Goal: Task Accomplishment & Management: Use online tool/utility

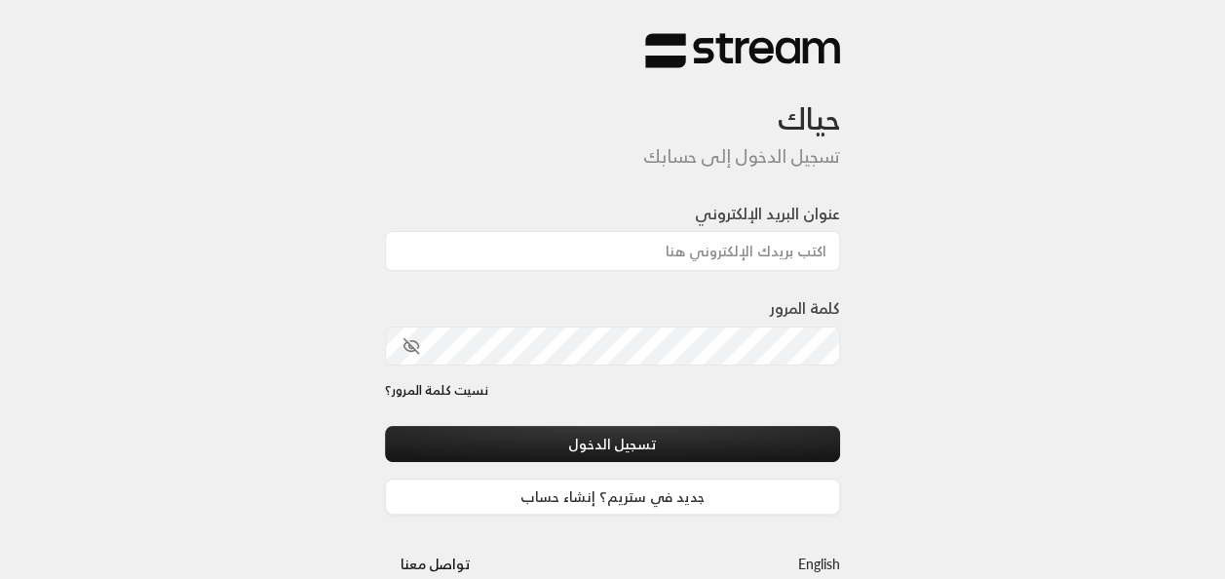
type input "[EMAIL_ADDRESS][DOMAIN_NAME]"
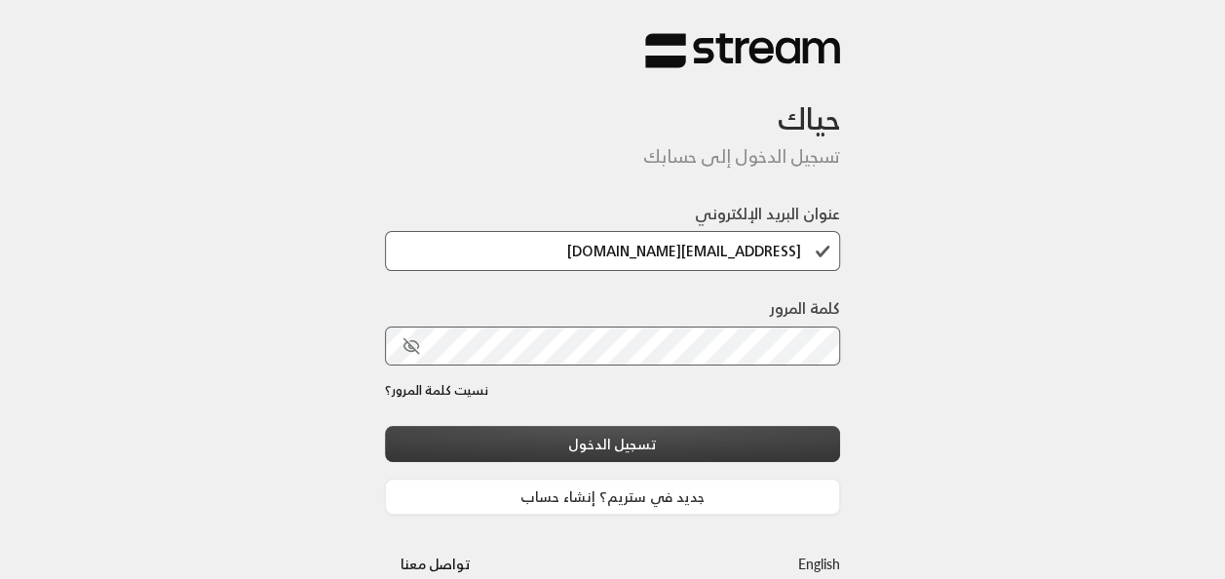
click at [756, 437] on button "تسجيل الدخول" at bounding box center [613, 444] width 456 height 36
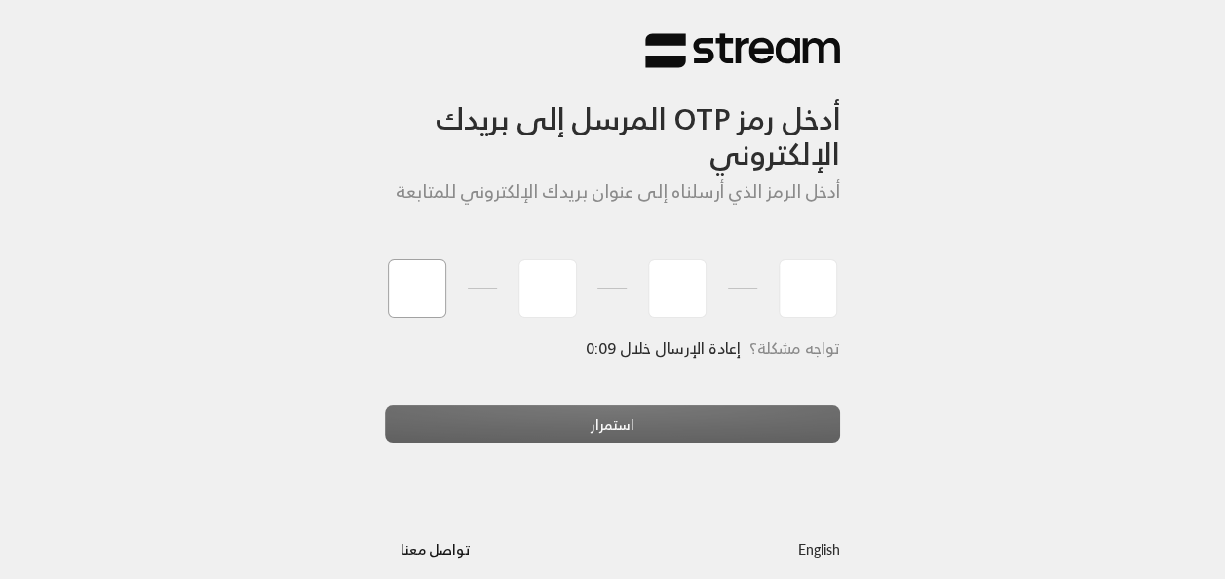
type input "0"
type input "1"
type input "2"
type input "6"
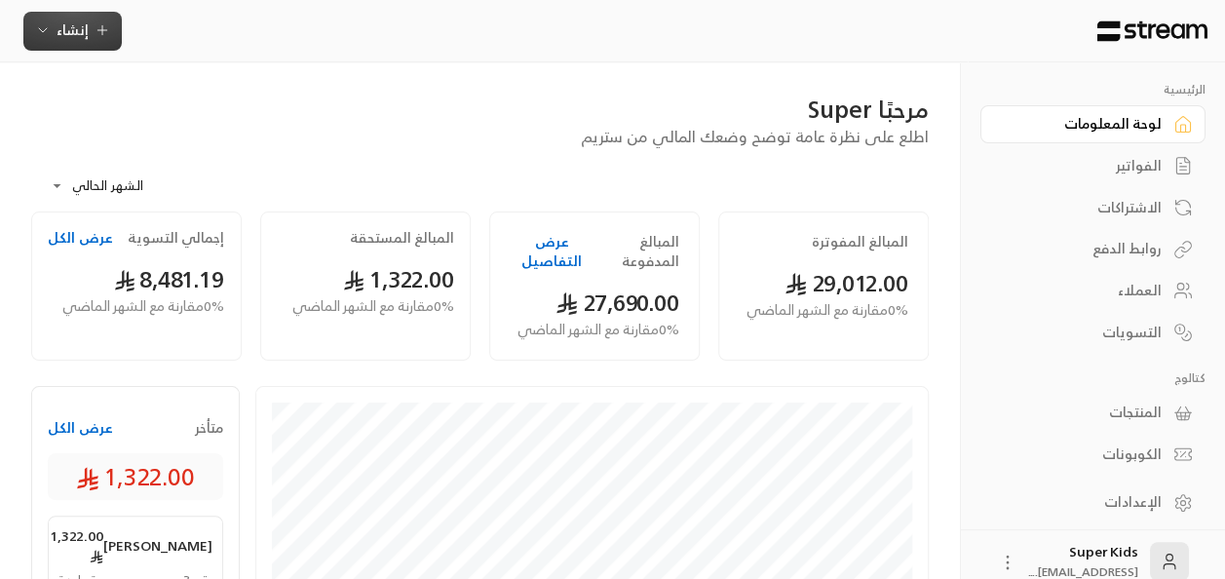
click at [72, 39] on span "إنشاء" at bounding box center [73, 30] width 32 height 24
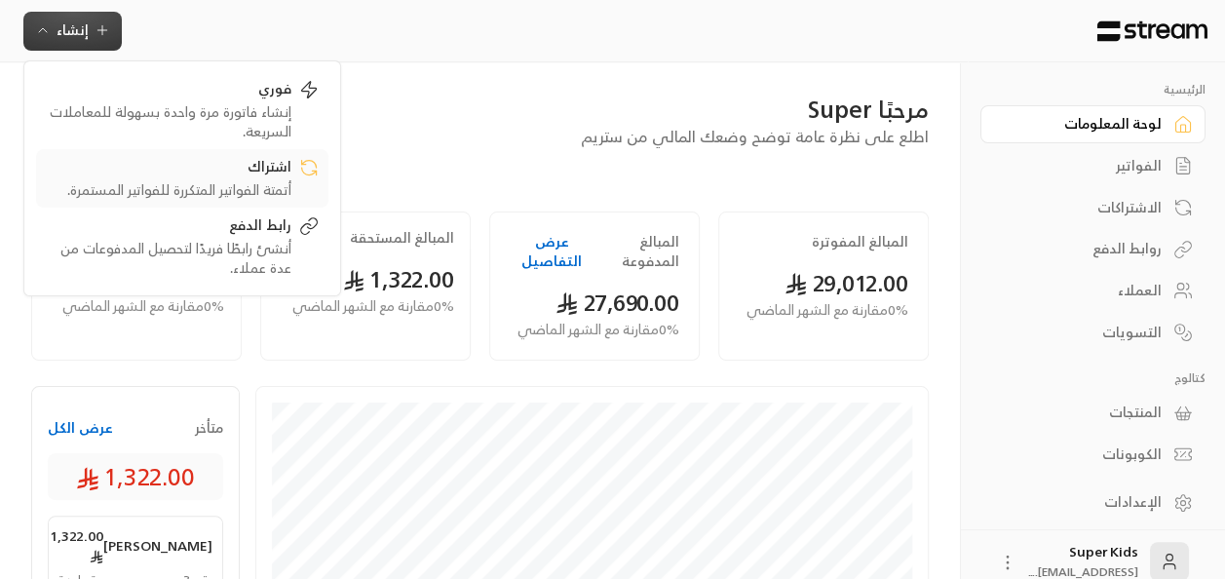
click at [248, 193] on div "أتمتة الفواتير المتكررة للفواتير المستمرة." at bounding box center [169, 189] width 246 height 19
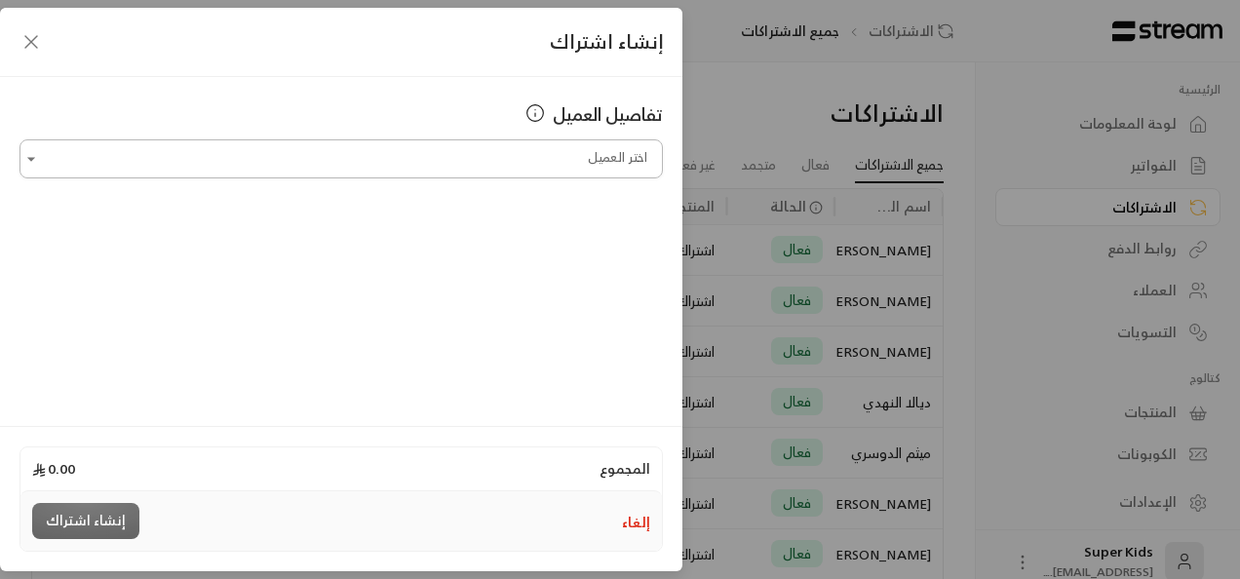
click at [461, 155] on input "اختر العميل" at bounding box center [340, 159] width 643 height 34
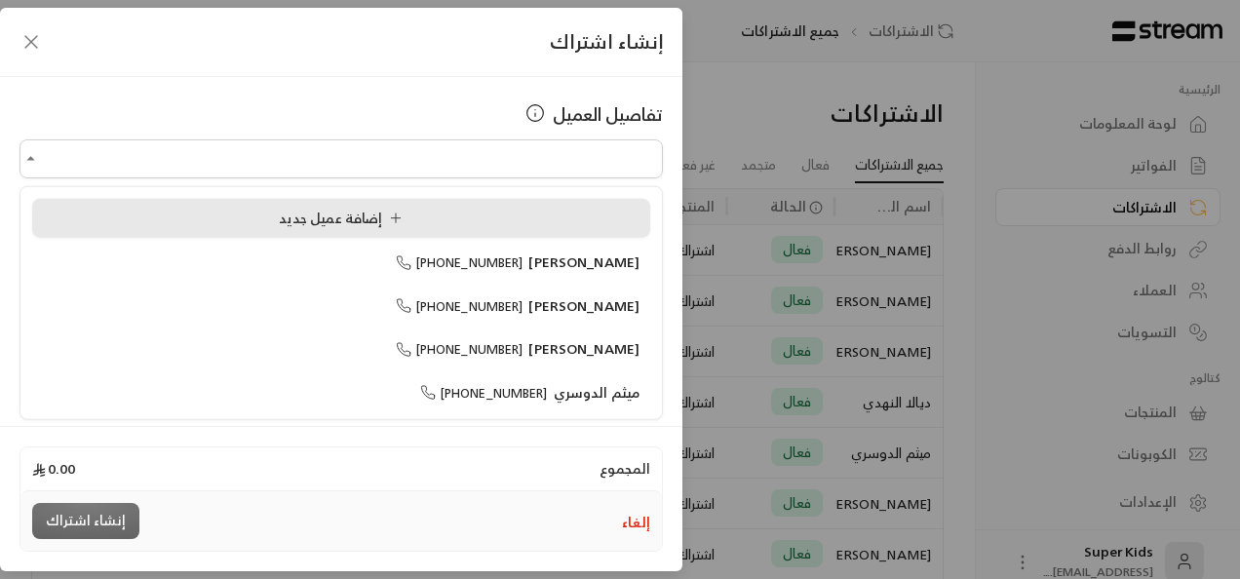
click at [439, 220] on div "إضافة عميل جديد" at bounding box center [341, 218] width 596 height 20
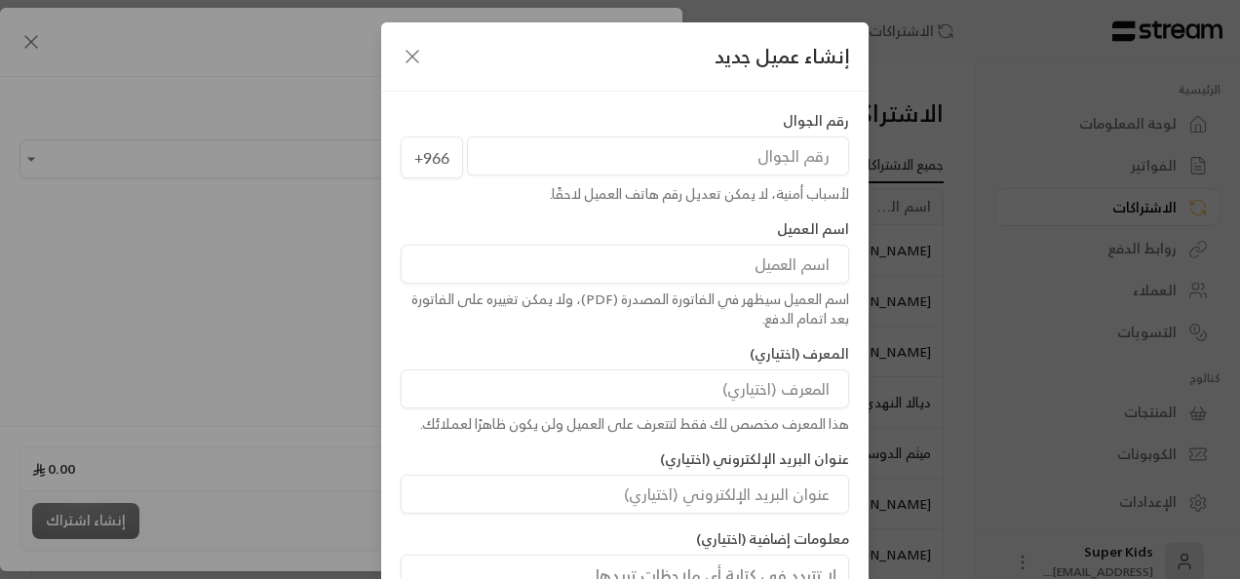
click at [659, 151] on input "tel" at bounding box center [658, 155] width 382 height 39
click at [690, 265] on input at bounding box center [625, 264] width 448 height 39
type input "i"
type input "[PERSON_NAME]"
click at [800, 173] on input "tel" at bounding box center [658, 155] width 382 height 39
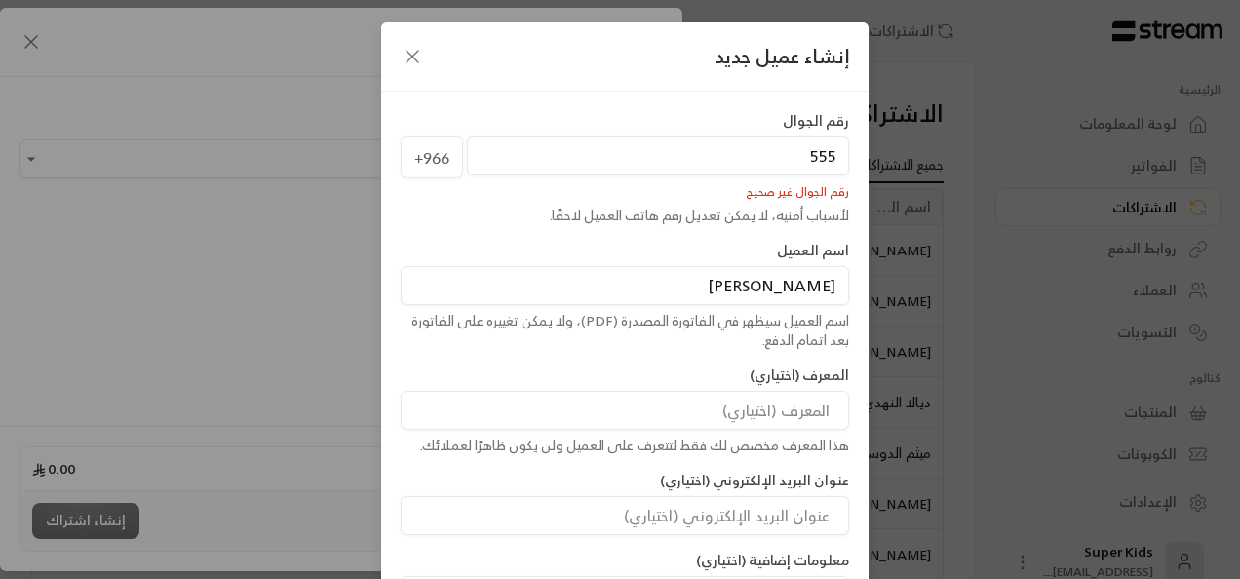
type input "555"
click at [418, 51] on icon "button" at bounding box center [412, 56] width 23 height 23
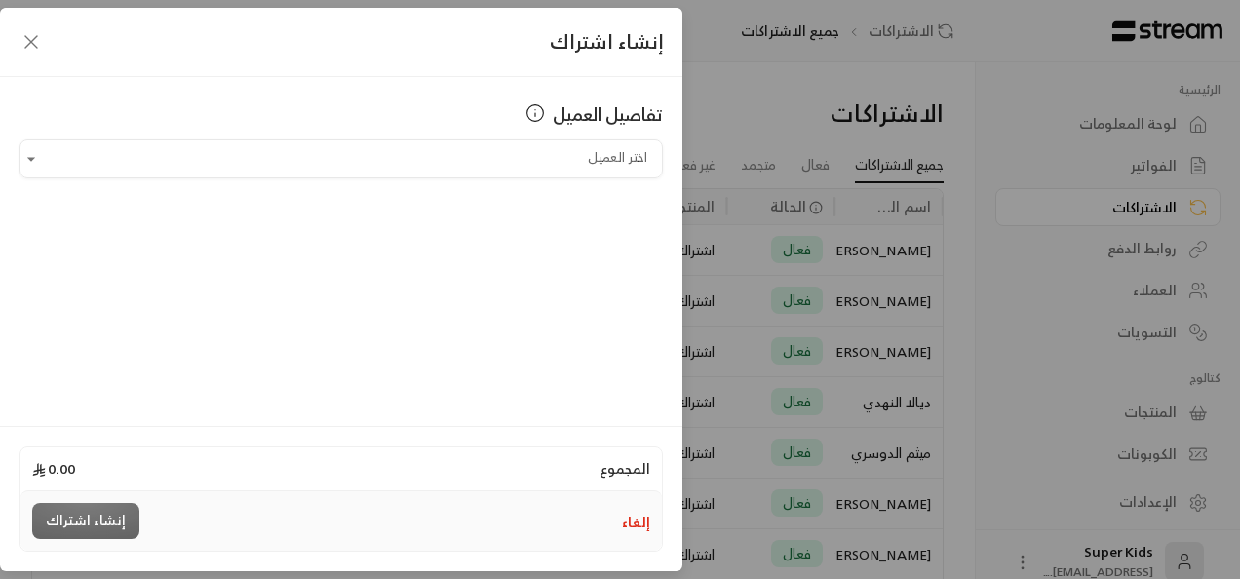
click at [23, 46] on icon "button" at bounding box center [30, 41] width 23 height 23
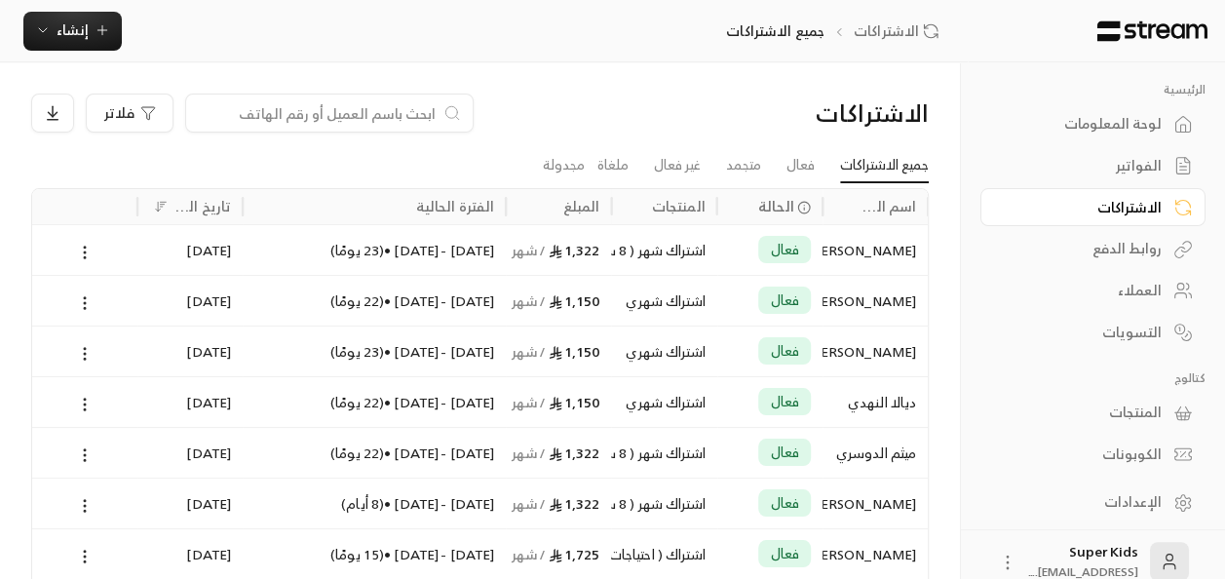
click at [1107, 129] on div "لوحة المعلومات" at bounding box center [1083, 123] width 157 height 19
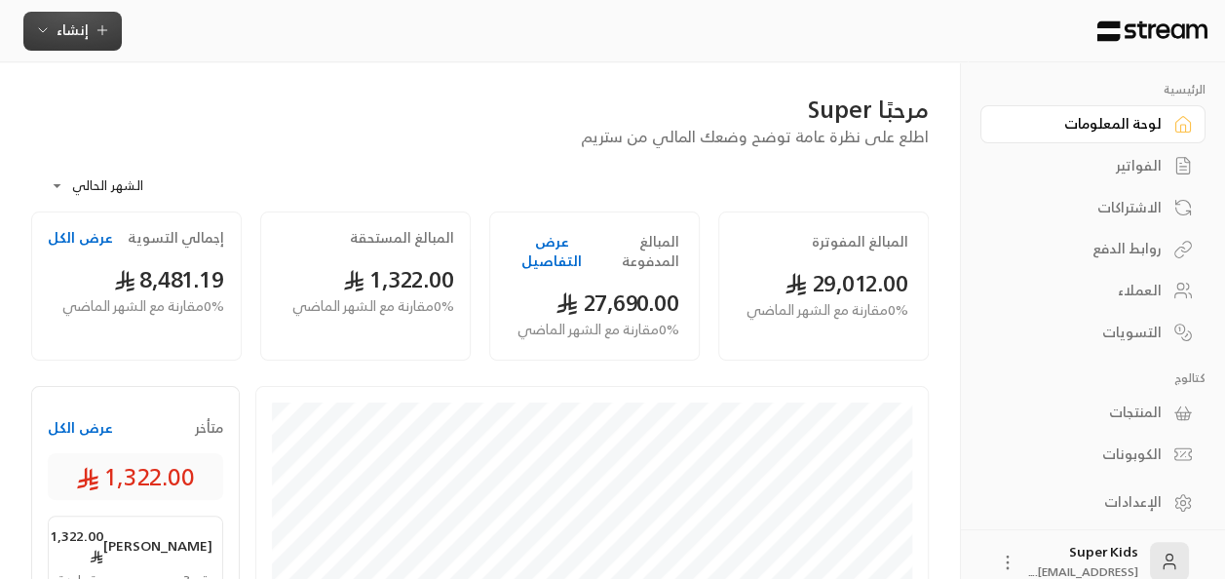
click at [69, 35] on span "إنشاء" at bounding box center [73, 30] width 32 height 24
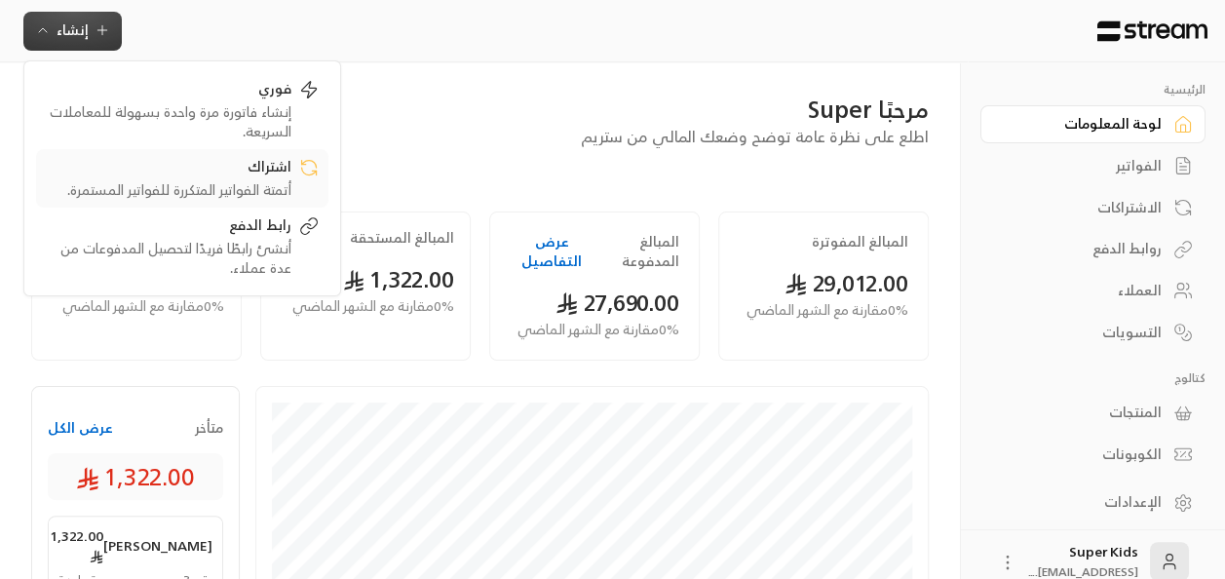
click at [271, 188] on div "أتمتة الفواتير المتكررة للفواتير المستمرة." at bounding box center [169, 189] width 246 height 19
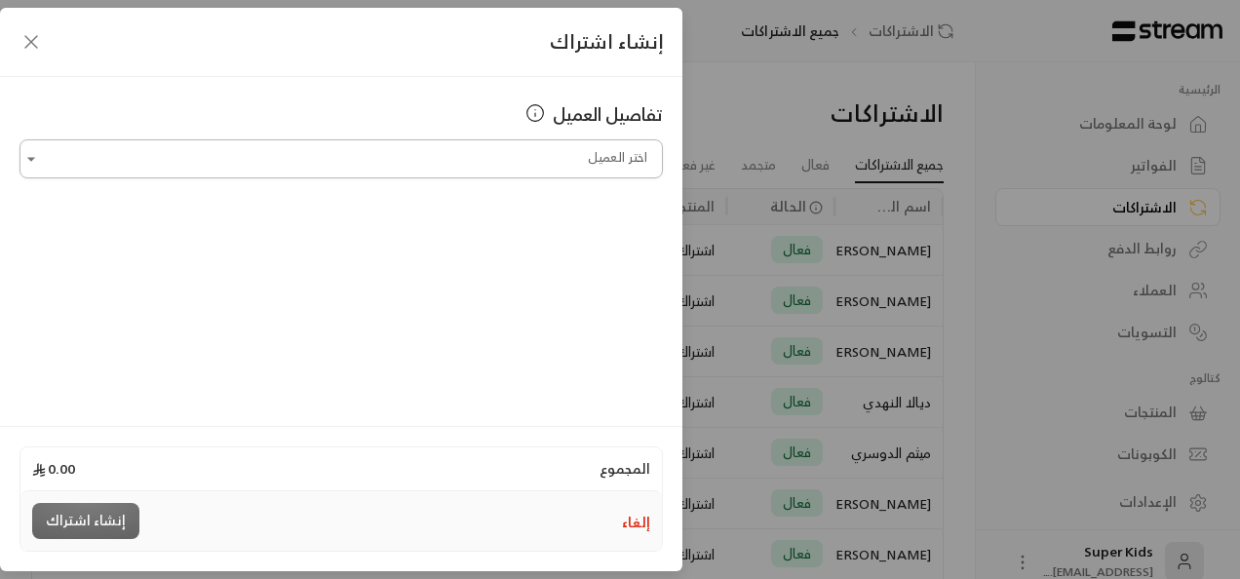
click at [392, 163] on input "اختر العميل" at bounding box center [340, 159] width 643 height 34
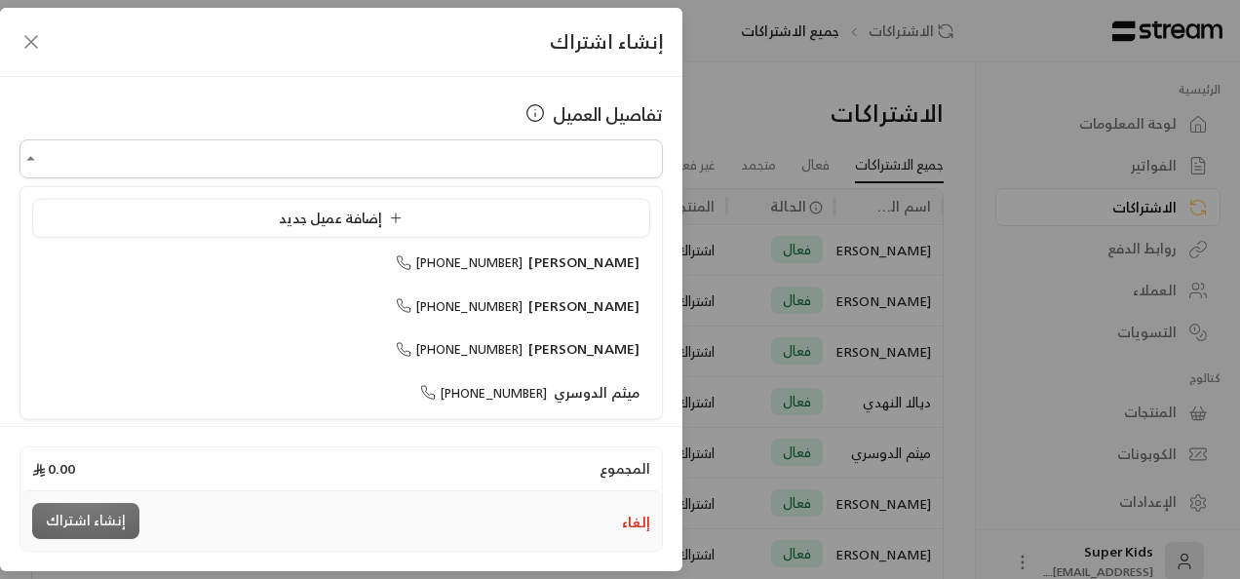
click at [396, 238] on ul "إضافة عميل جديد [PERSON_NAME] [PHONE_NUMBER] [PERSON_NAME] [PHONE_NUMBER] [PERS…" at bounding box center [340, 303] width 641 height 232
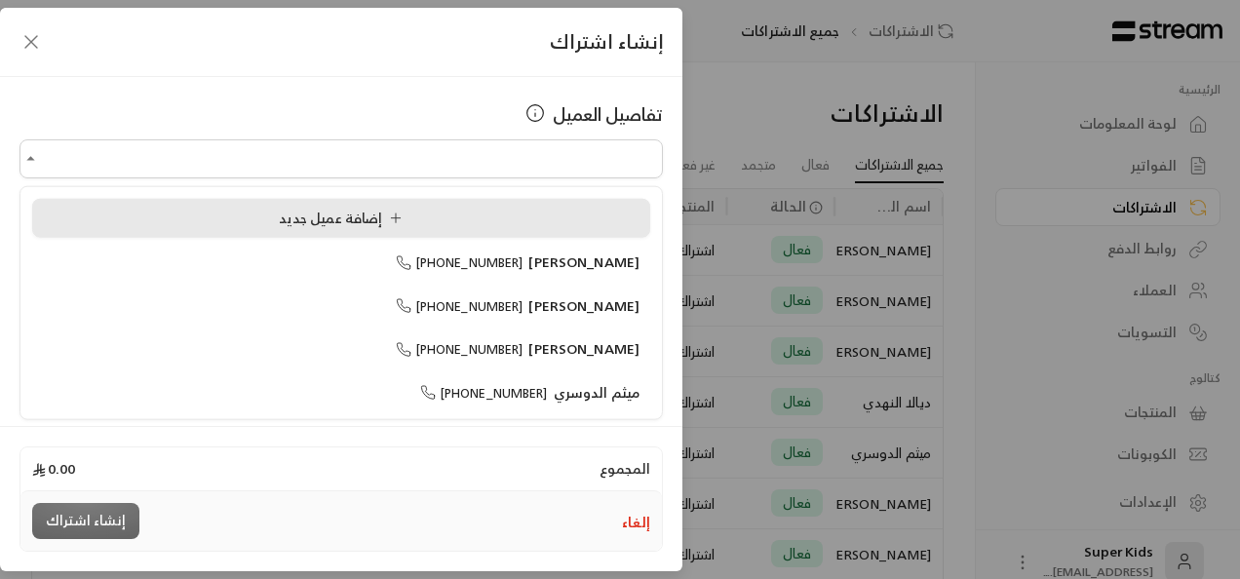
click at [409, 224] on span "إضافة عميل جديد" at bounding box center [345, 217] width 132 height 24
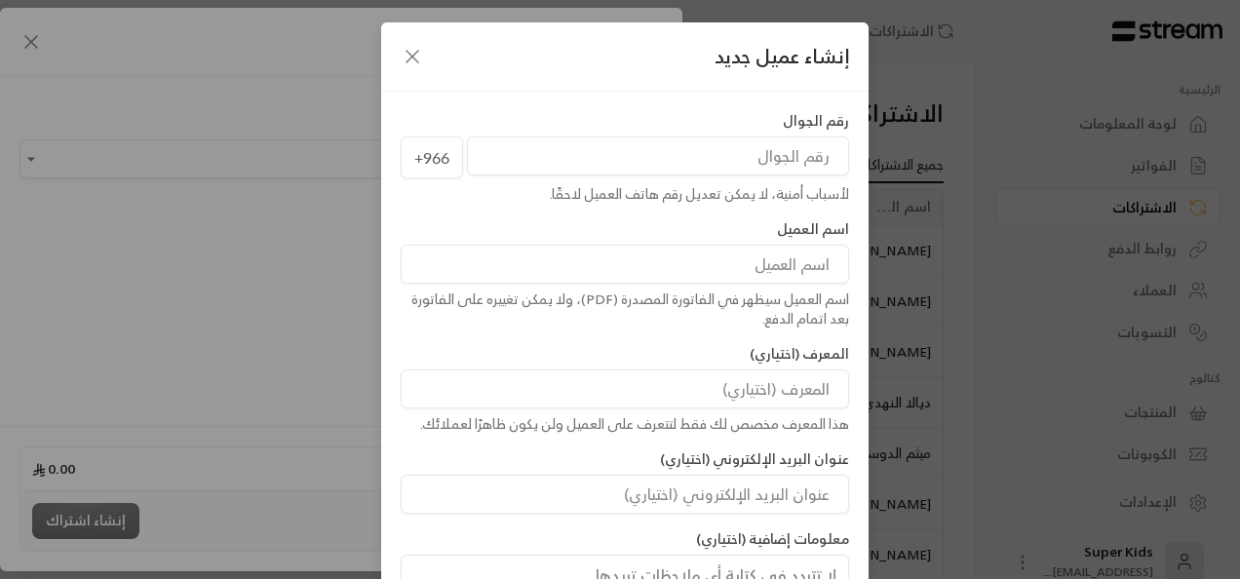
click at [783, 271] on input at bounding box center [625, 264] width 448 height 39
type input "[PERSON_NAME]"
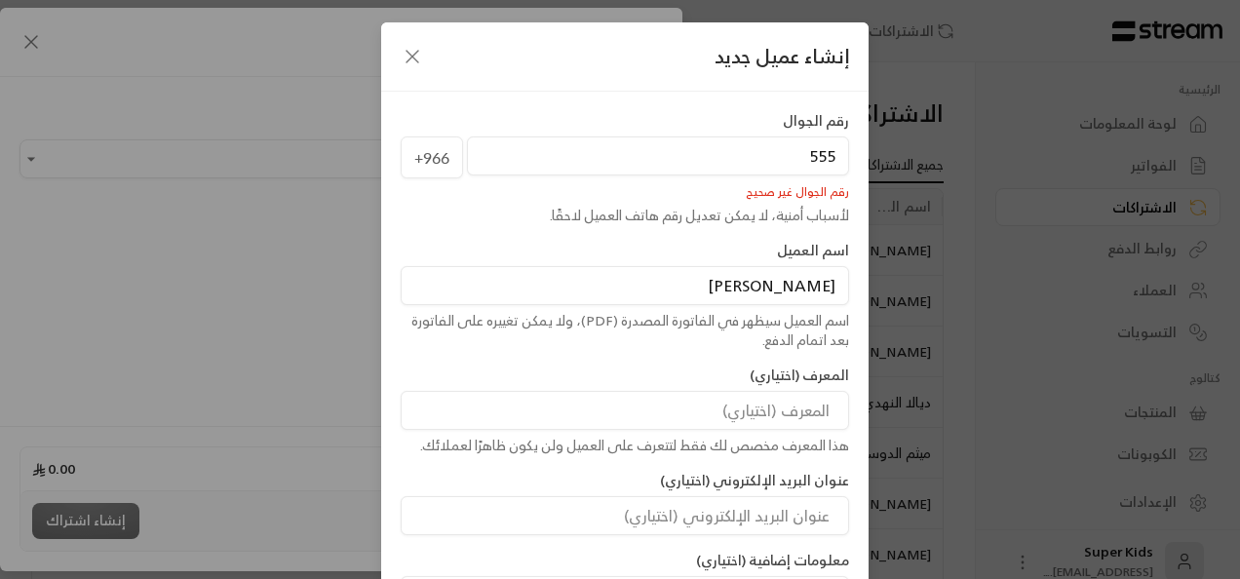
click at [847, 156] on input "555" at bounding box center [658, 155] width 382 height 39
click at [793, 155] on input "555" at bounding box center [658, 155] width 382 height 39
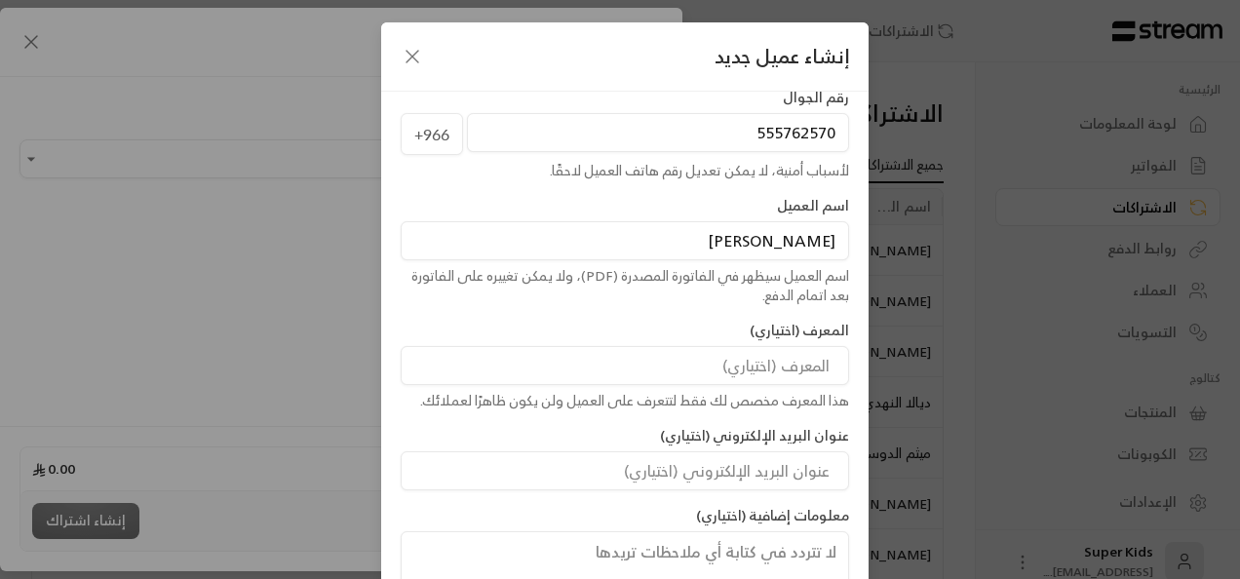
scroll to position [157, 0]
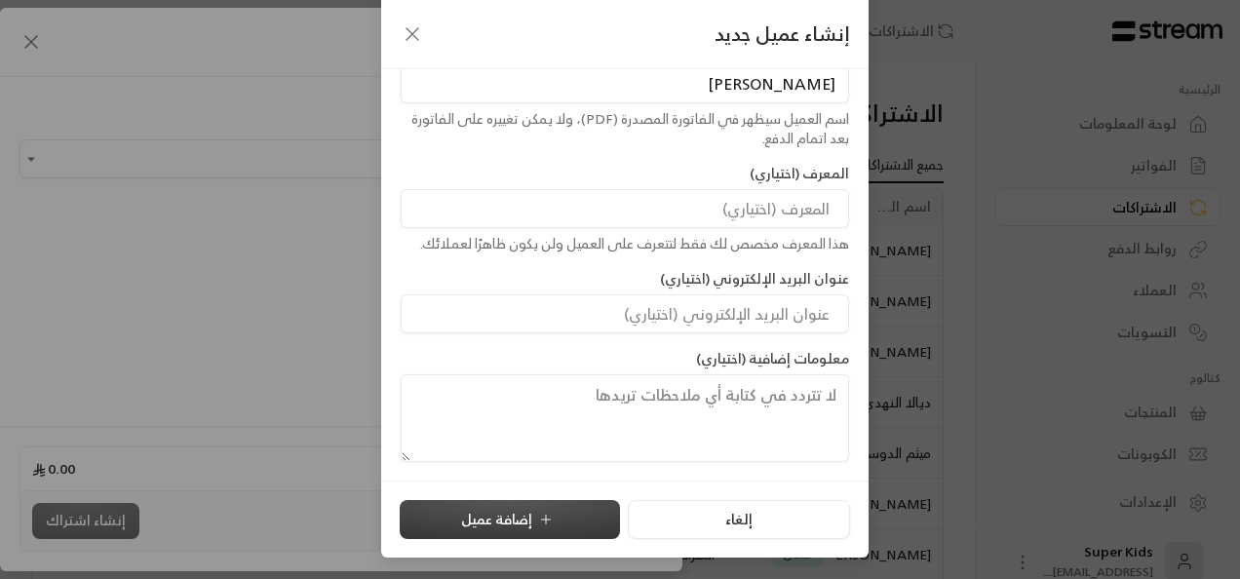
type input "555762570"
click at [494, 532] on button "إضافة عميل" at bounding box center [510, 519] width 220 height 39
type input "**********"
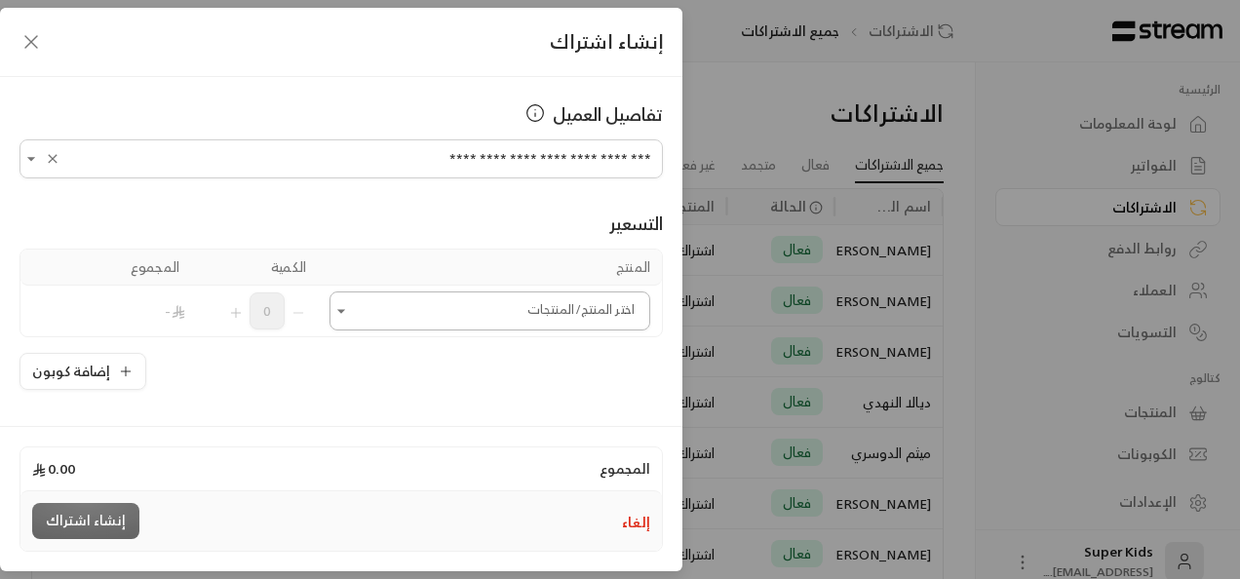
click at [351, 312] on icon "Open" at bounding box center [340, 310] width 19 height 19
click at [535, 417] on div "اشتراك اسبوع ( 9 ساعات أو أكثر ) اشتراك الأسبوع ( 8 ساعات أو أقل) اشتراك ساعة (…" at bounding box center [494, 418] width 310 height 298
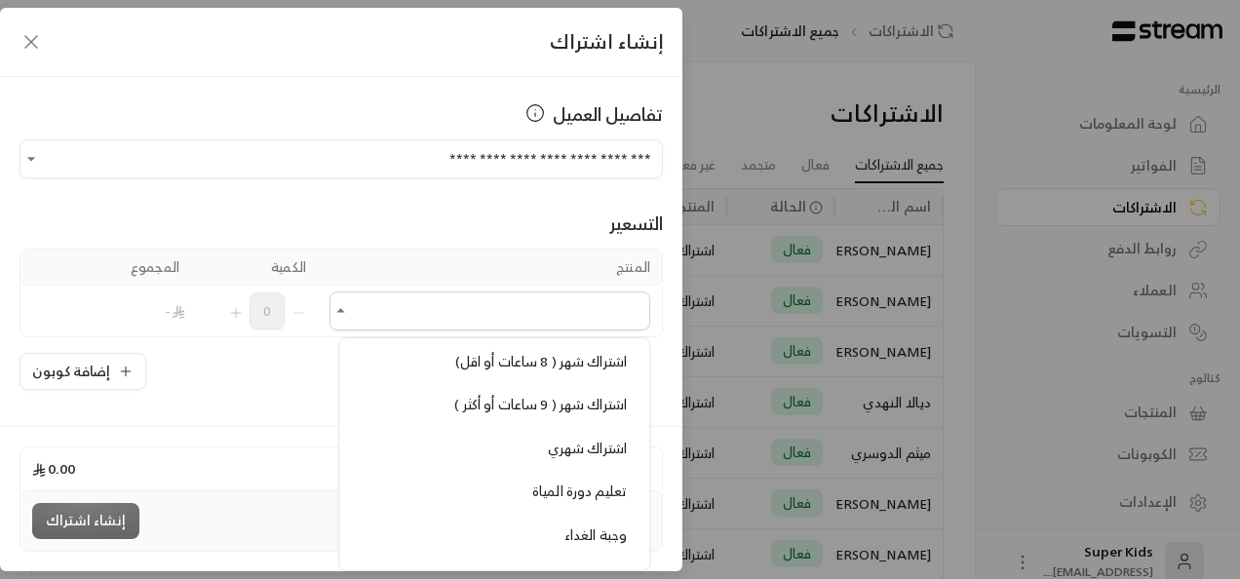
scroll to position [521, 0]
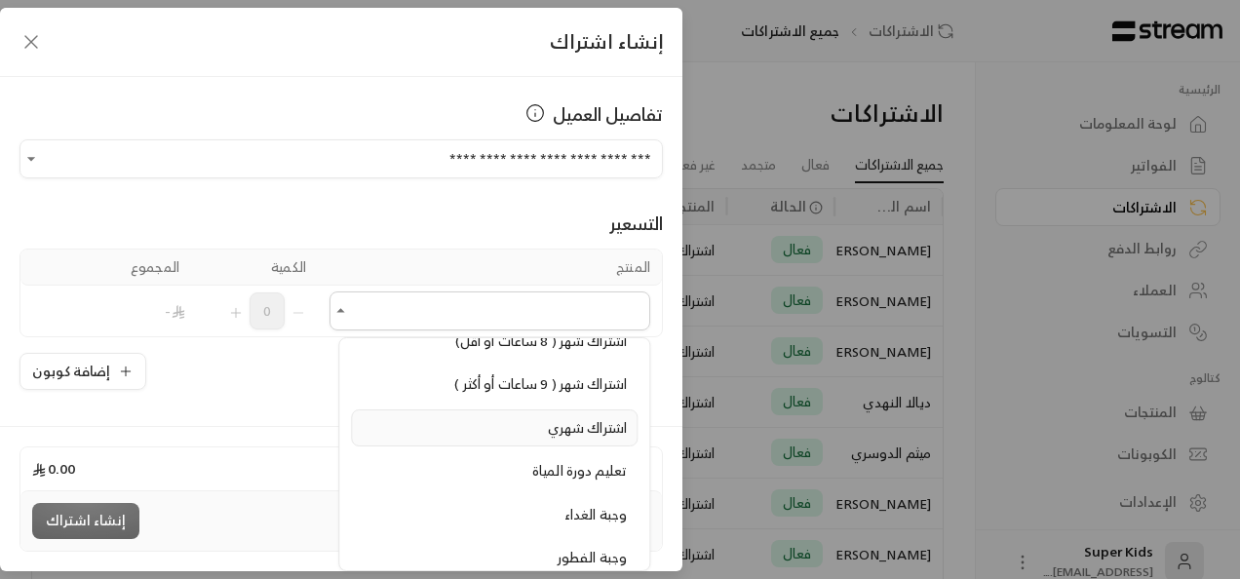
click at [605, 417] on span "اشتراك شهري" at bounding box center [587, 427] width 79 height 24
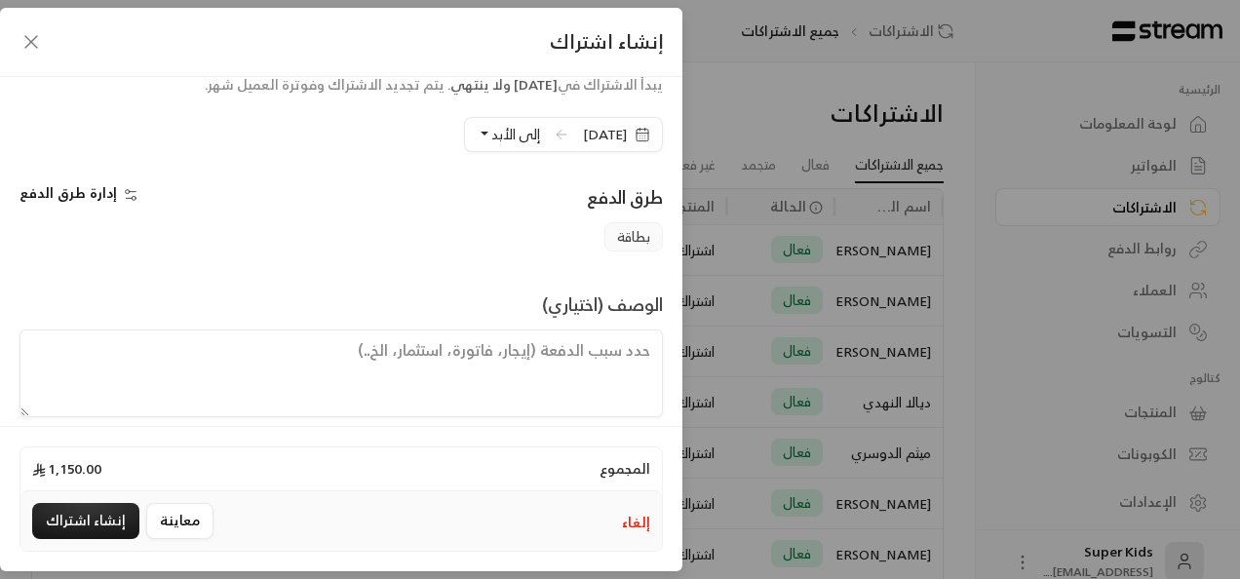
scroll to position [452, 0]
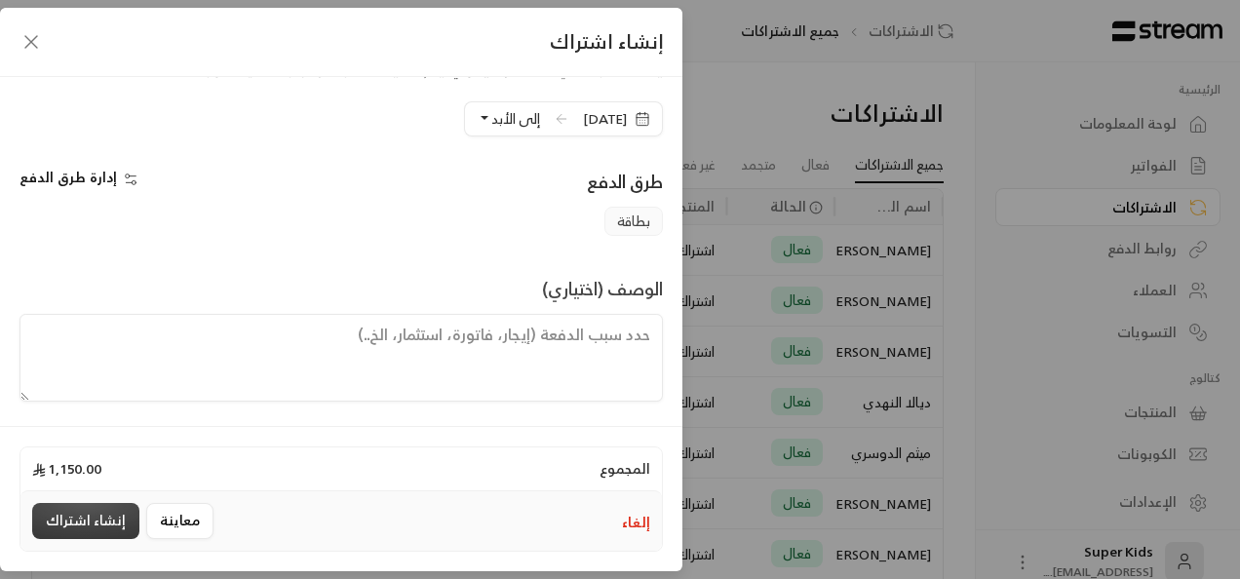
click at [96, 520] on button "إنشاء اشتراك" at bounding box center [85, 521] width 107 height 36
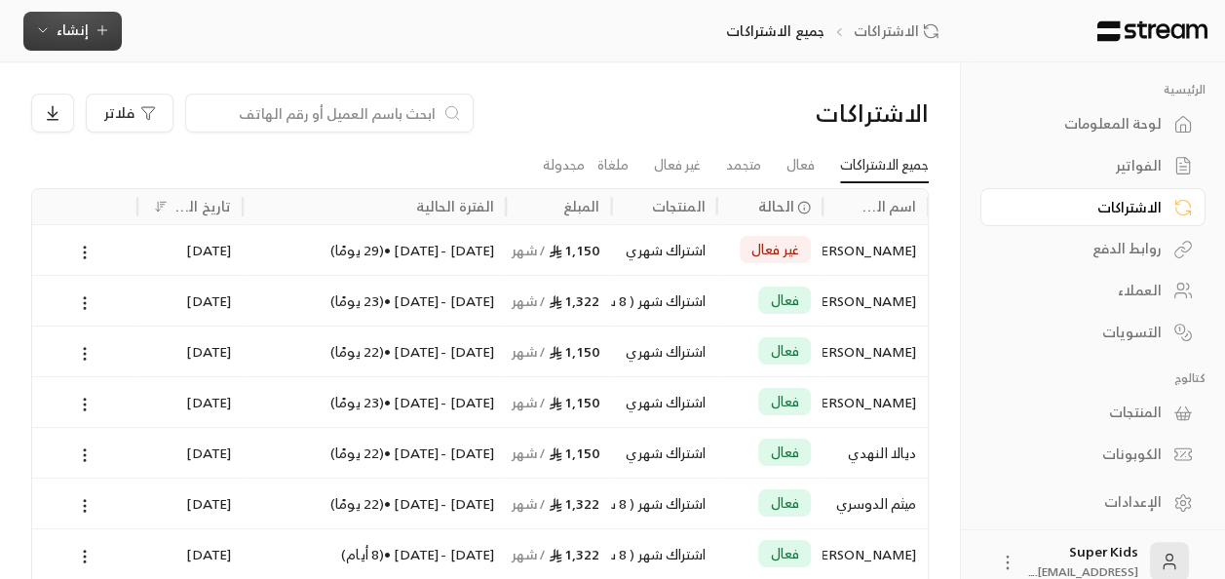
click at [72, 32] on span "إنشاء" at bounding box center [73, 30] width 32 height 24
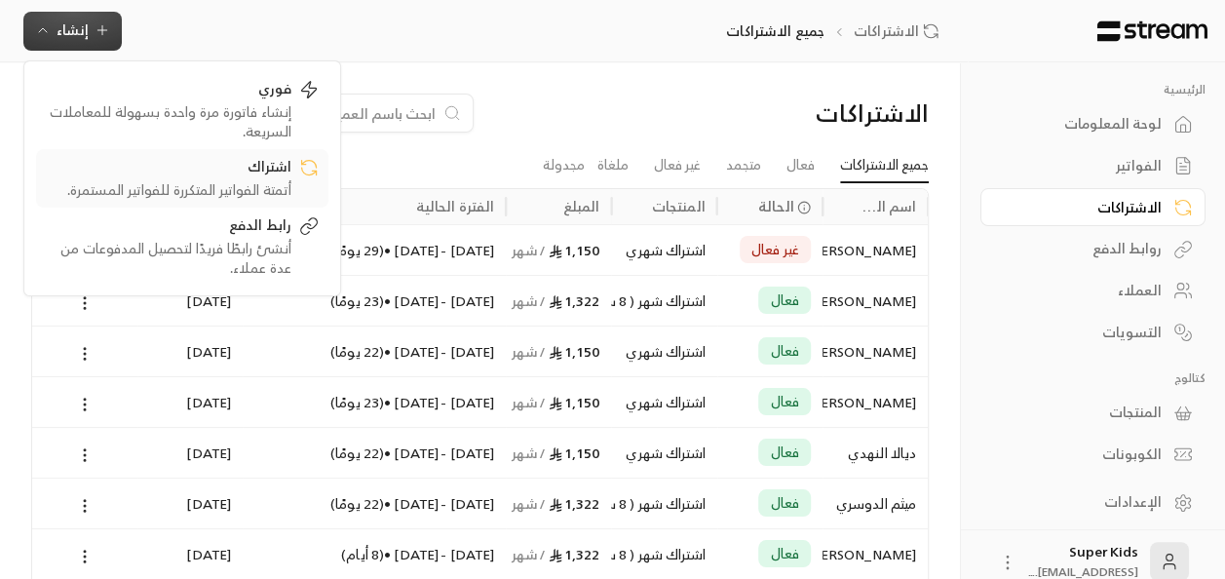
click at [237, 173] on div "اشتراك" at bounding box center [169, 168] width 246 height 23
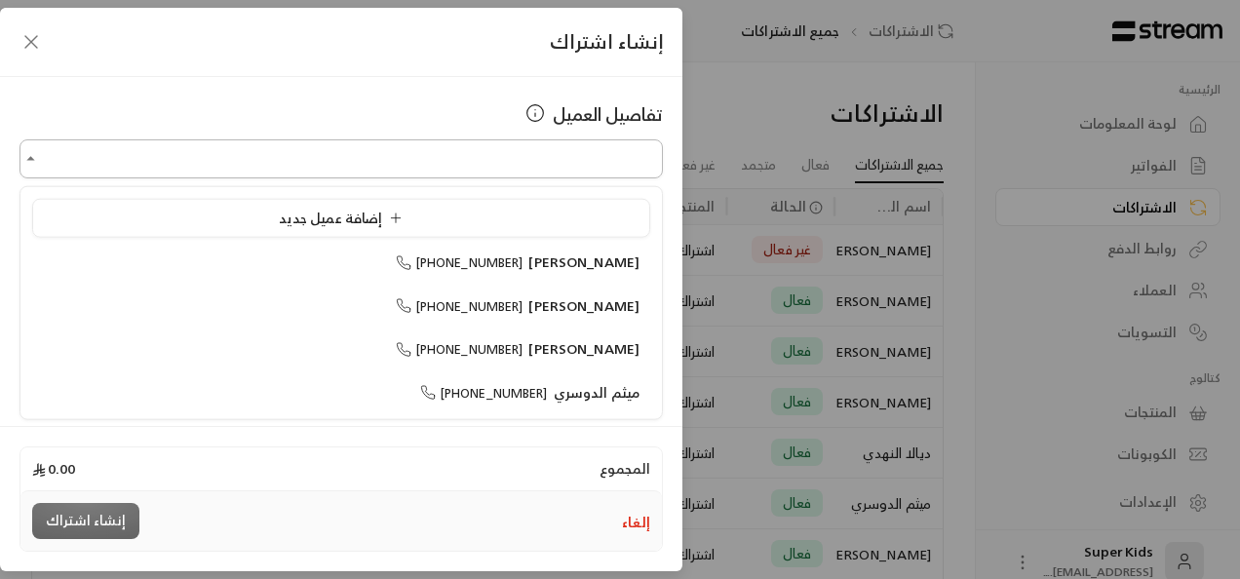
click at [597, 160] on input "اختر العميل" at bounding box center [340, 159] width 643 height 34
click at [558, 251] on span "[PHONE_NUMBER]" at bounding box center [495, 262] width 128 height 22
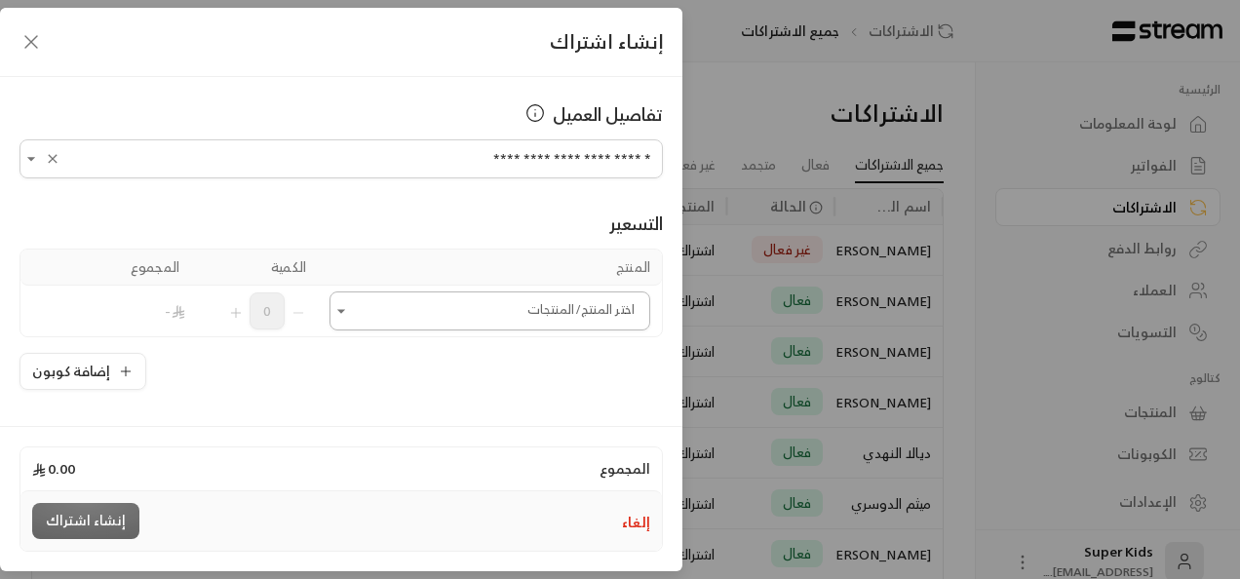
click at [351, 306] on icon "Open" at bounding box center [340, 310] width 19 height 19
type input "**********"
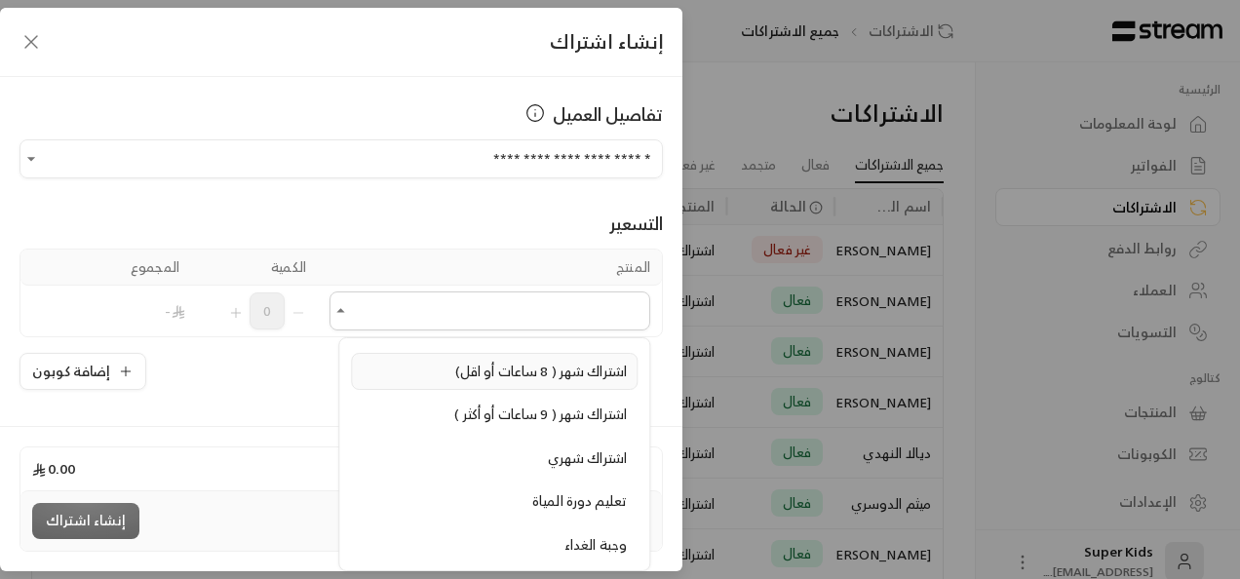
scroll to position [503, 0]
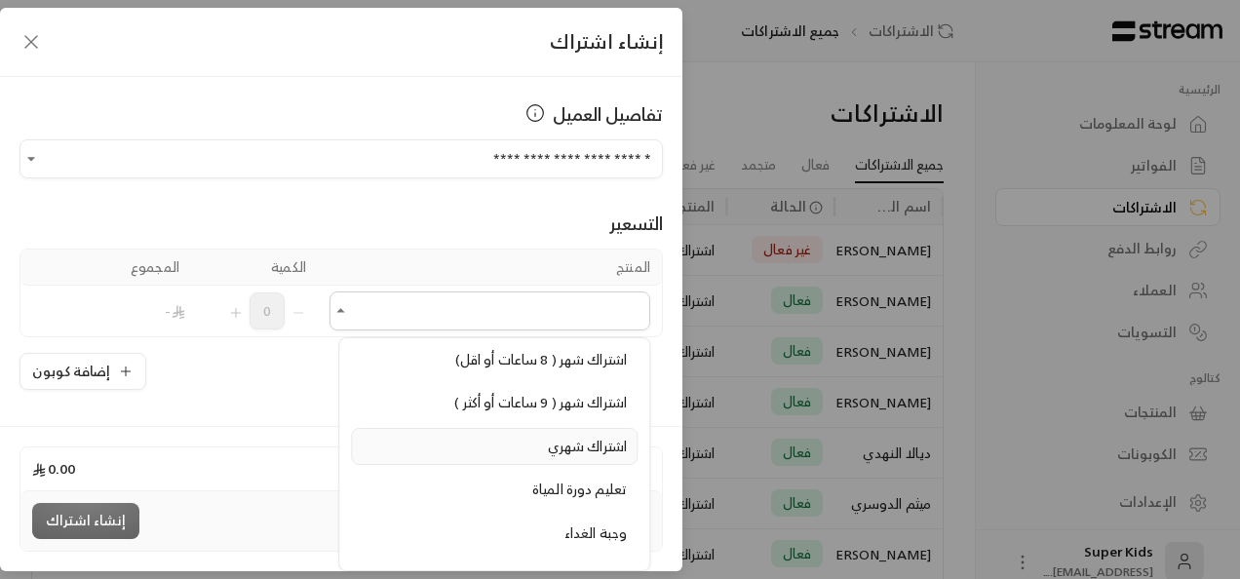
click at [608, 434] on span "اشتراك شهري" at bounding box center [587, 446] width 79 height 24
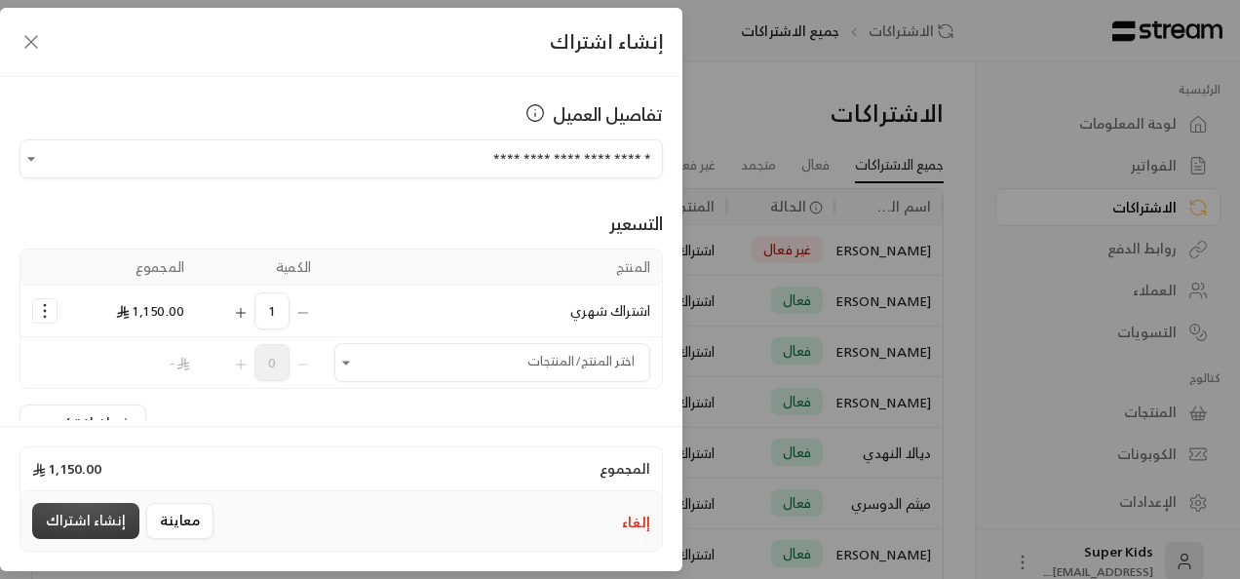
click at [72, 519] on button "إنشاء اشتراك" at bounding box center [85, 521] width 107 height 36
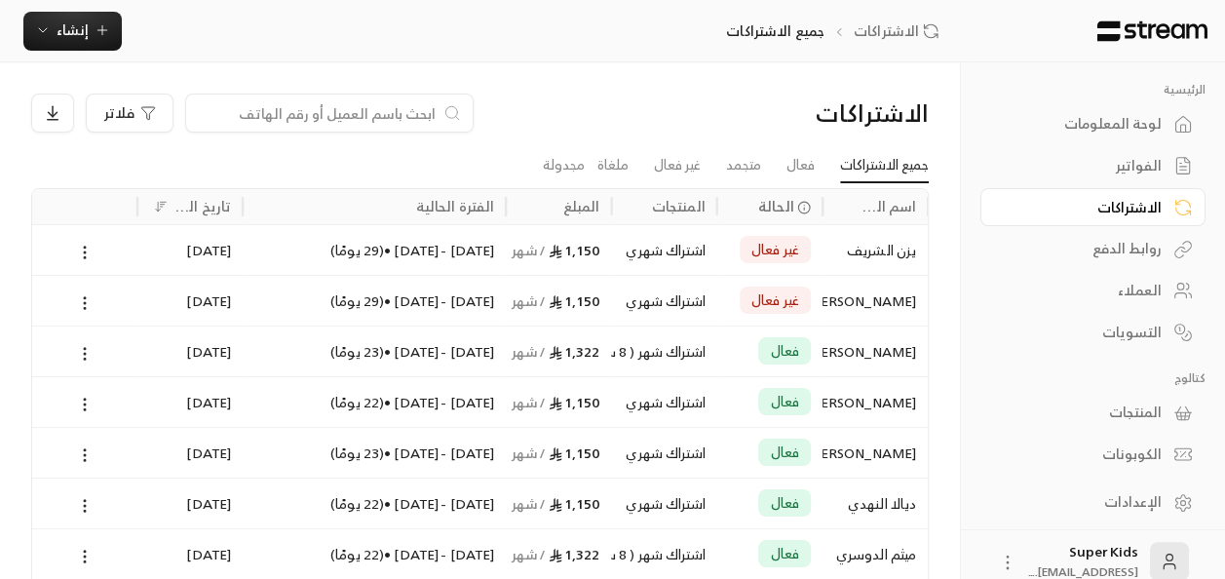
click at [1139, 121] on div "لوحة المعلومات" at bounding box center [1083, 123] width 157 height 19
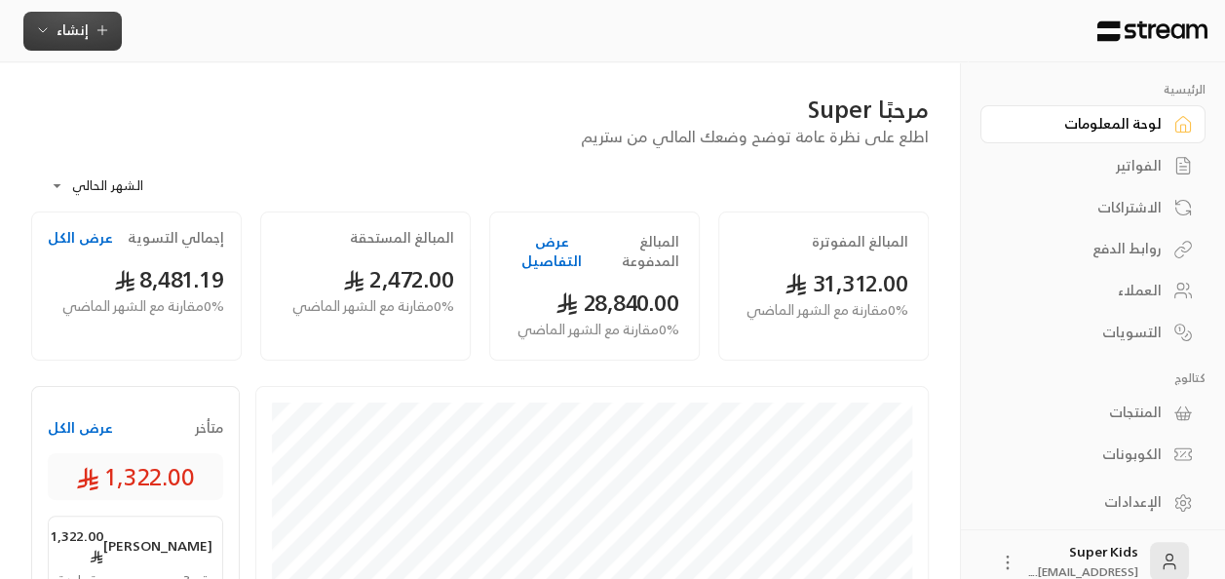
click at [69, 26] on span "إنشاء" at bounding box center [73, 30] width 32 height 24
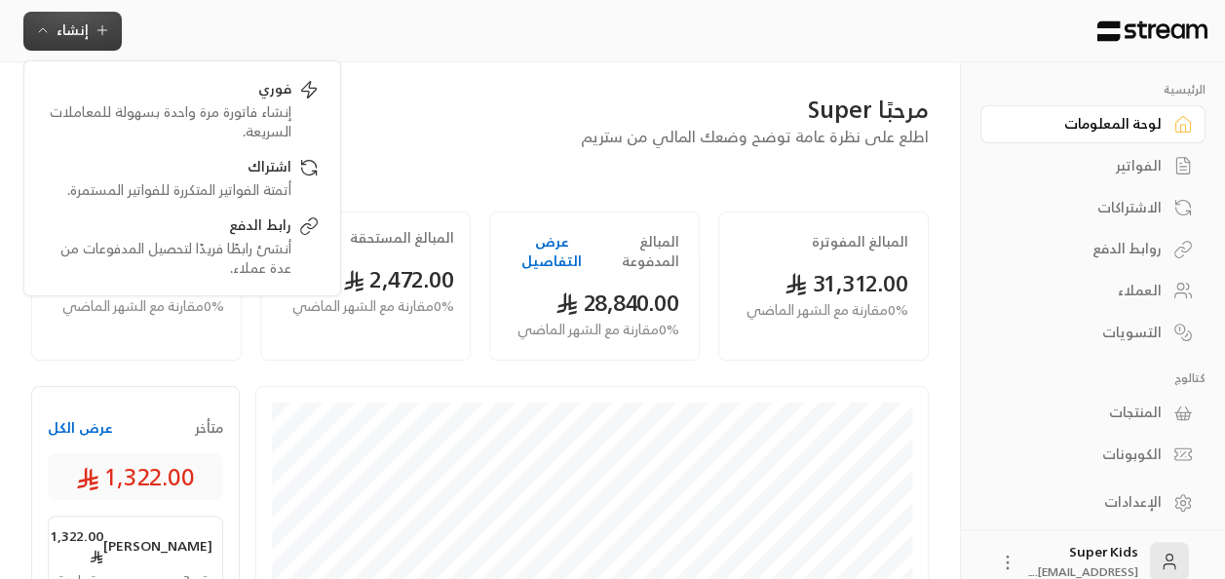
click at [1148, 156] on div "الفواتير" at bounding box center [1083, 165] width 157 height 19
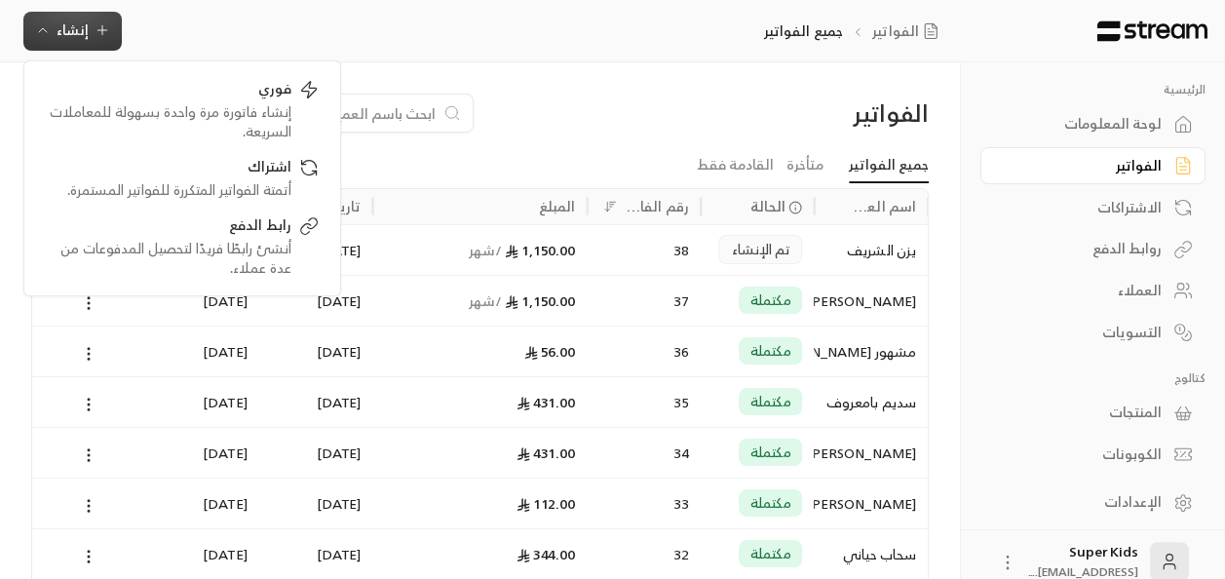
click at [606, 96] on div "فلاتر" at bounding box center [365, 113] width 669 height 39
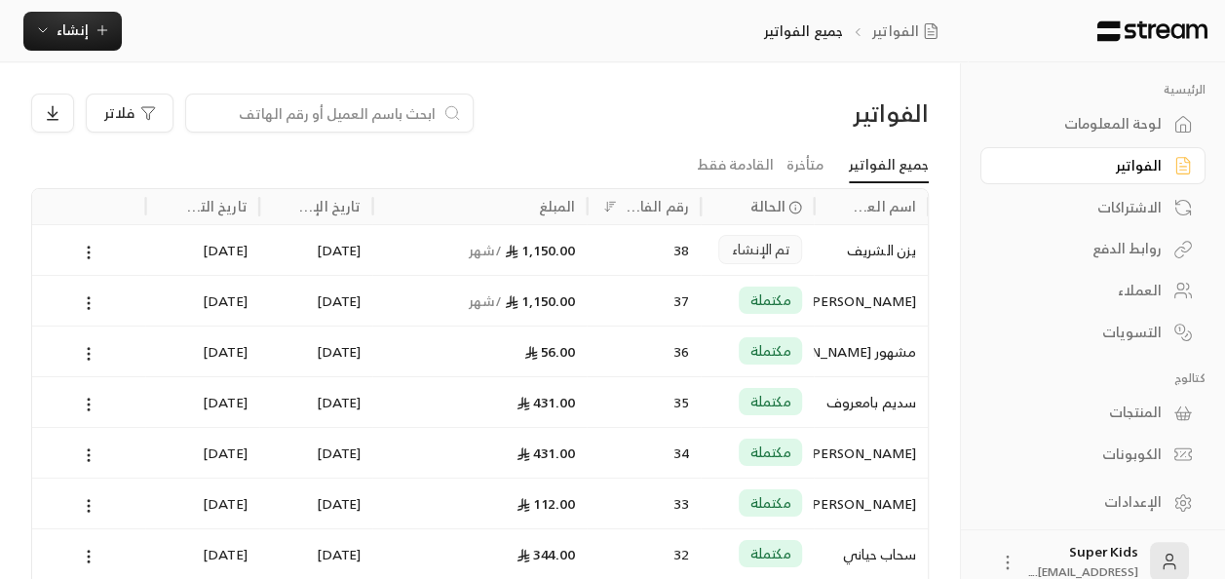
click at [1120, 134] on div "لوحة المعلومات" at bounding box center [1083, 123] width 157 height 19
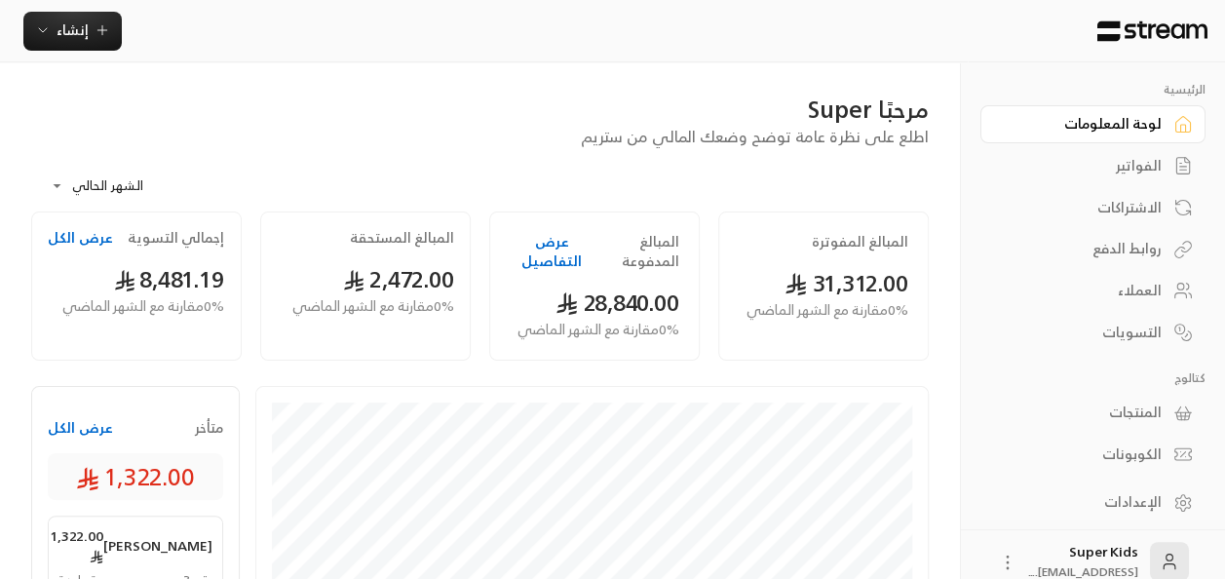
click at [1134, 164] on div "الفواتير" at bounding box center [1083, 165] width 157 height 19
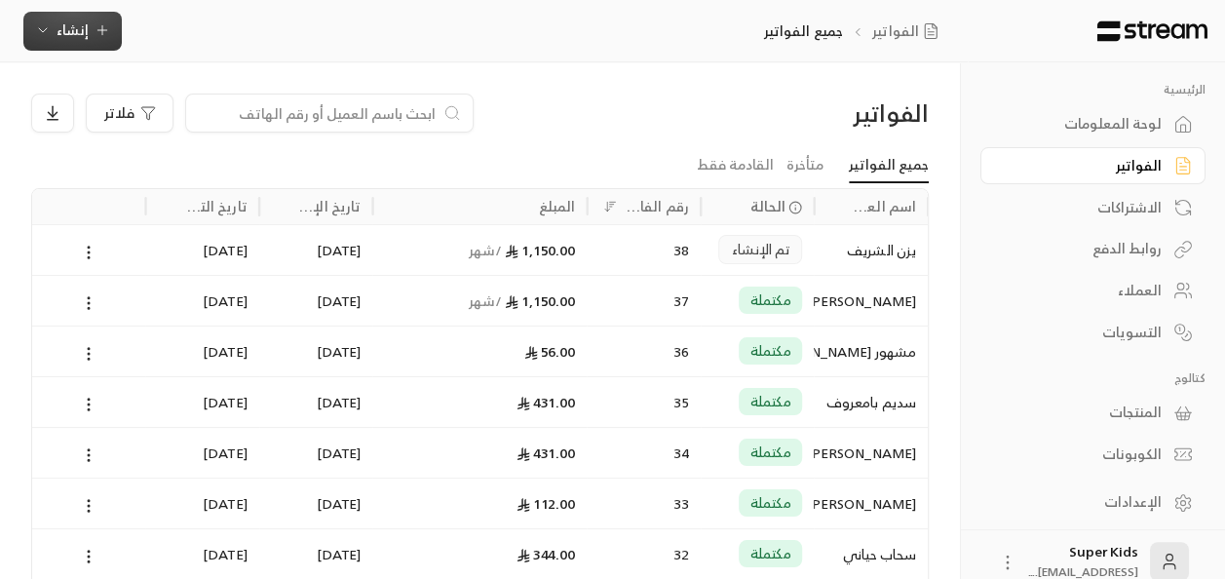
click at [76, 31] on span "إنشاء" at bounding box center [73, 30] width 32 height 24
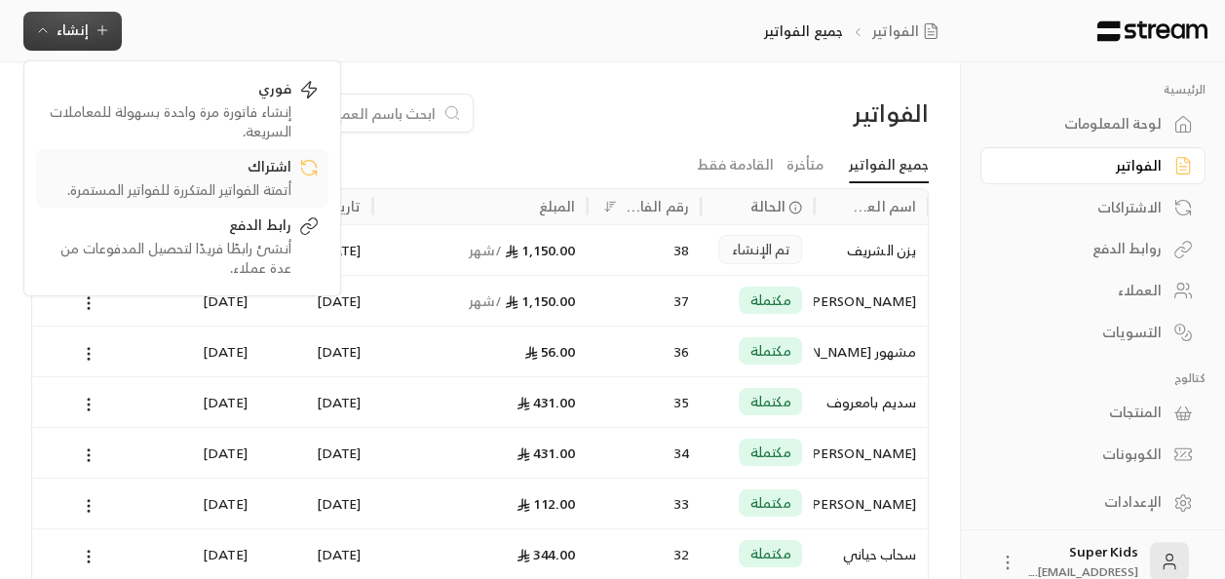
click at [204, 176] on div "اشتراك" at bounding box center [169, 168] width 246 height 23
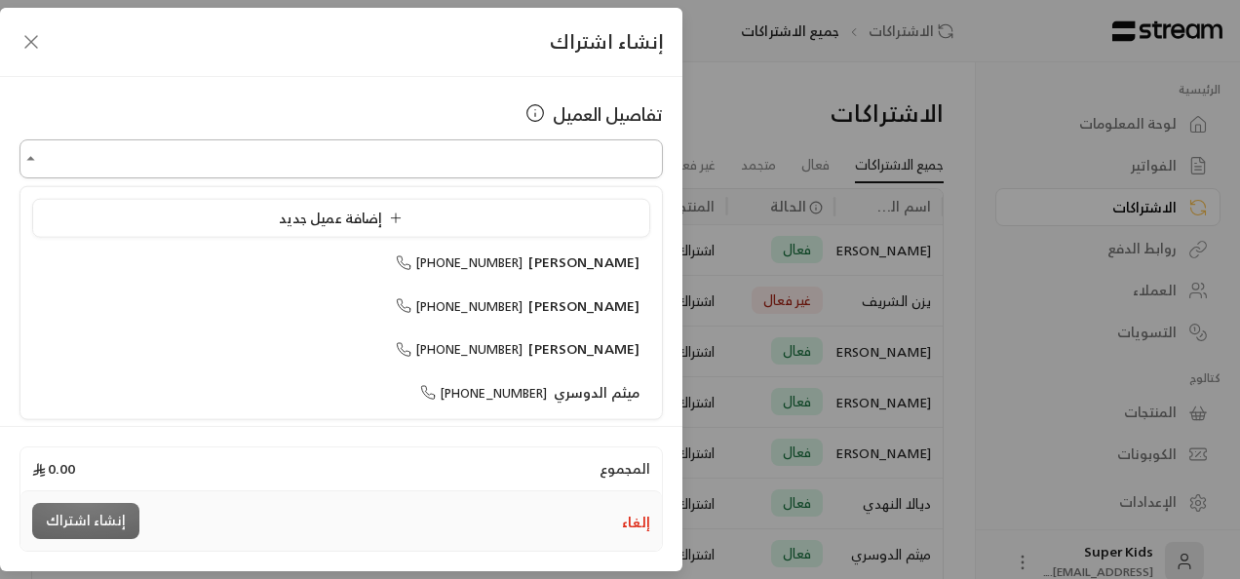
click at [604, 148] on input "اختر العميل" at bounding box center [340, 159] width 643 height 34
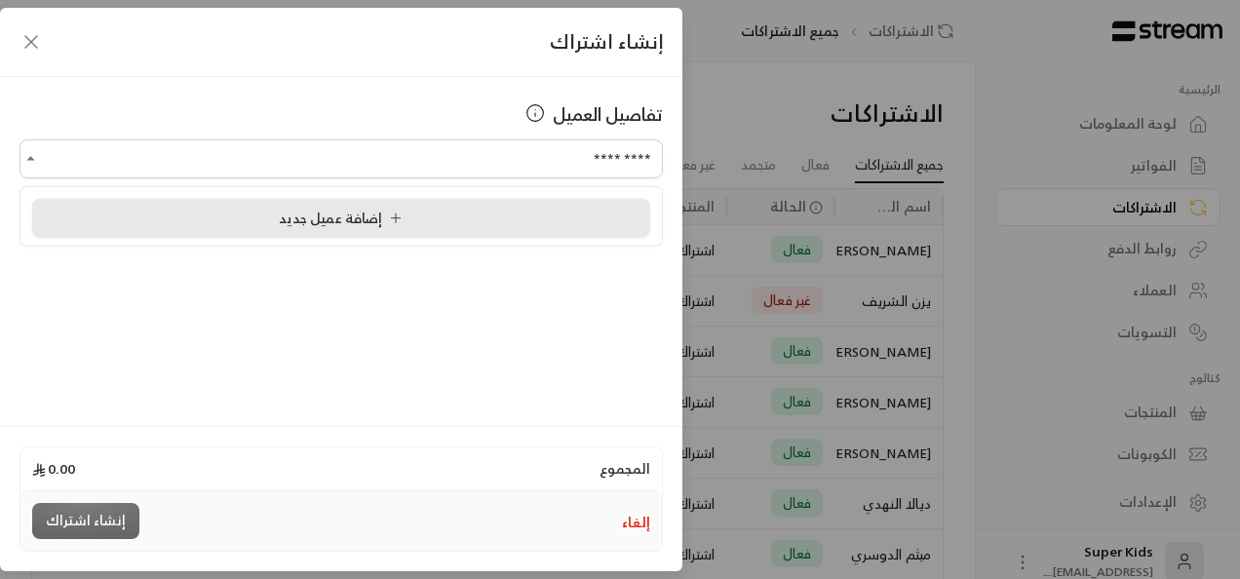
click at [484, 208] on div "إضافة عميل جديد" at bounding box center [341, 218] width 596 height 20
type input "**********"
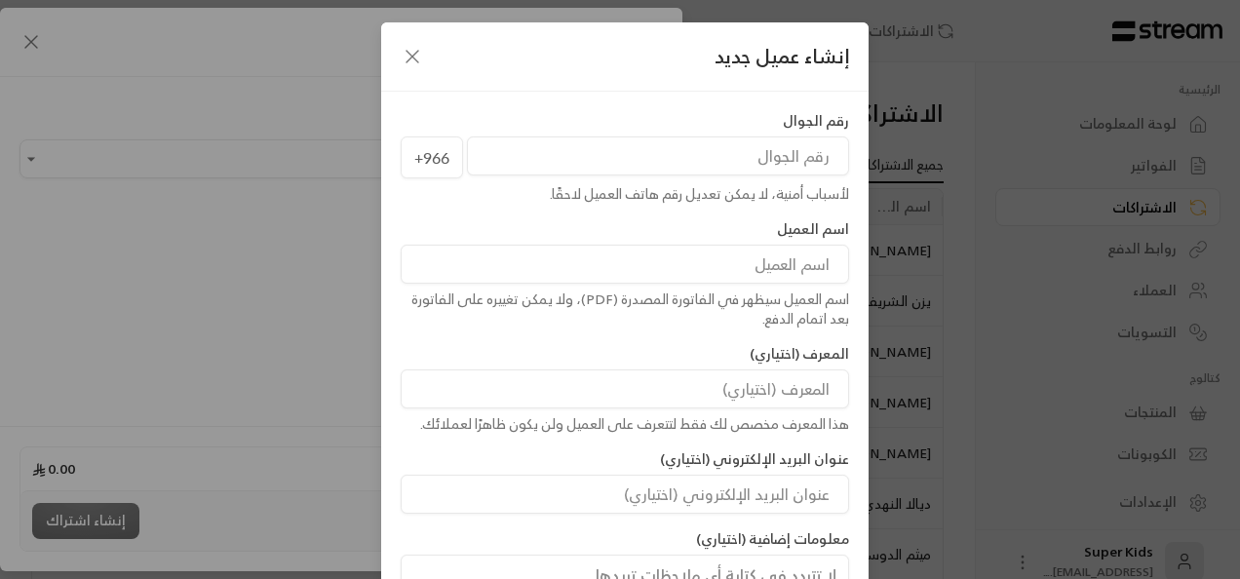
click at [742, 267] on input at bounding box center [625, 264] width 448 height 39
type input "[PERSON_NAME]"
click at [817, 173] on input "tel" at bounding box center [658, 155] width 382 height 39
click at [764, 150] on input "tel" at bounding box center [658, 155] width 382 height 39
click at [812, 149] on input "tel" at bounding box center [658, 155] width 382 height 39
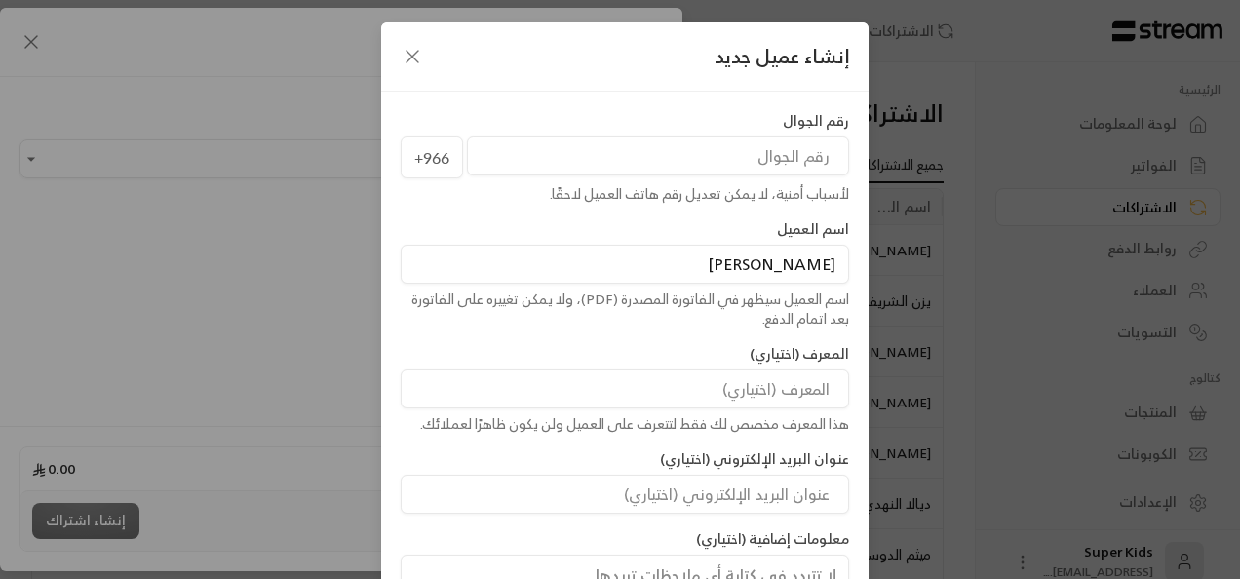
click at [812, 149] on input "tel" at bounding box center [658, 155] width 382 height 39
paste input "532530683"
type input "532530683"
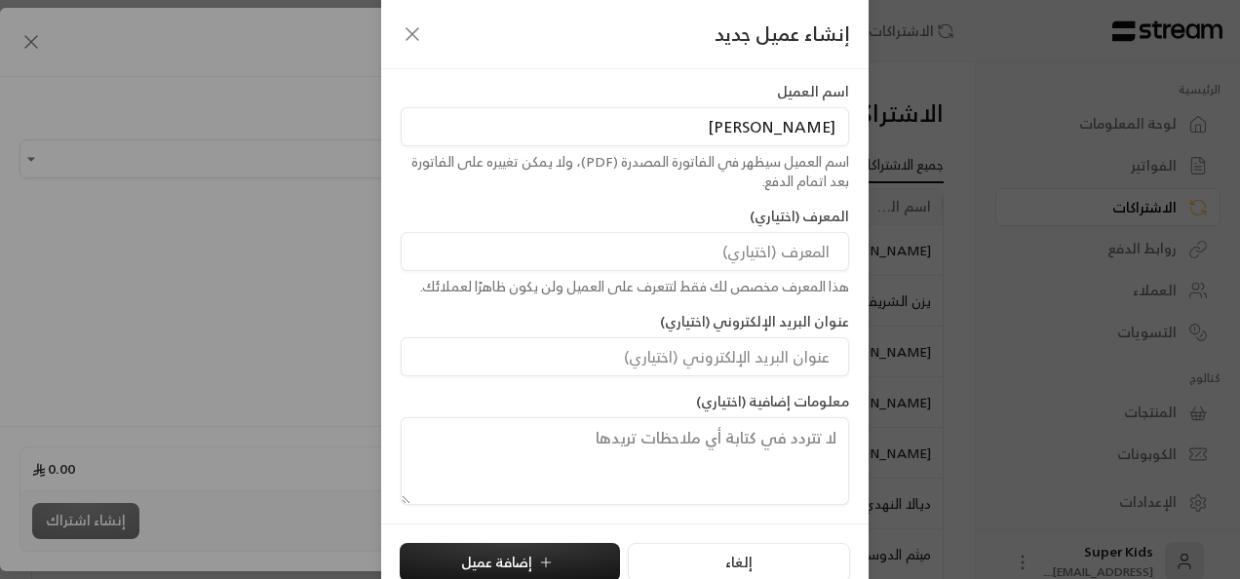
scroll to position [157, 0]
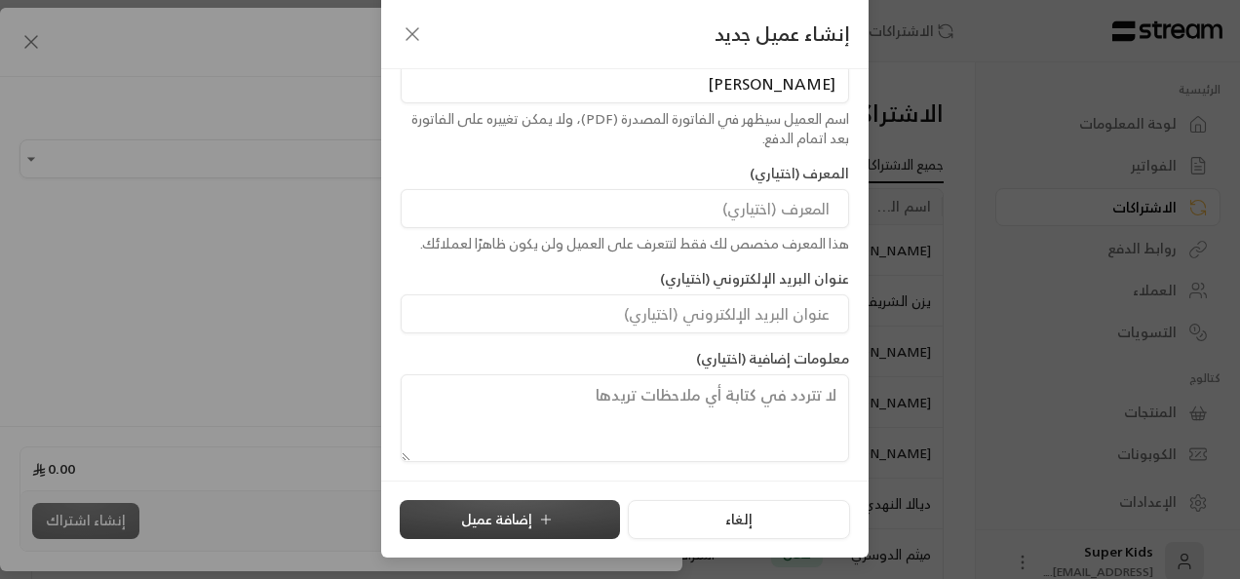
click at [546, 523] on icon "submit" at bounding box center [546, 520] width 16 height 16
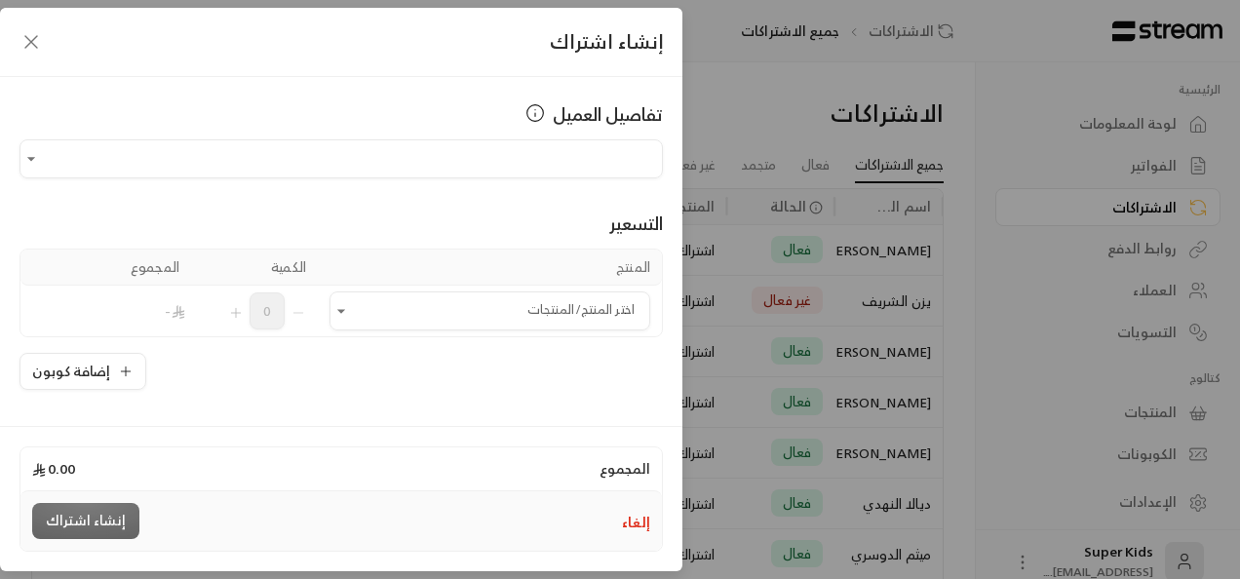
type input "**********"
click at [351, 312] on icon "Open" at bounding box center [340, 310] width 19 height 19
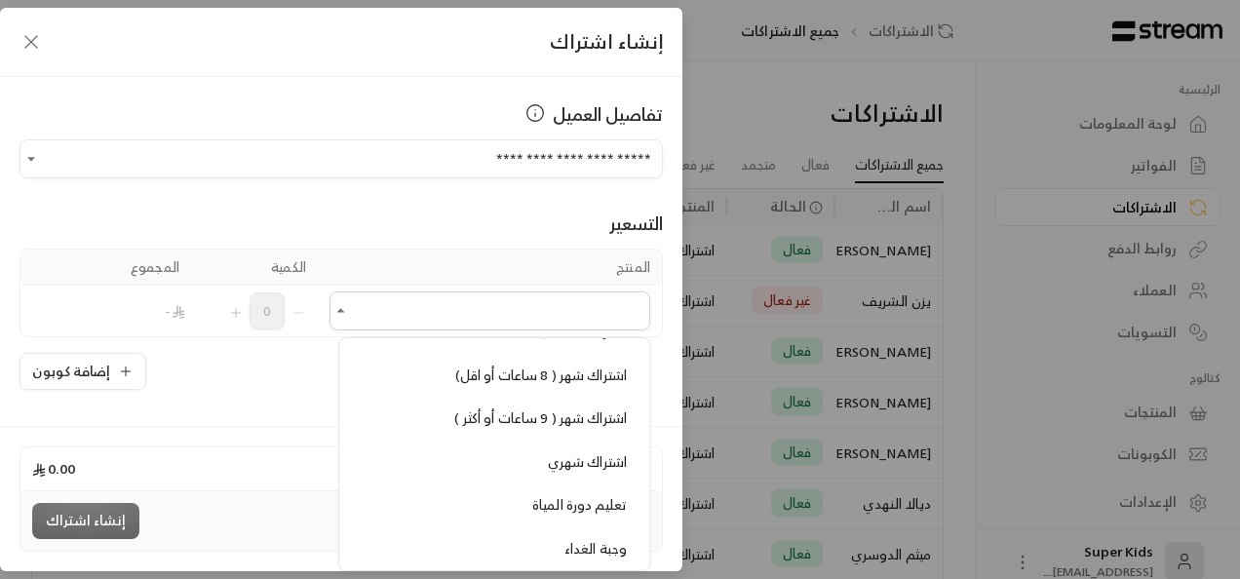
scroll to position [493, 0]
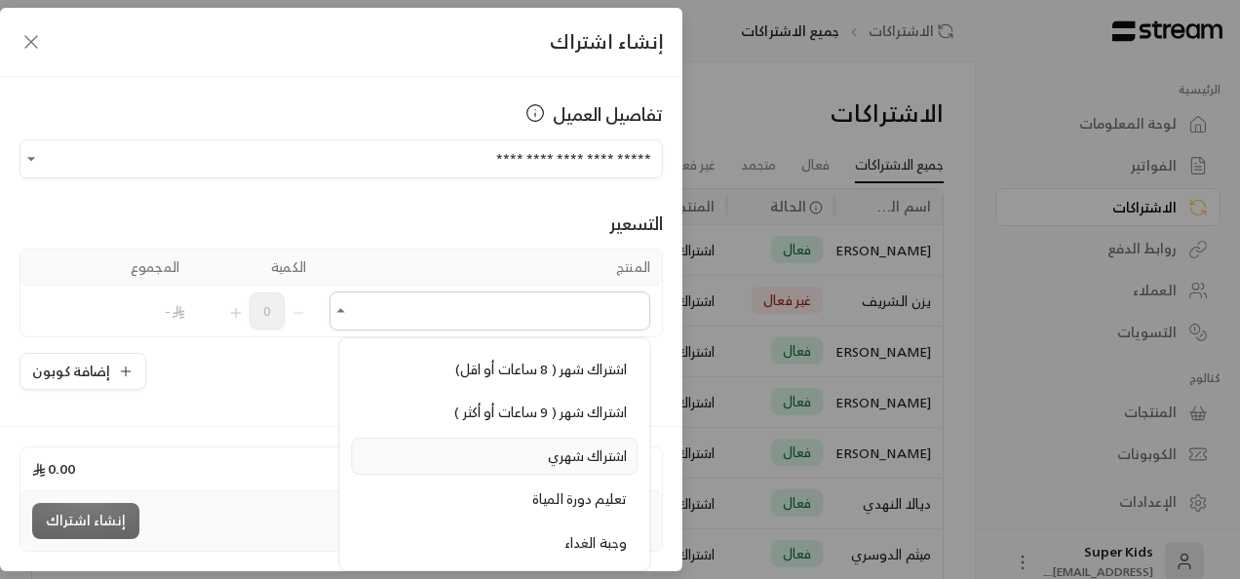
click at [616, 449] on span "اشتراك شهري" at bounding box center [587, 455] width 79 height 24
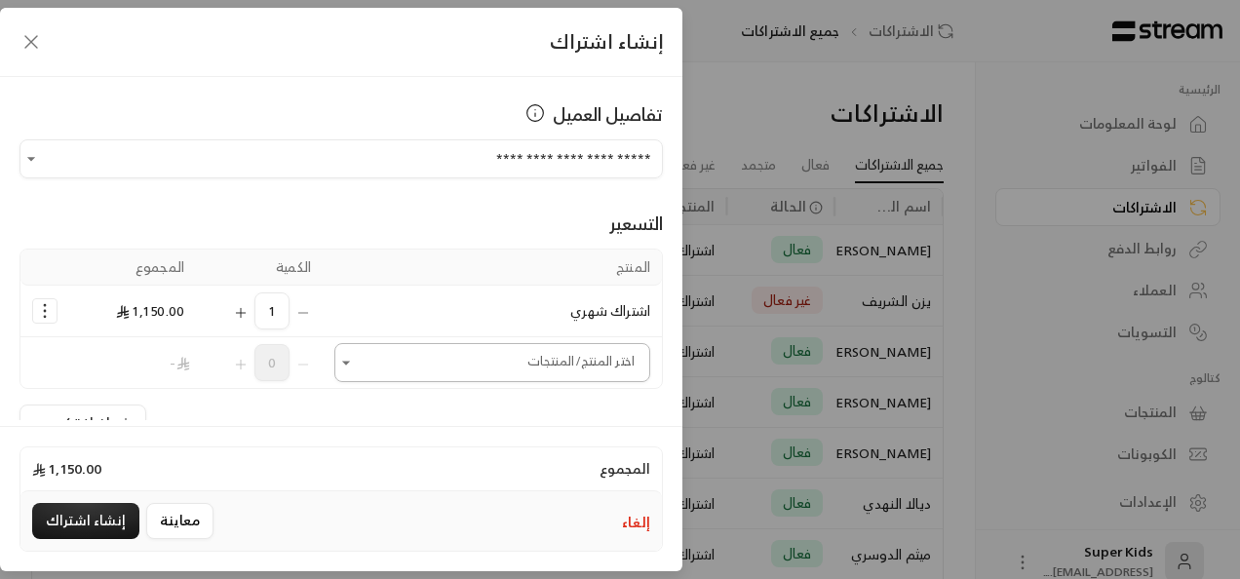
click at [351, 365] on icon "Open" at bounding box center [345, 362] width 19 height 19
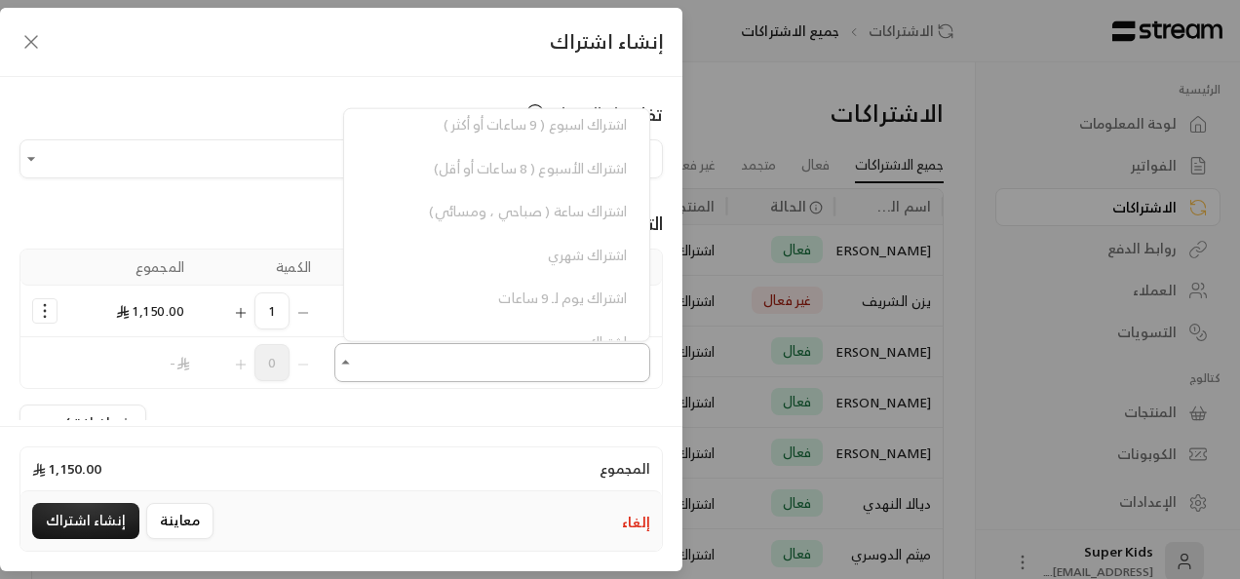
scroll to position [0, 0]
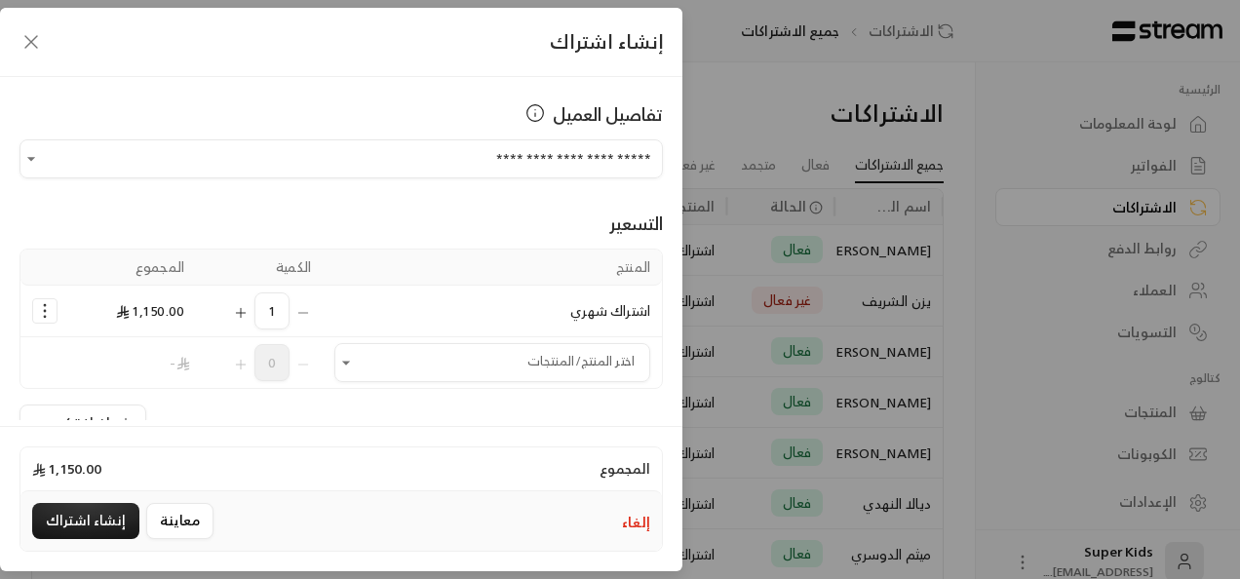
click at [321, 446] on div "المجموع 1,150.00 إلغاء معاينة إنشاء اشتراك" at bounding box center [340, 498] width 643 height 105
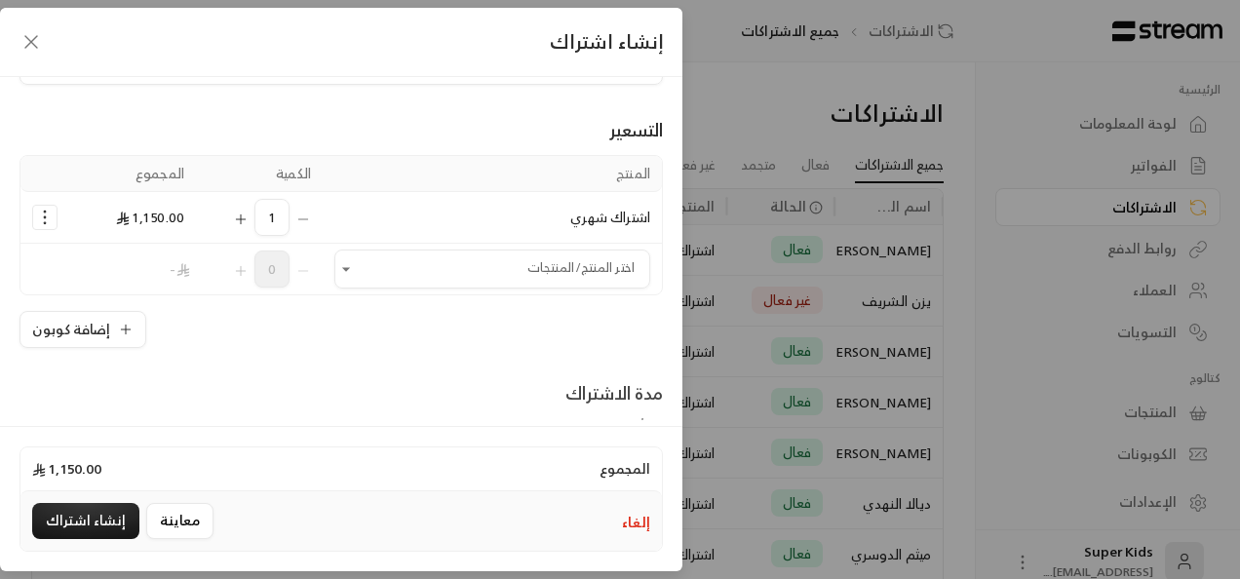
scroll to position [95, 0]
click at [355, 264] on icon "Open" at bounding box center [345, 267] width 19 height 19
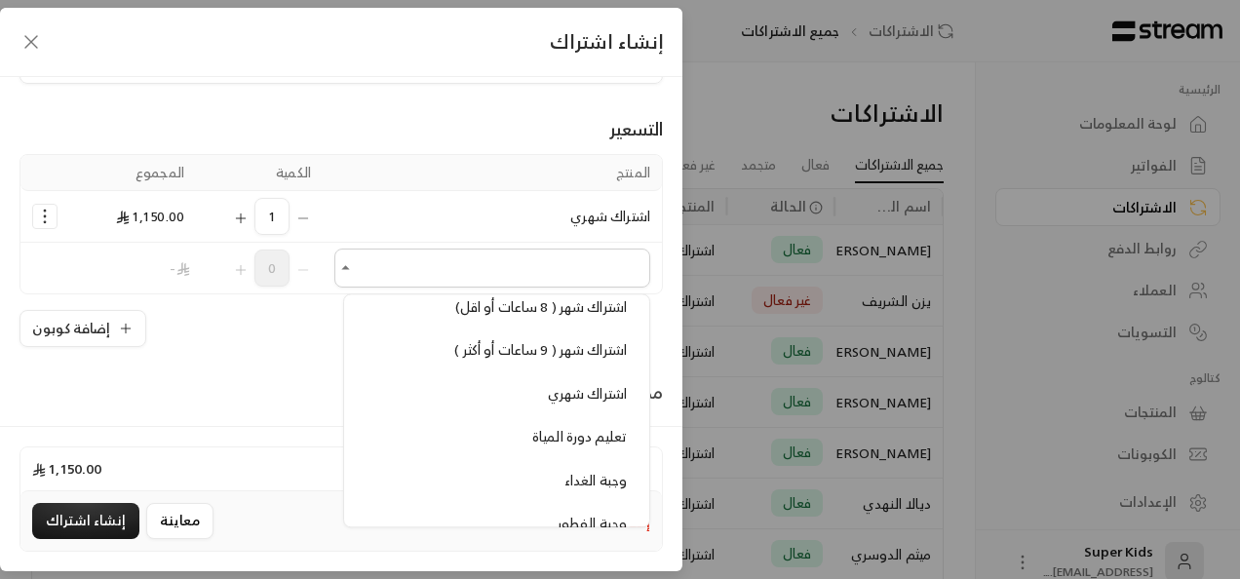
scroll to position [521, 0]
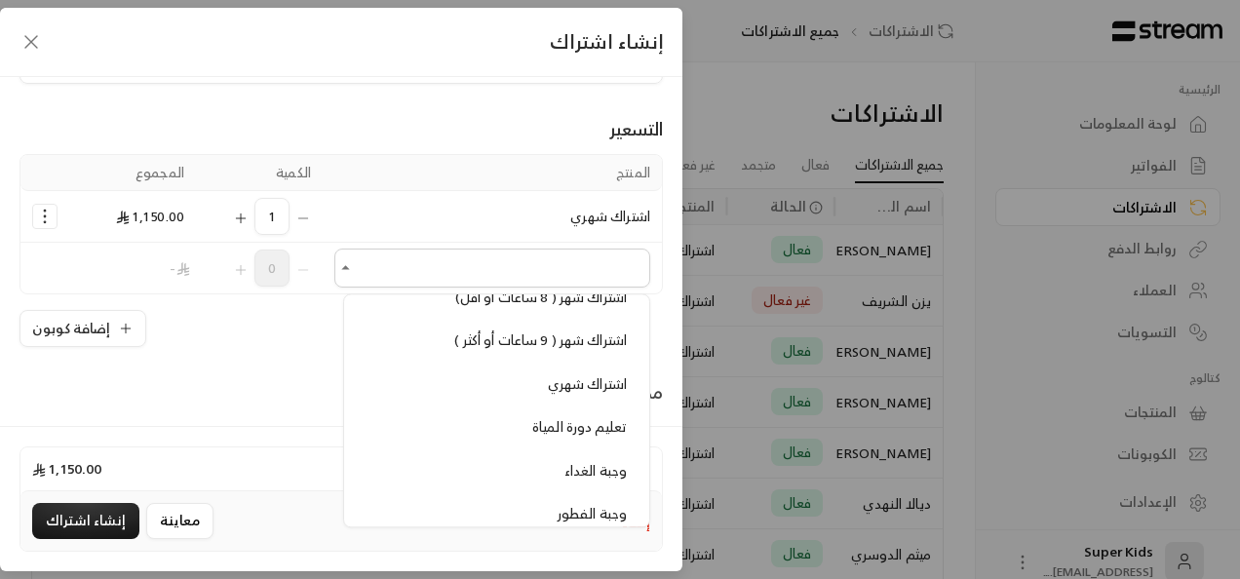
click at [214, 366] on div "**********" at bounding box center [341, 248] width 682 height 343
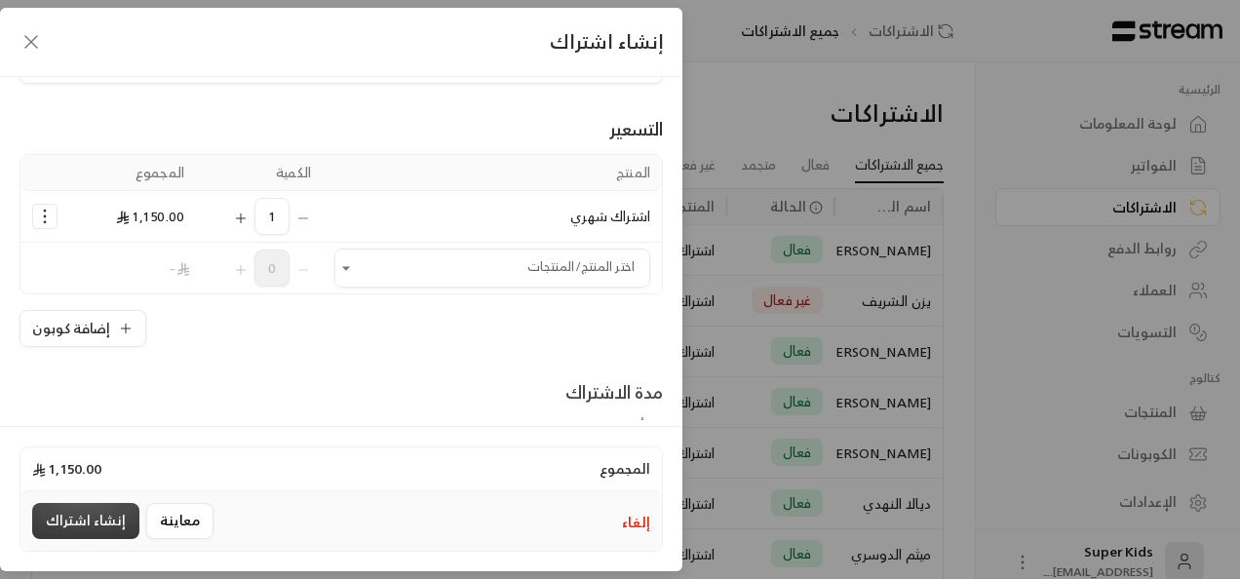
click at [99, 515] on button "إنشاء اشتراك" at bounding box center [85, 521] width 107 height 36
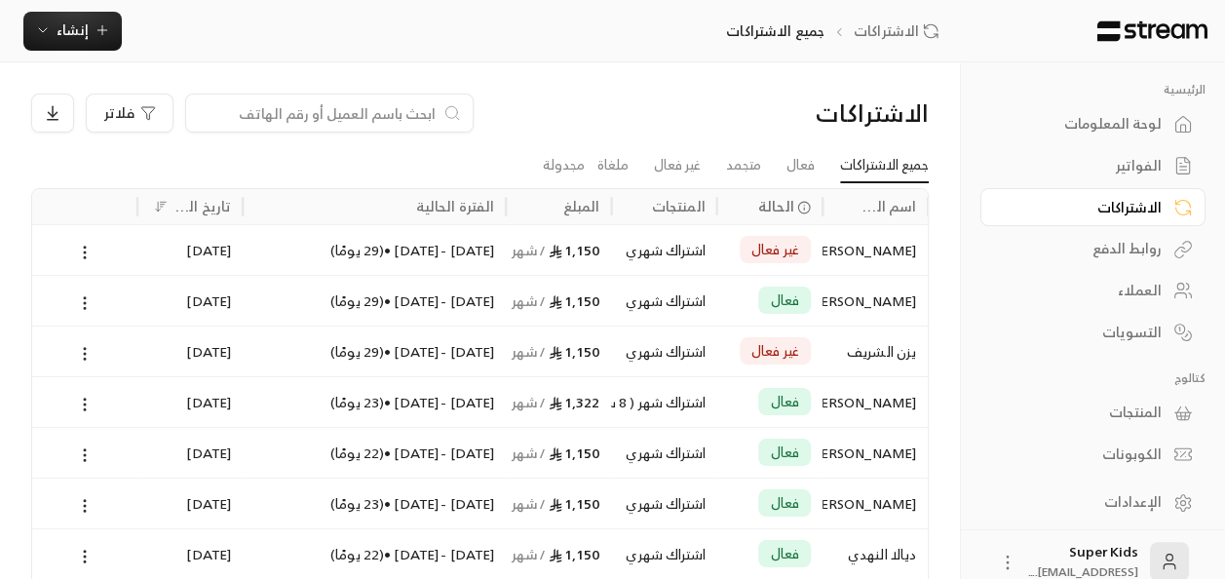
click at [1140, 208] on div "الاشتراكات" at bounding box center [1083, 207] width 157 height 19
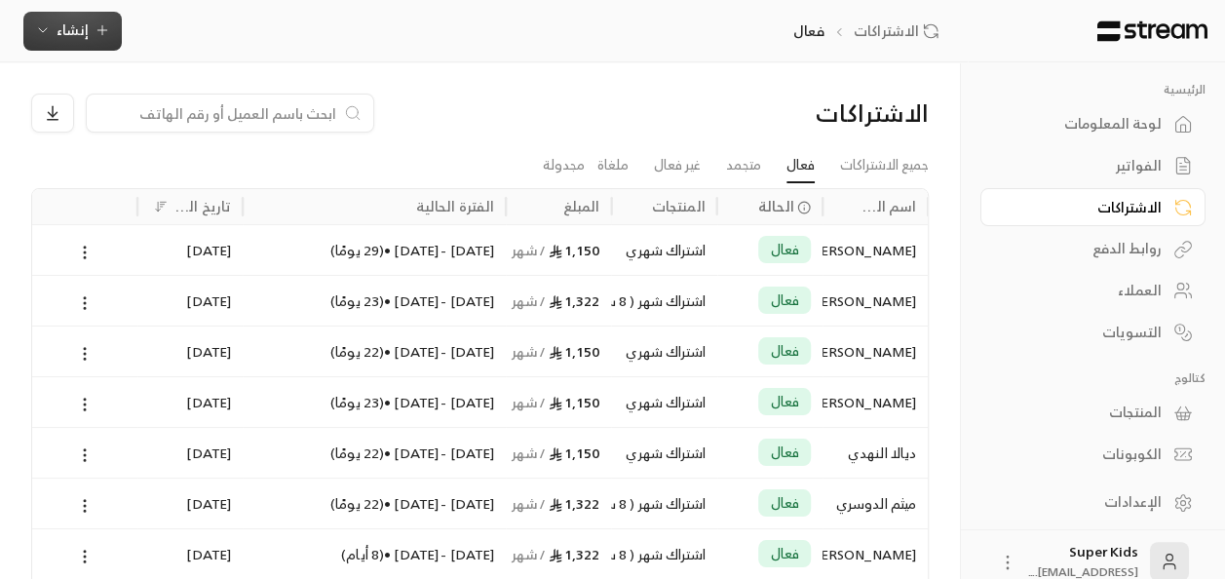
click at [74, 37] on span "إنشاء" at bounding box center [73, 30] width 32 height 24
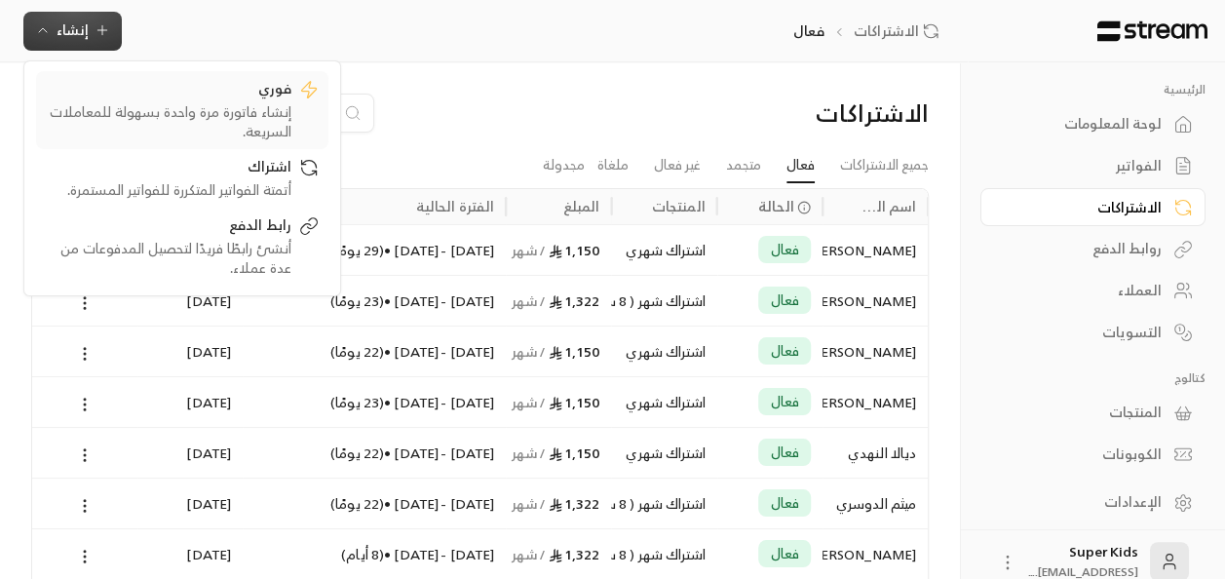
click at [251, 115] on div "إنشاء فاتورة مرة واحدة بسهولة للمعاملات السريعة." at bounding box center [169, 121] width 246 height 39
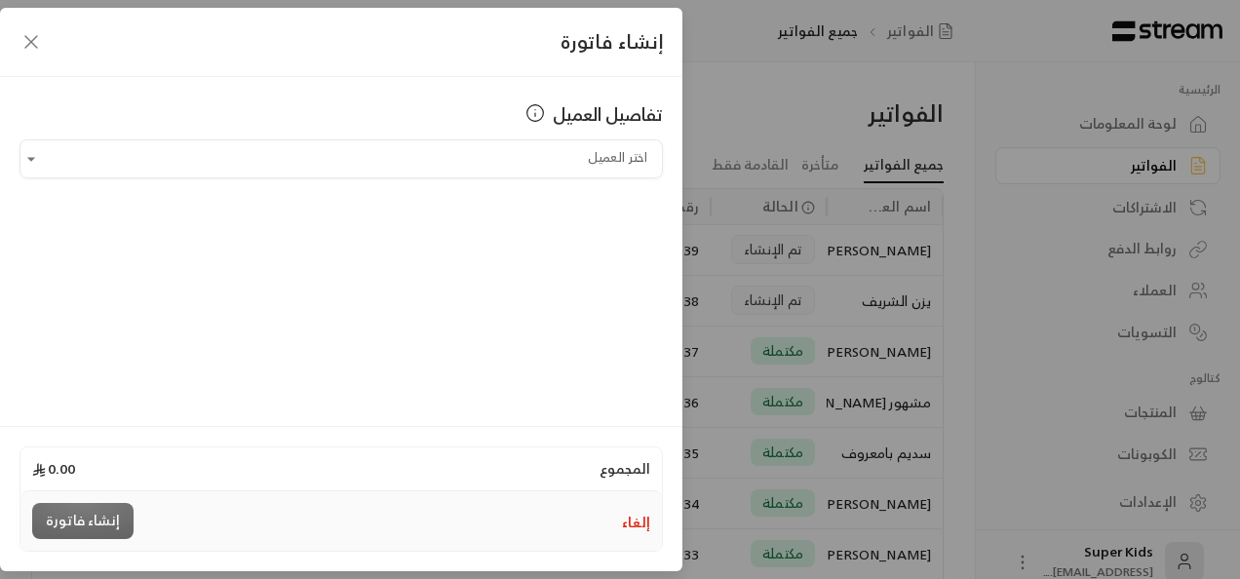
click at [498, 178] on div "تفاصيل العميل اختر العميل اختر العميل" at bounding box center [341, 248] width 682 height 343
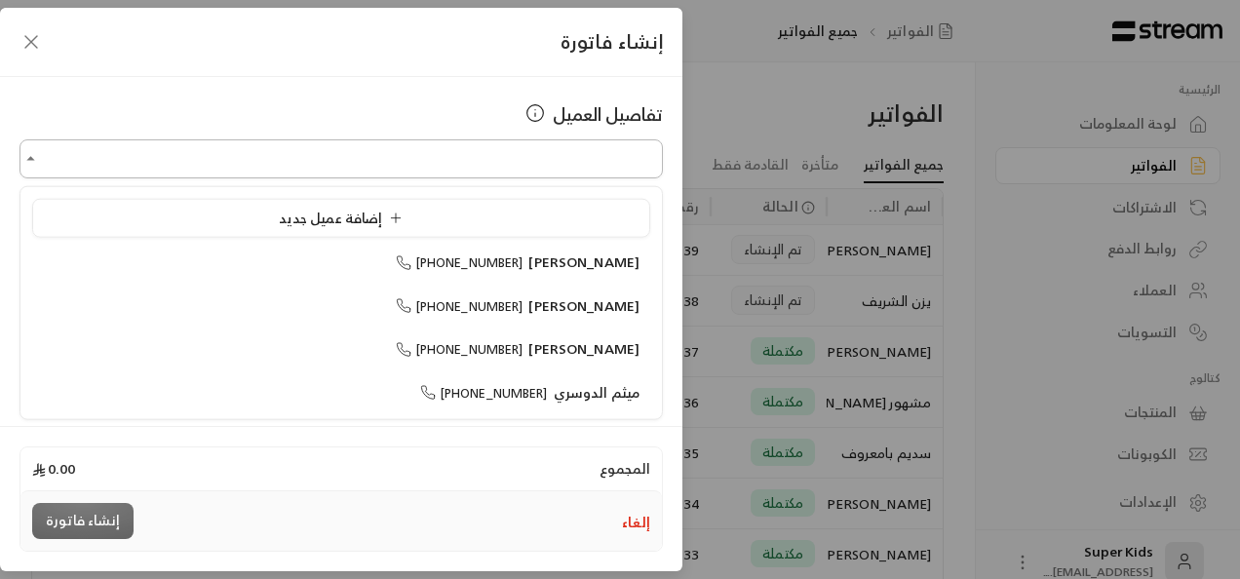
click at [500, 164] on input "اختر العميل" at bounding box center [340, 159] width 643 height 34
type input "*"
click at [523, 338] on span "[PHONE_NUMBER]" at bounding box center [460, 349] width 128 height 22
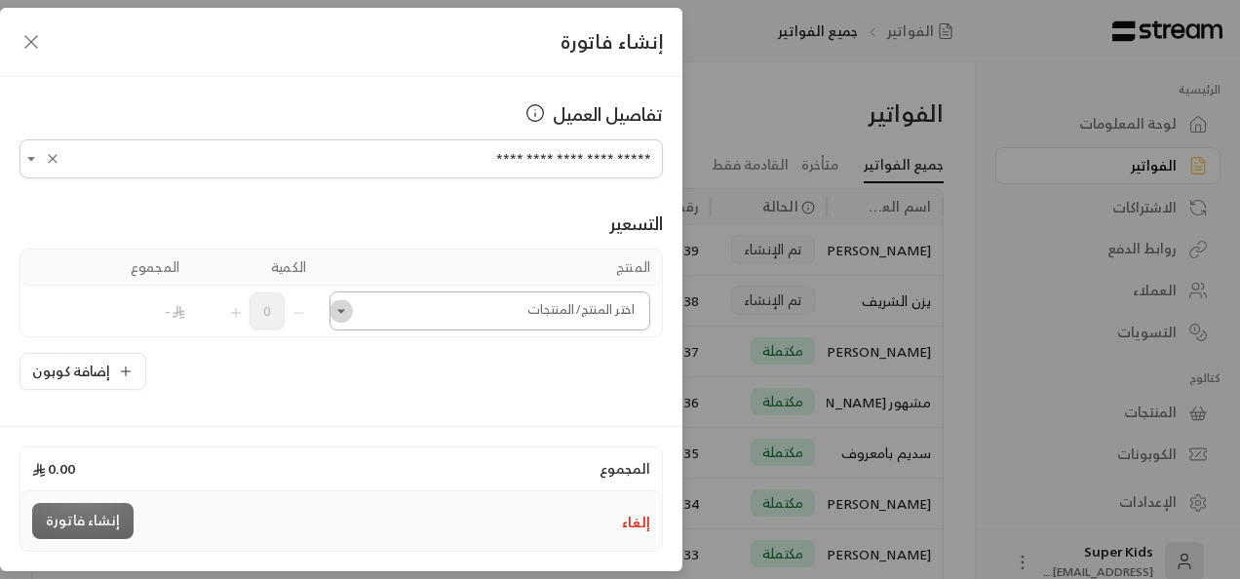
click at [351, 318] on icon "Open" at bounding box center [340, 310] width 19 height 19
type input "**********"
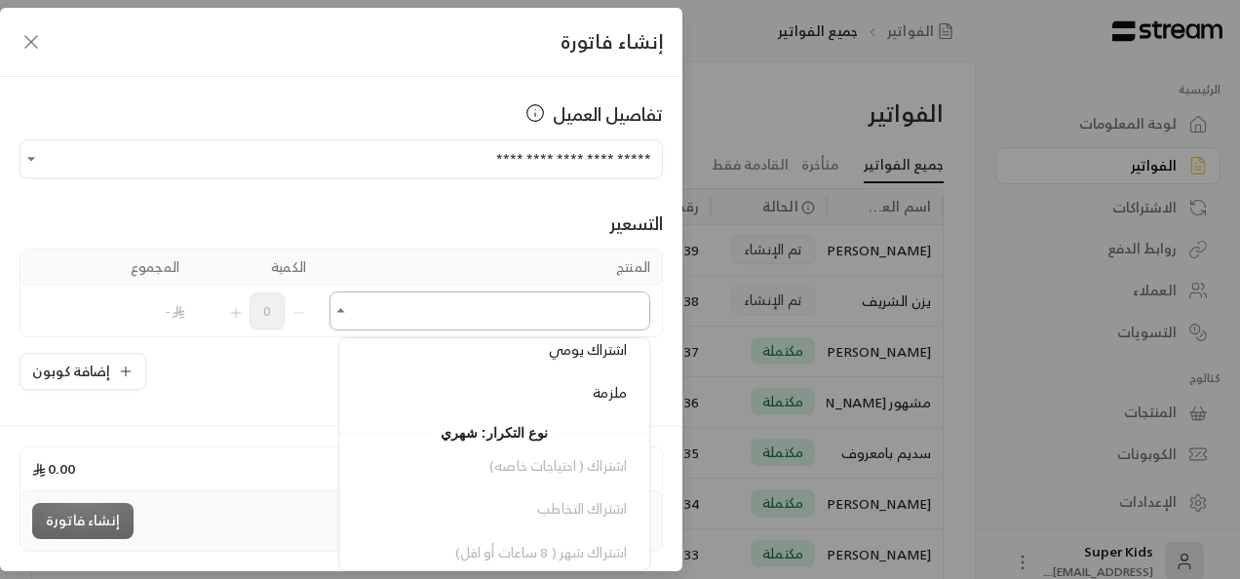
scroll to position [283, 0]
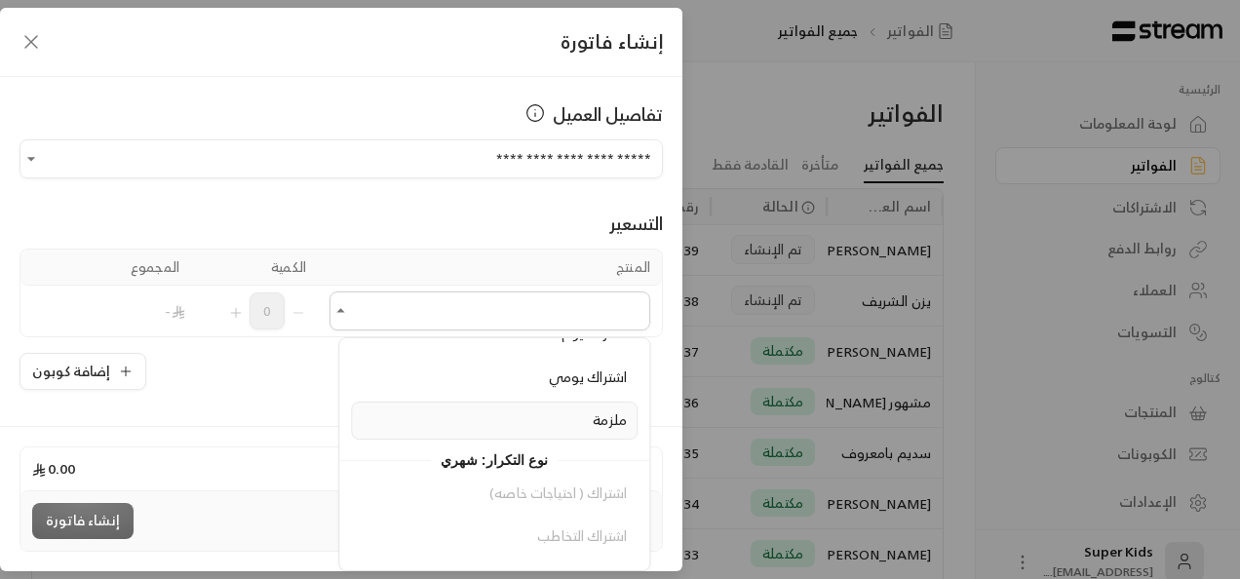
click at [604, 409] on span "ملزمة" at bounding box center [611, 419] width 34 height 24
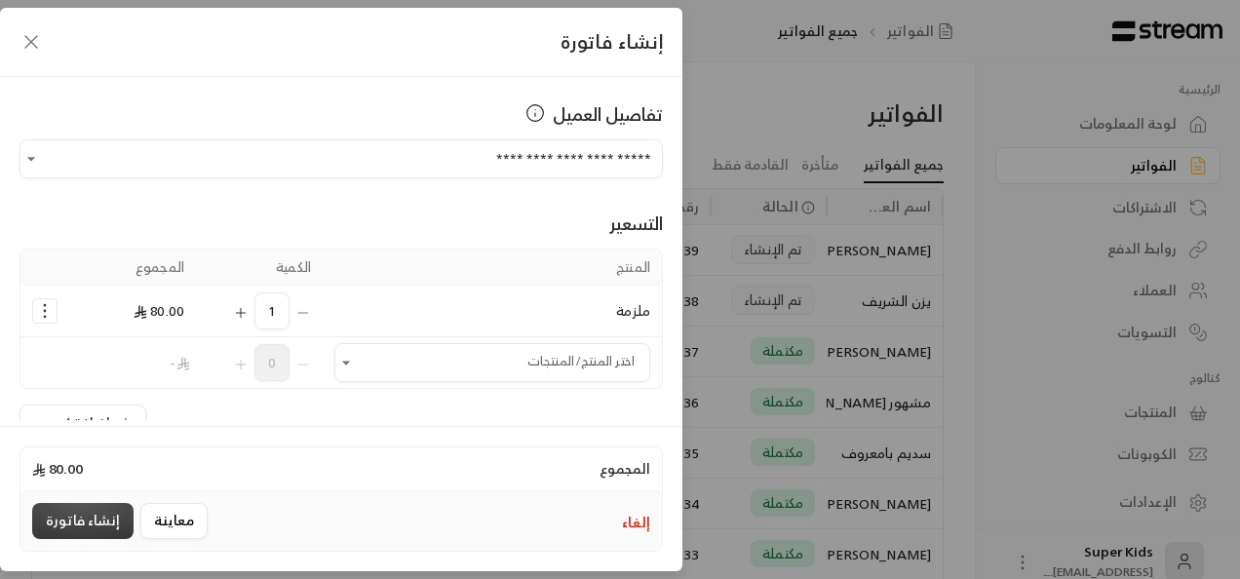
click at [89, 526] on button "إنشاء فاتورة" at bounding box center [82, 521] width 101 height 36
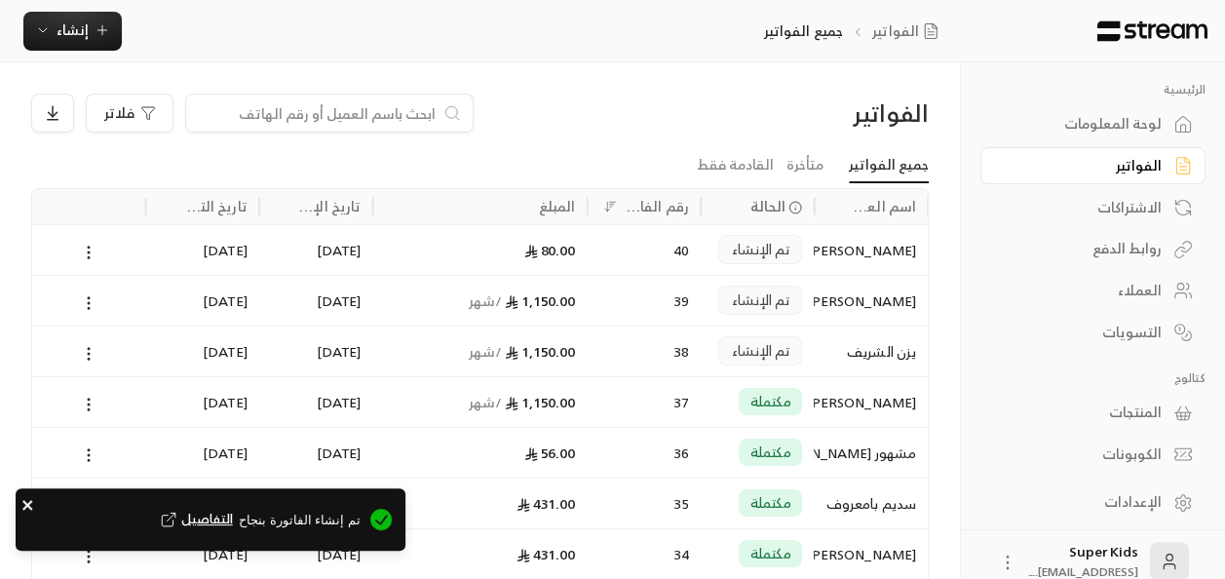
click at [26, 500] on icon "close" at bounding box center [28, 505] width 14 height 16
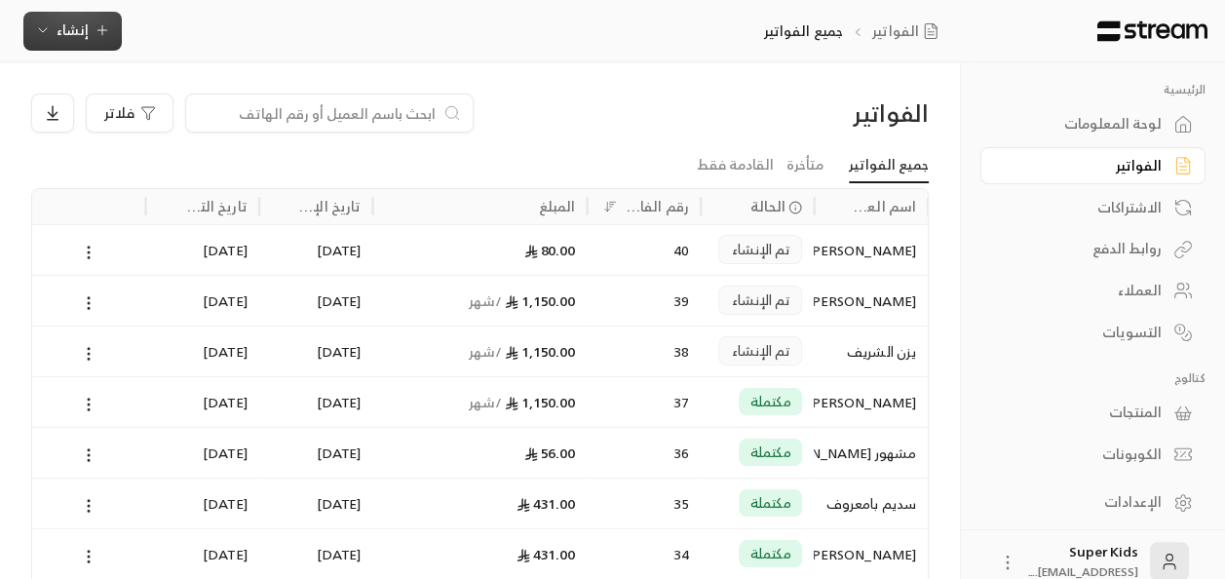
click at [90, 35] on span "إنشاء" at bounding box center [72, 30] width 75 height 24
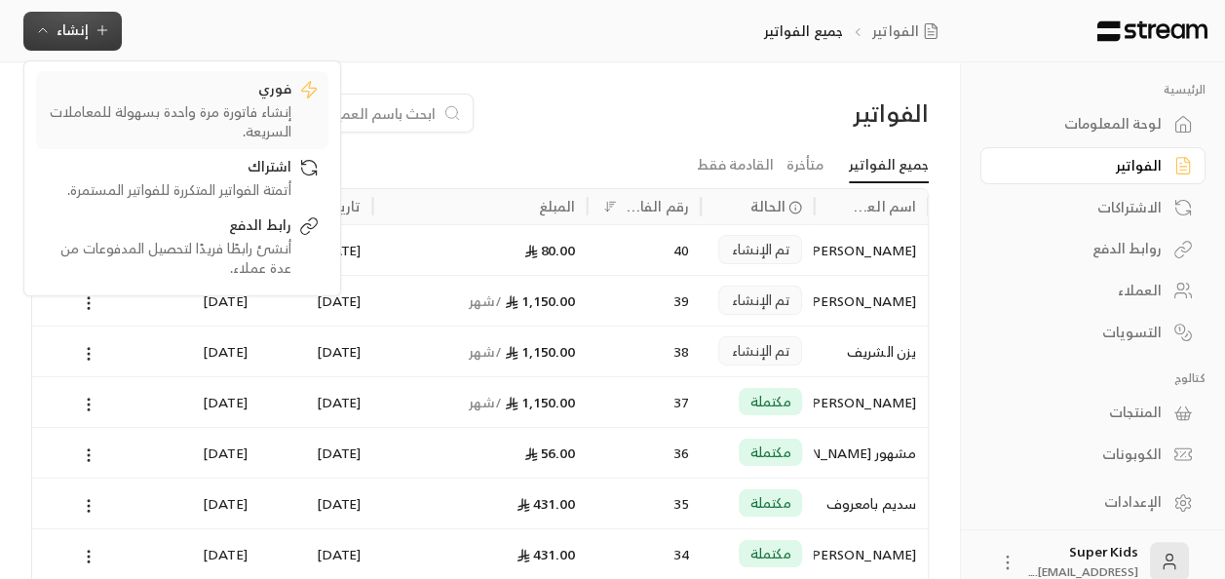
click at [185, 104] on div "إنشاء فاتورة مرة واحدة بسهولة للمعاملات السريعة." at bounding box center [169, 121] width 246 height 39
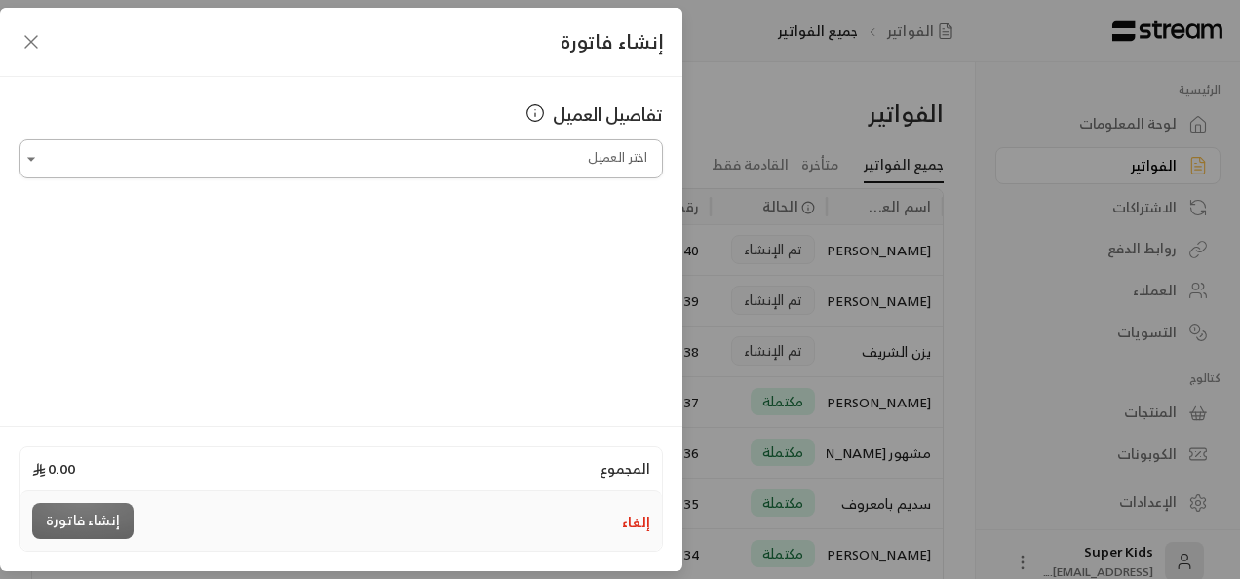
click at [545, 155] on input "اختر العميل" at bounding box center [340, 159] width 643 height 34
type input "**********"
click at [602, 170] on input "اختر العميل" at bounding box center [340, 159] width 643 height 34
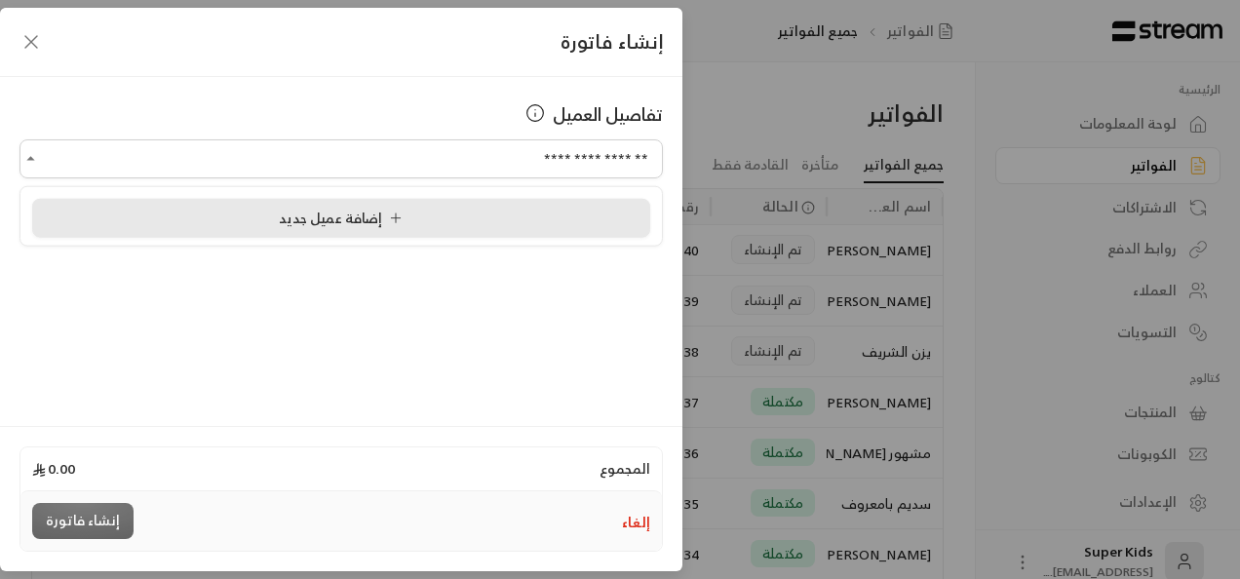
click at [466, 212] on div "إضافة عميل جديد" at bounding box center [341, 218] width 596 height 20
type input "**********"
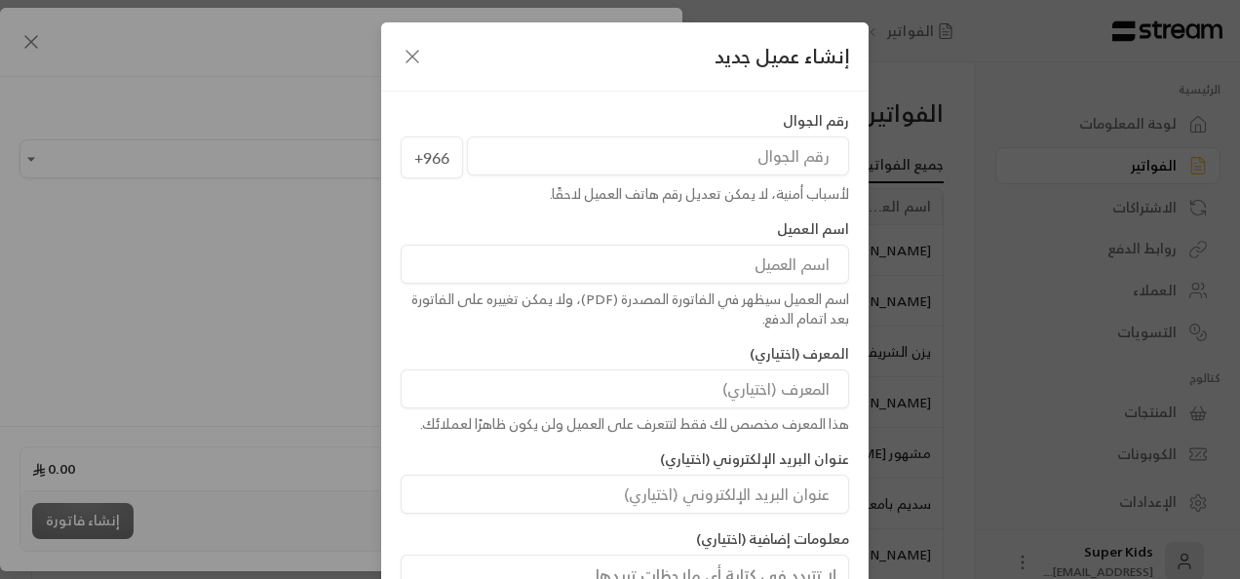
click at [687, 160] on input "tel" at bounding box center [658, 155] width 382 height 39
paste input "533089010"
type input "533089010"
click at [815, 267] on input at bounding box center [625, 264] width 448 height 39
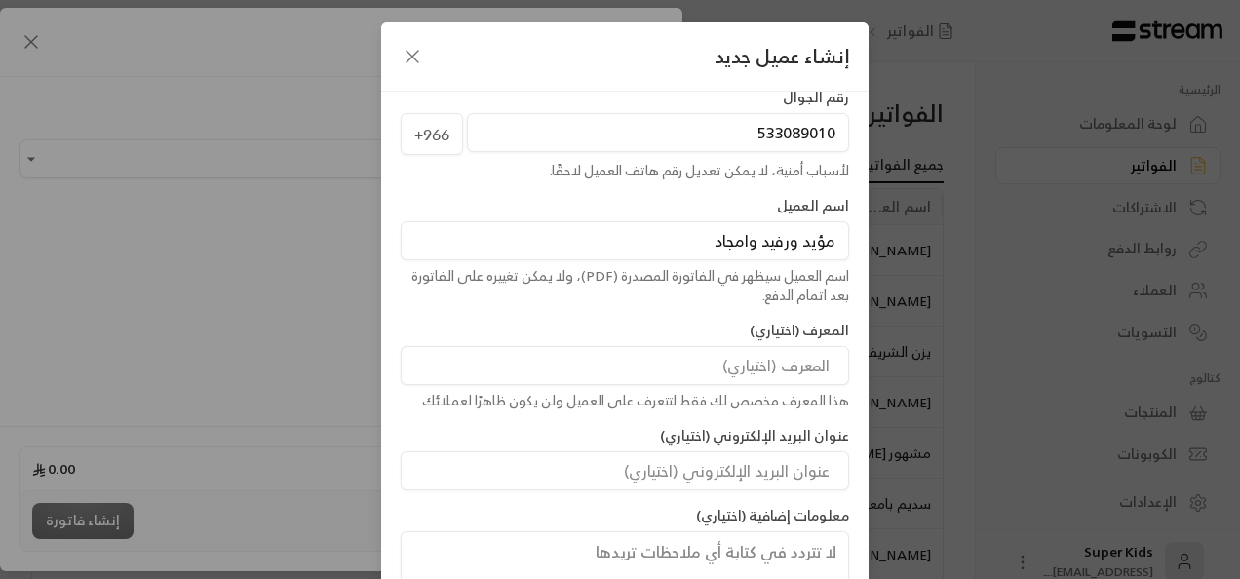
scroll to position [157, 0]
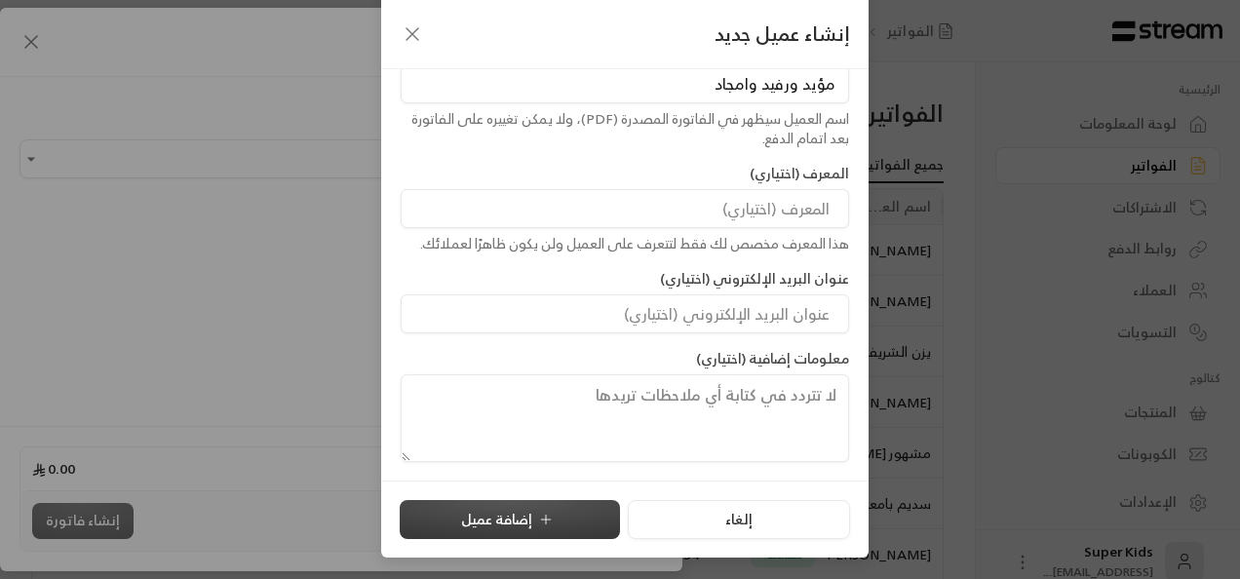
type input "مؤيد ورفيد وامجاد"
click at [554, 519] on icon "submit" at bounding box center [546, 520] width 16 height 16
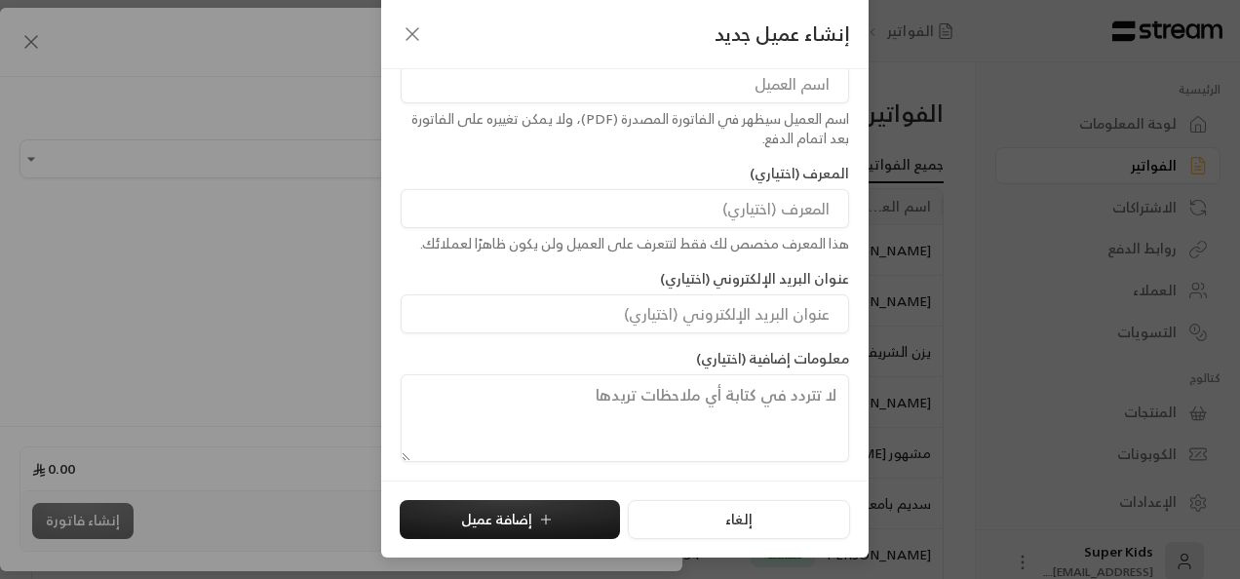
type input "**********"
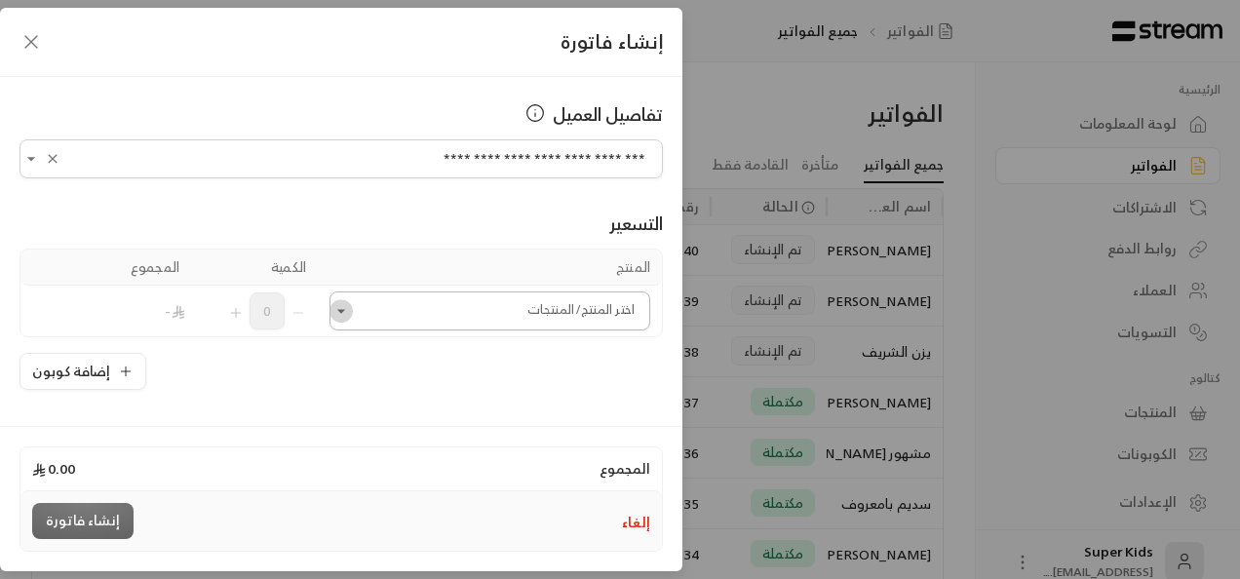
click at [345, 310] on icon "Open" at bounding box center [341, 311] width 8 height 4
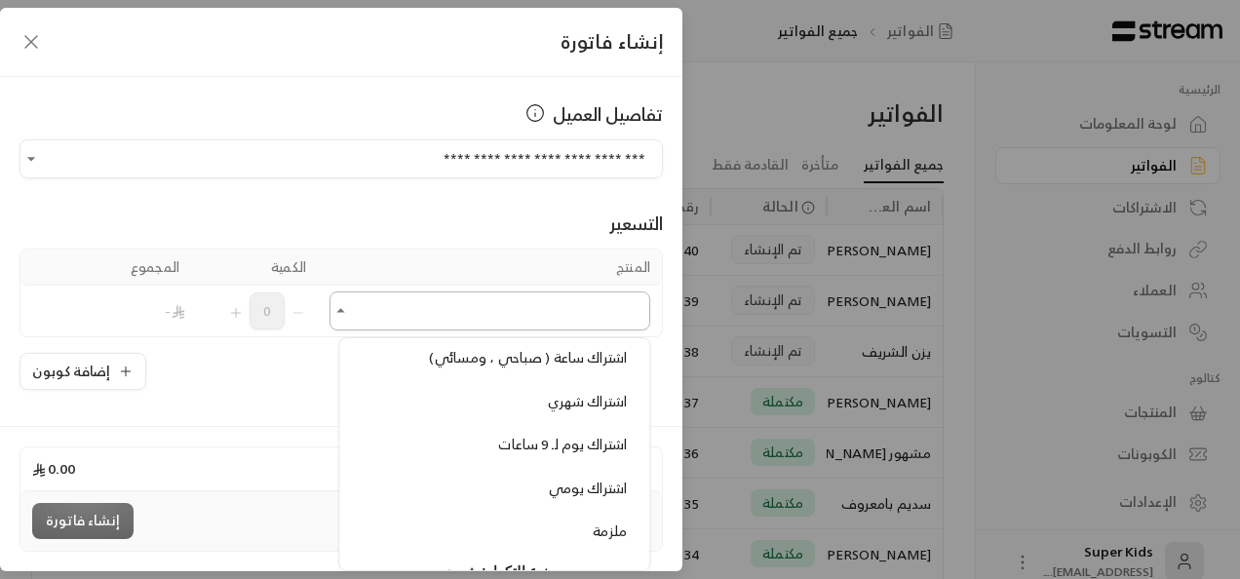
scroll to position [172, 0]
click at [611, 355] on span "اشتراك ساعة ( صباحي ، ومسائي)" at bounding box center [529, 357] width 198 height 24
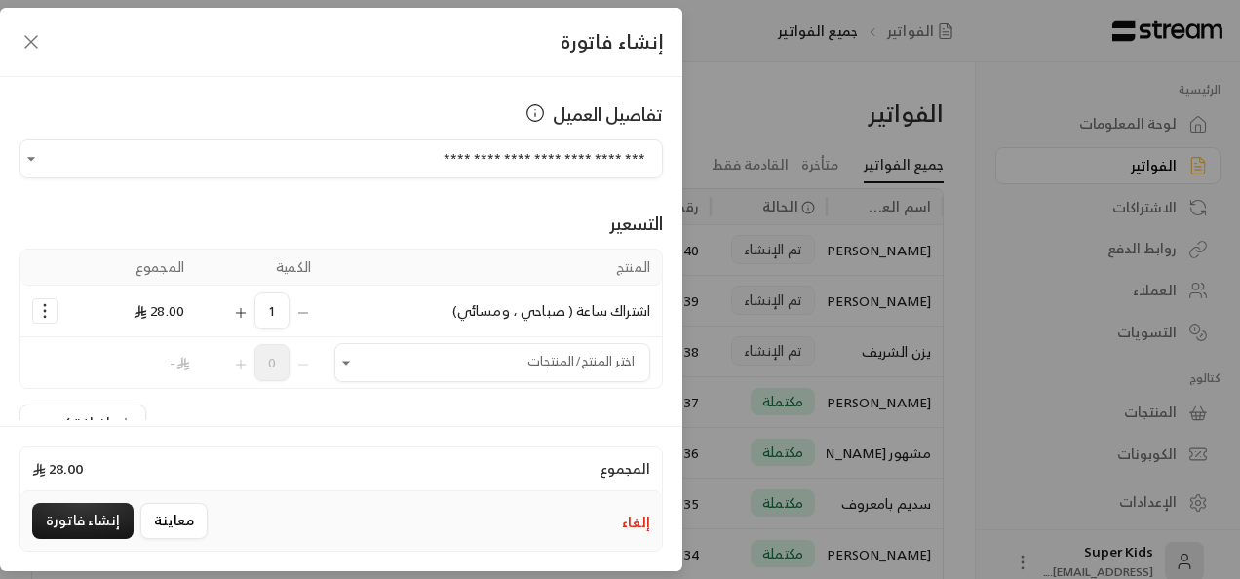
click at [249, 313] on icon "Selected Products" at bounding box center [241, 313] width 16 height 16
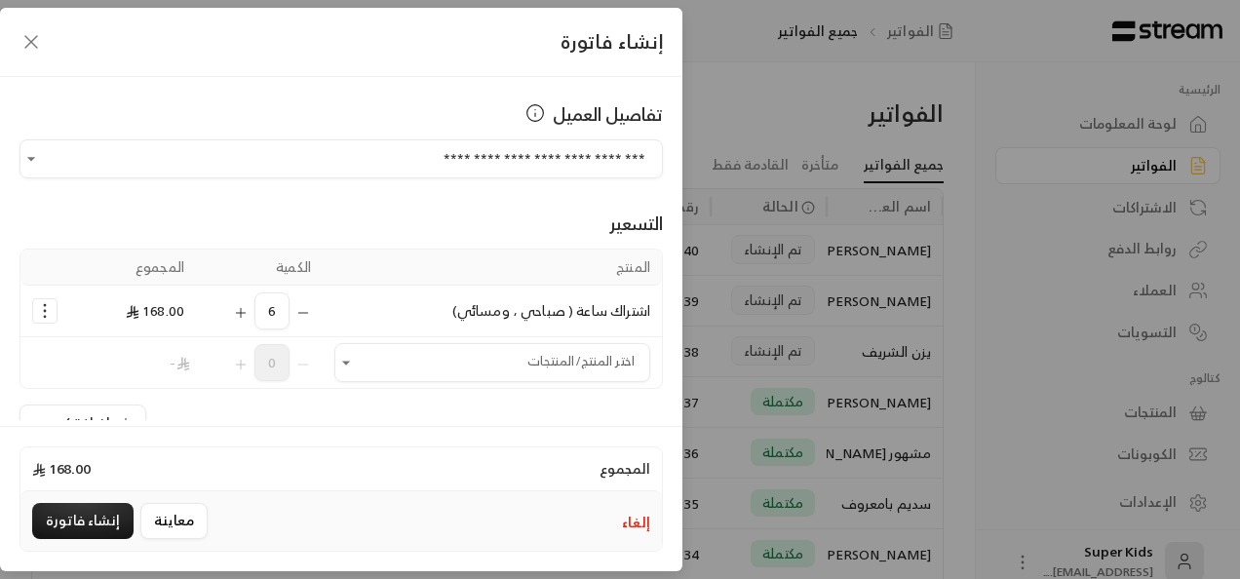
click at [249, 313] on icon "Selected Products" at bounding box center [241, 313] width 16 height 16
click at [311, 312] on icon "Selected Products" at bounding box center [303, 313] width 16 height 16
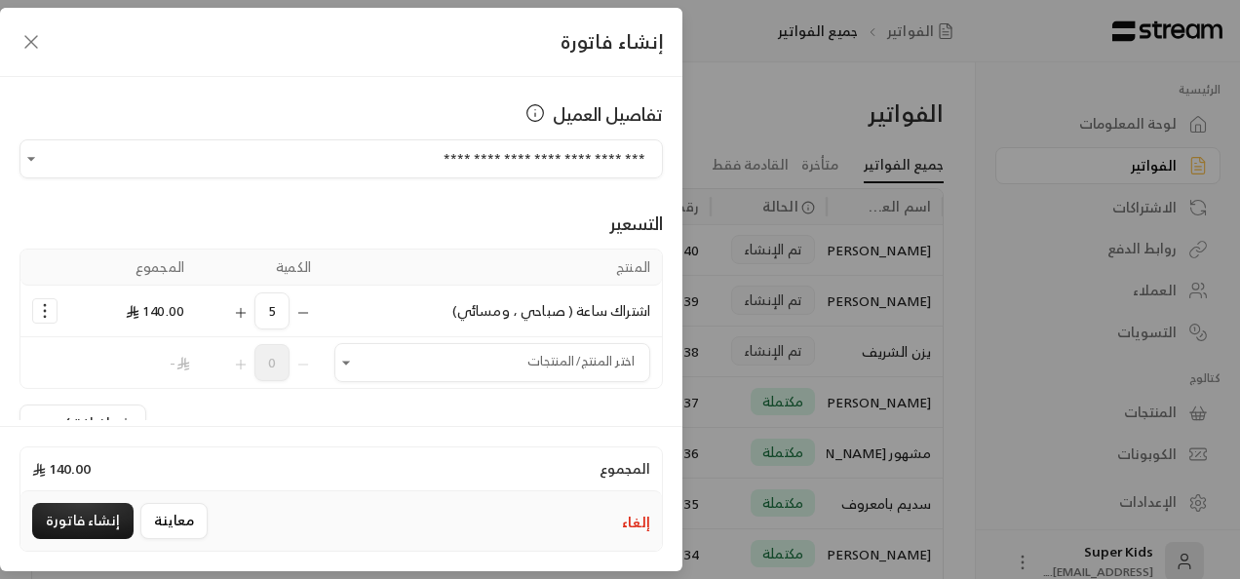
click at [311, 312] on icon "Selected Products" at bounding box center [303, 313] width 16 height 16
click at [249, 314] on icon "Selected Products" at bounding box center [241, 313] width 16 height 16
click at [354, 359] on icon "Open" at bounding box center [345, 362] width 19 height 19
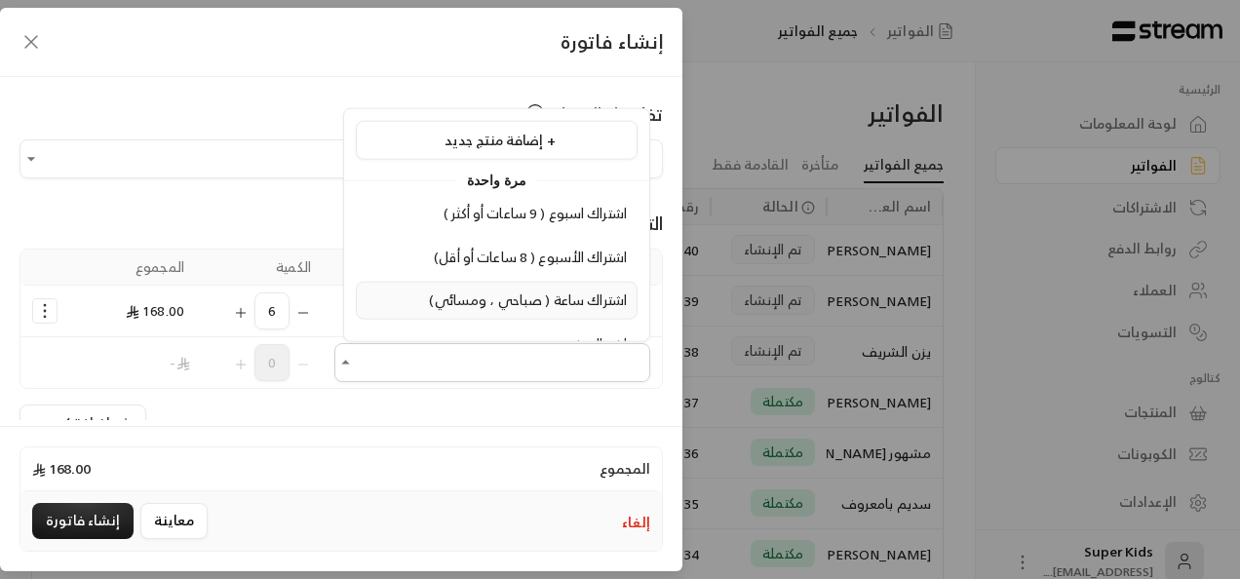
click at [588, 300] on span "اشتراك ساعة ( صباحي ، ومسائي)" at bounding box center [528, 300] width 198 height 24
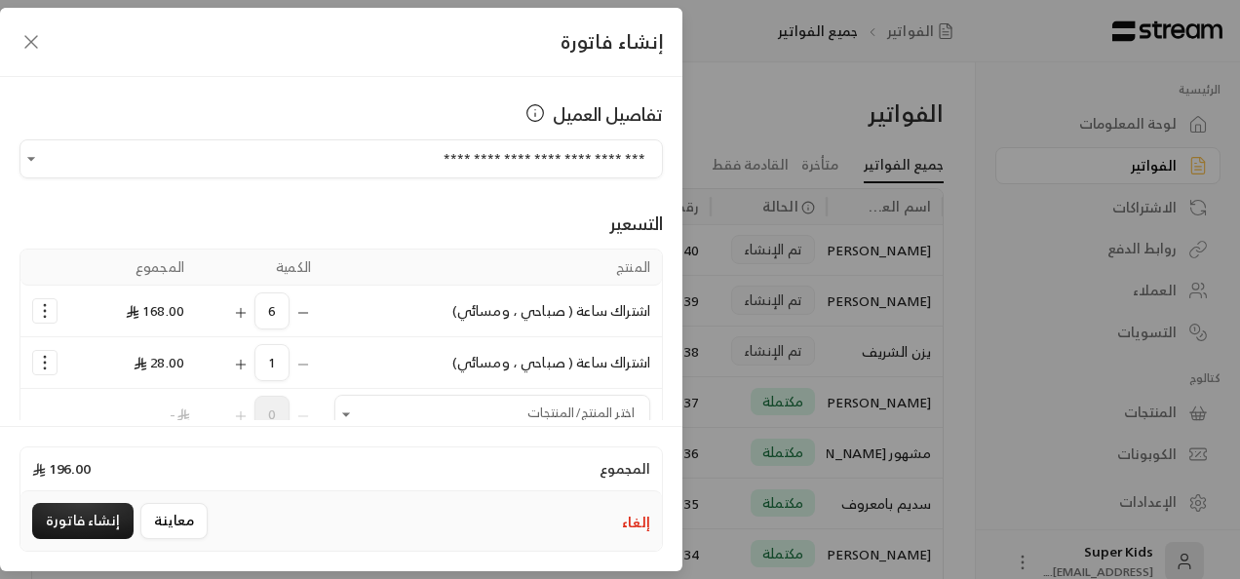
click at [249, 365] on icon "Selected Products" at bounding box center [241, 365] width 16 height 16
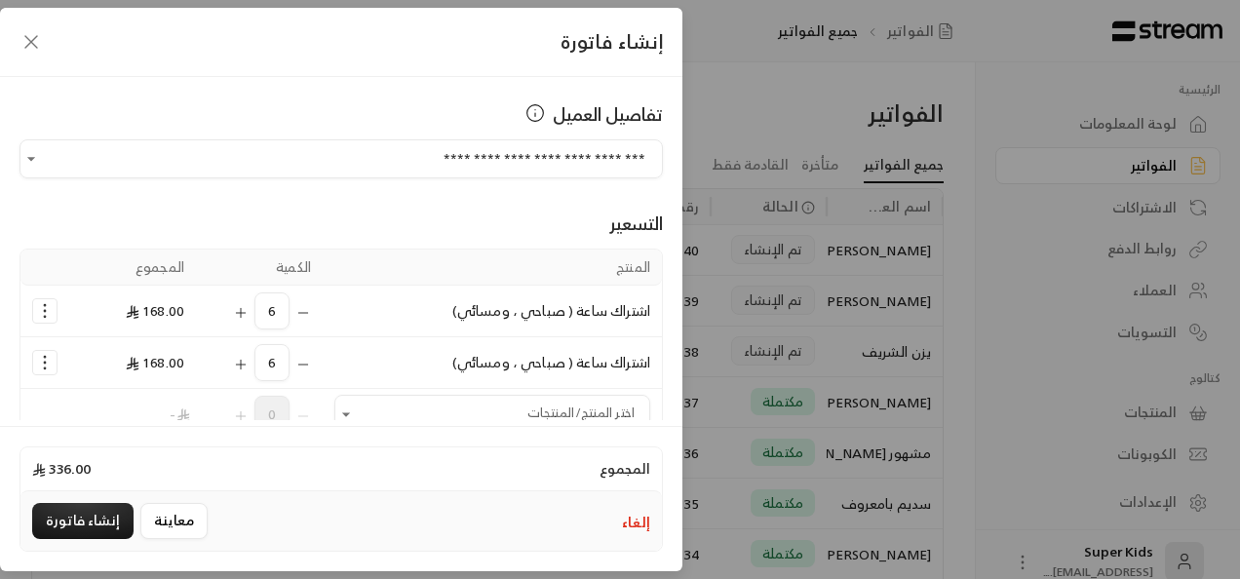
click at [249, 365] on icon "Selected Products" at bounding box center [241, 365] width 16 height 16
click at [309, 368] on icon "Selected Products" at bounding box center [303, 365] width 16 height 16
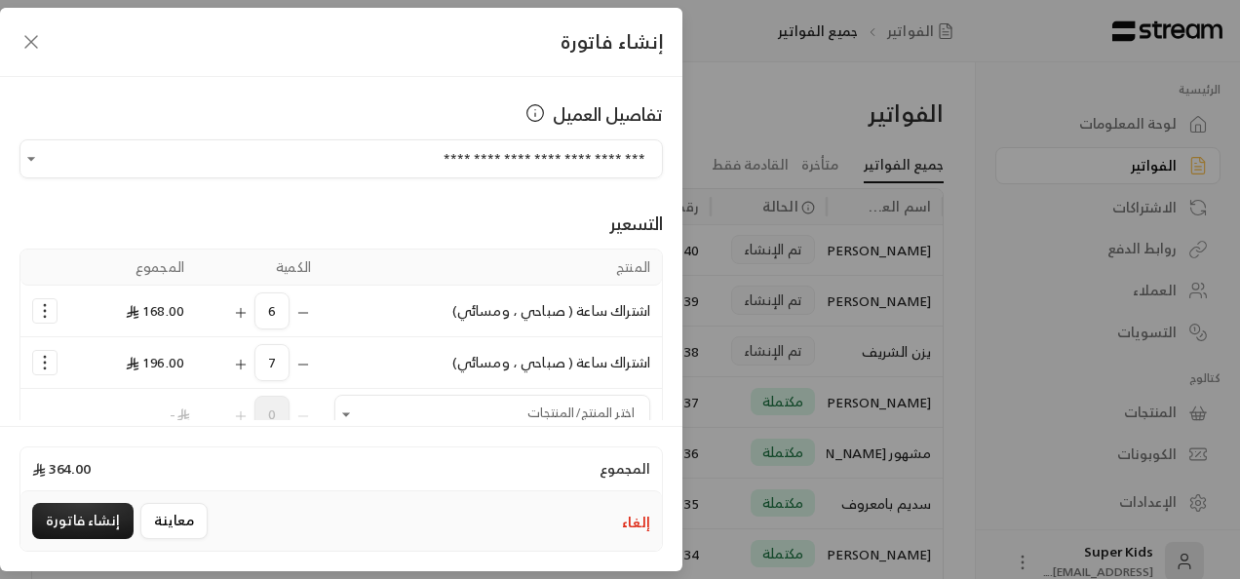
click at [309, 366] on icon "Selected Products" at bounding box center [303, 365] width 16 height 16
click at [351, 412] on icon "Open" at bounding box center [345, 413] width 19 height 19
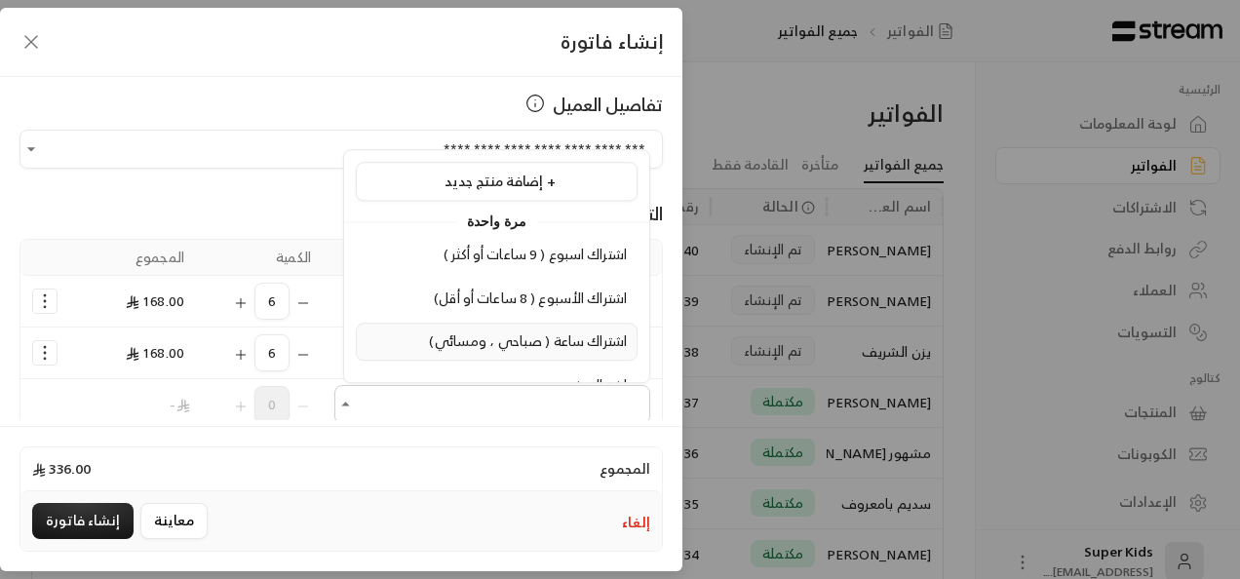
click at [451, 339] on span "اشتراك ساعة ( صباحي ، ومسائي)" at bounding box center [528, 341] width 198 height 24
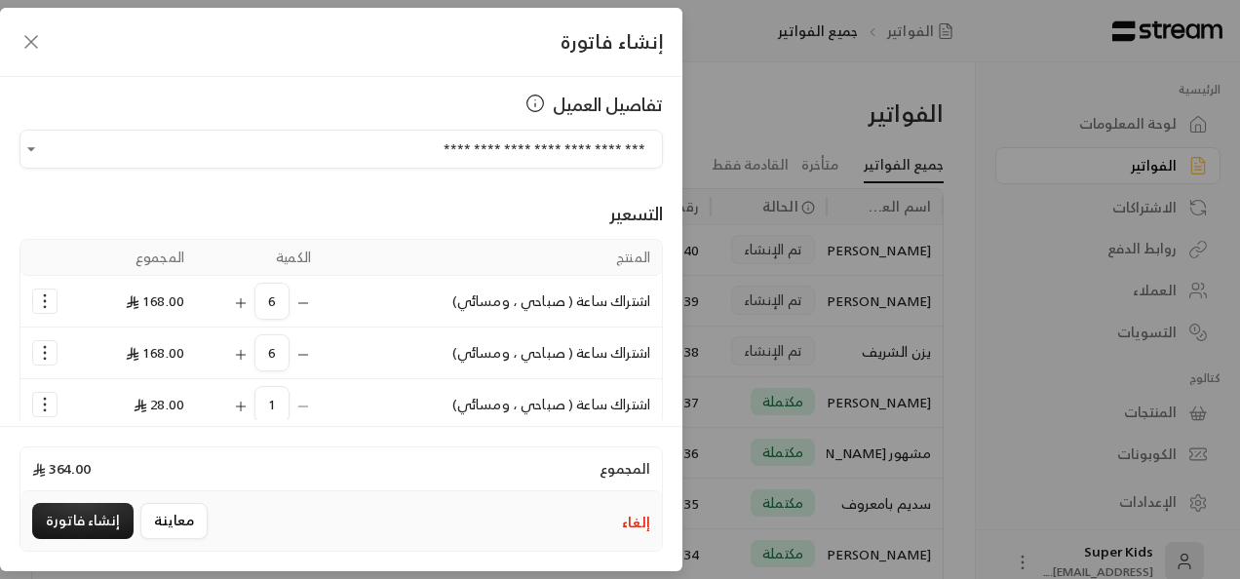
click at [249, 403] on icon "Selected Products" at bounding box center [241, 407] width 16 height 16
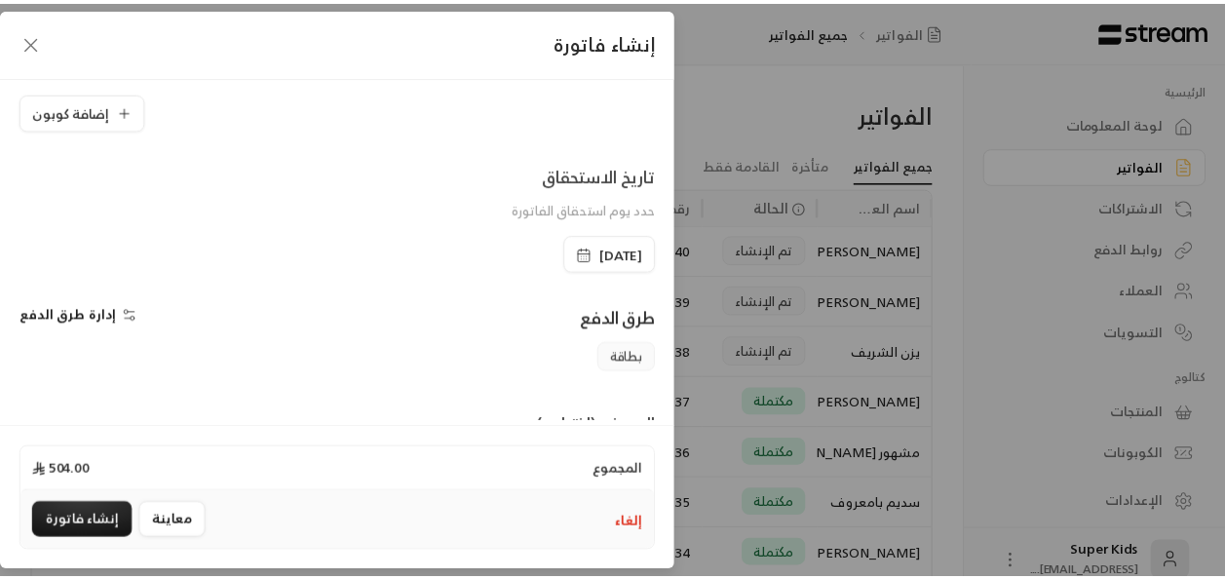
scroll to position [552, 0]
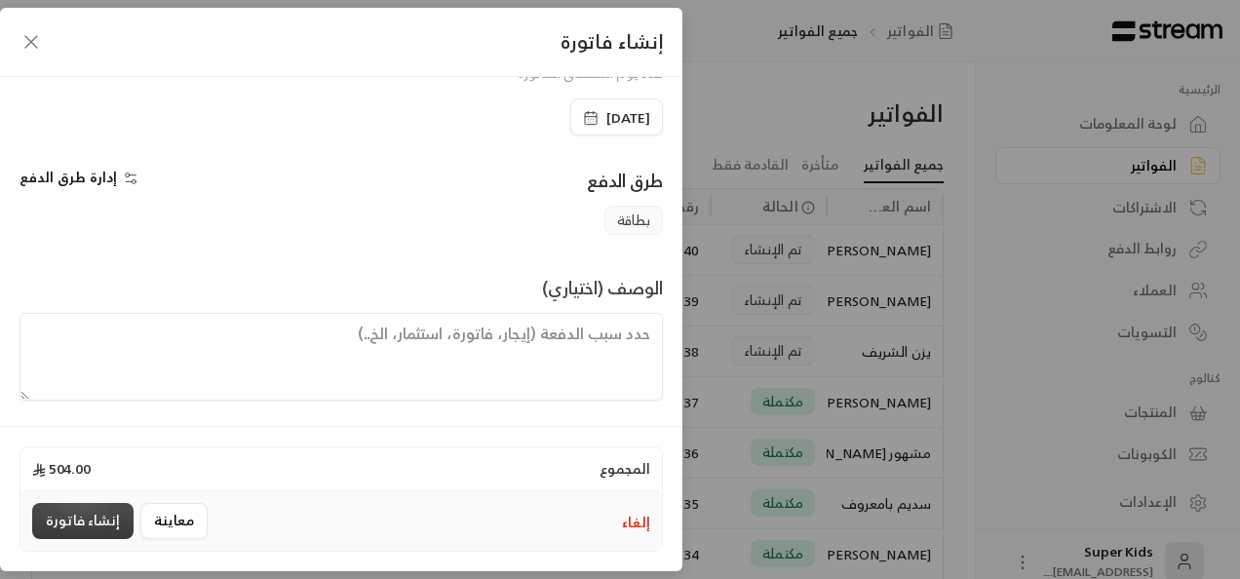
click at [90, 522] on button "إنشاء فاتورة" at bounding box center [82, 521] width 101 height 36
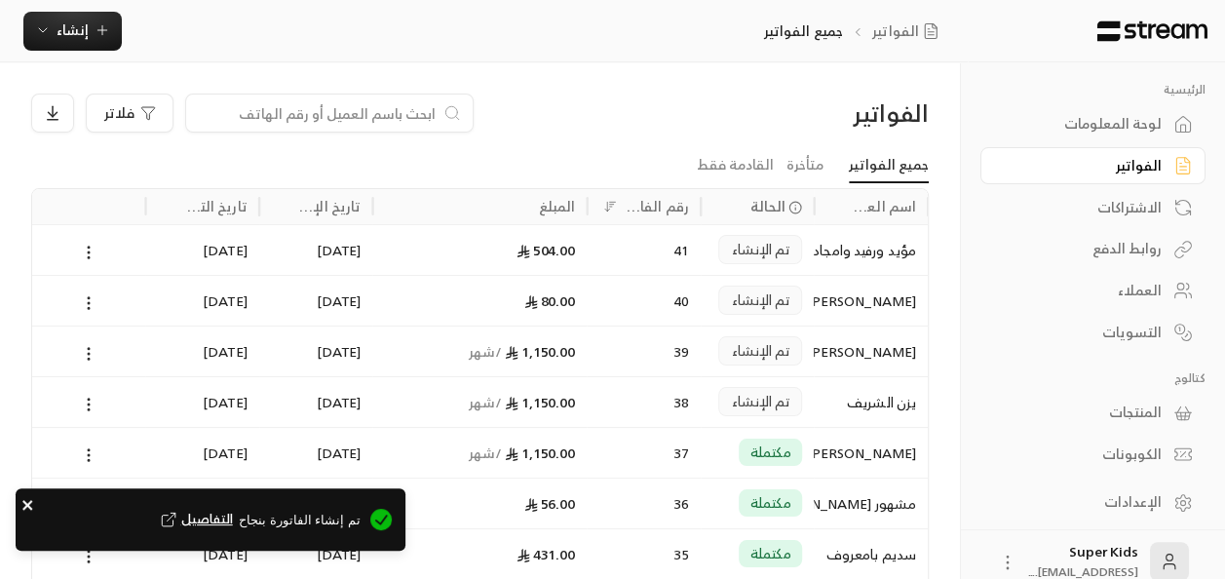
click at [29, 504] on icon "close" at bounding box center [27, 505] width 10 height 10
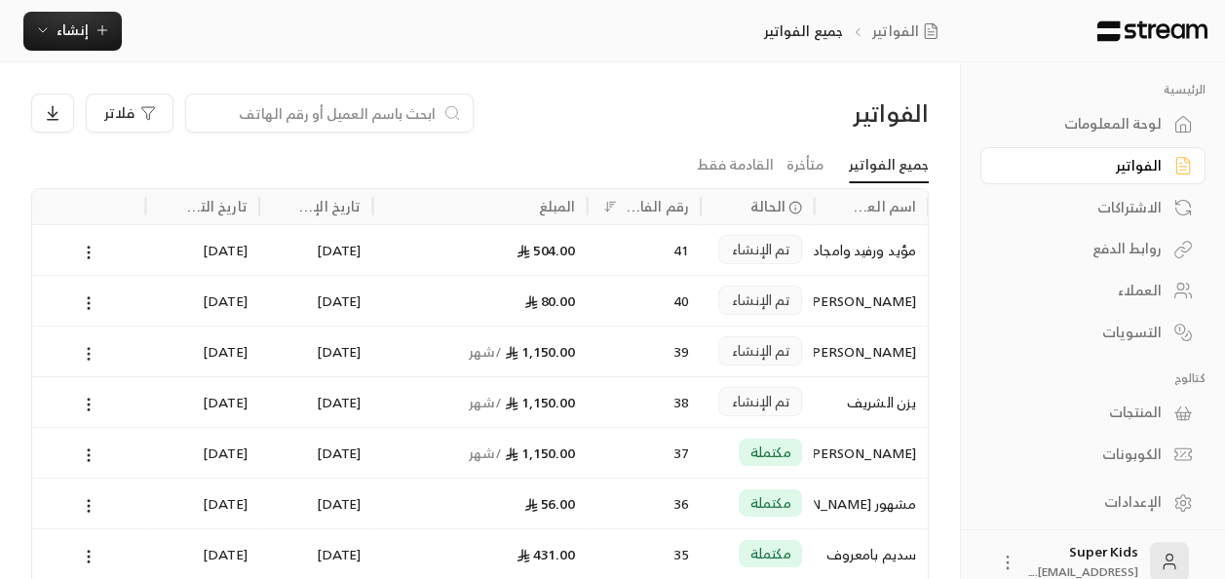
click at [90, 350] on icon at bounding box center [89, 354] width 18 height 18
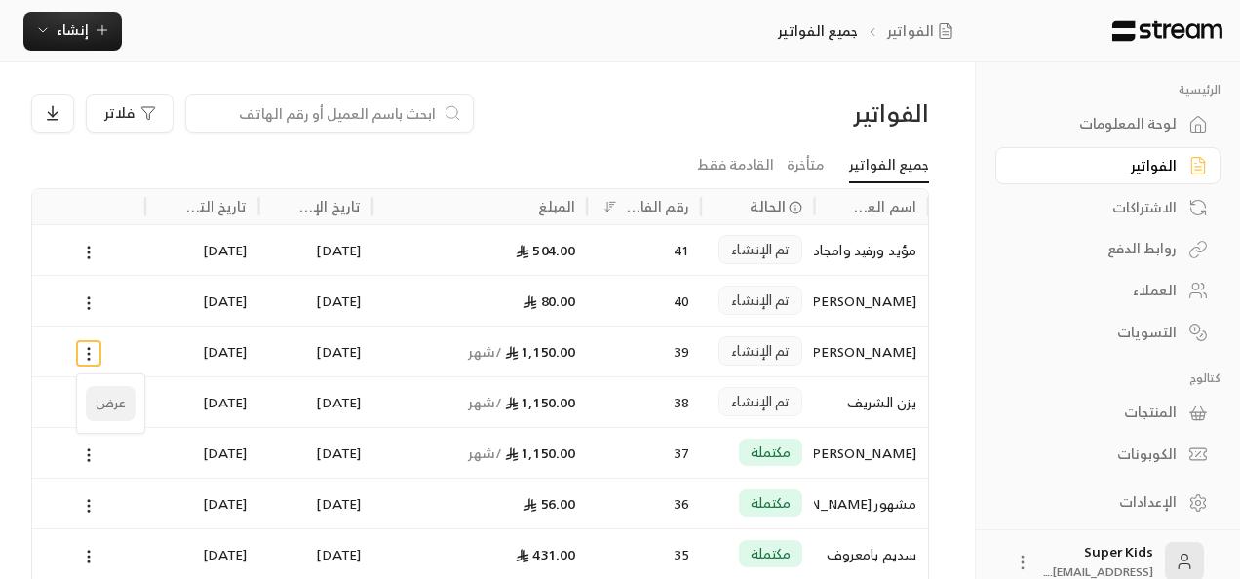
click at [111, 397] on li "عرض" at bounding box center [111, 403] width 50 height 35
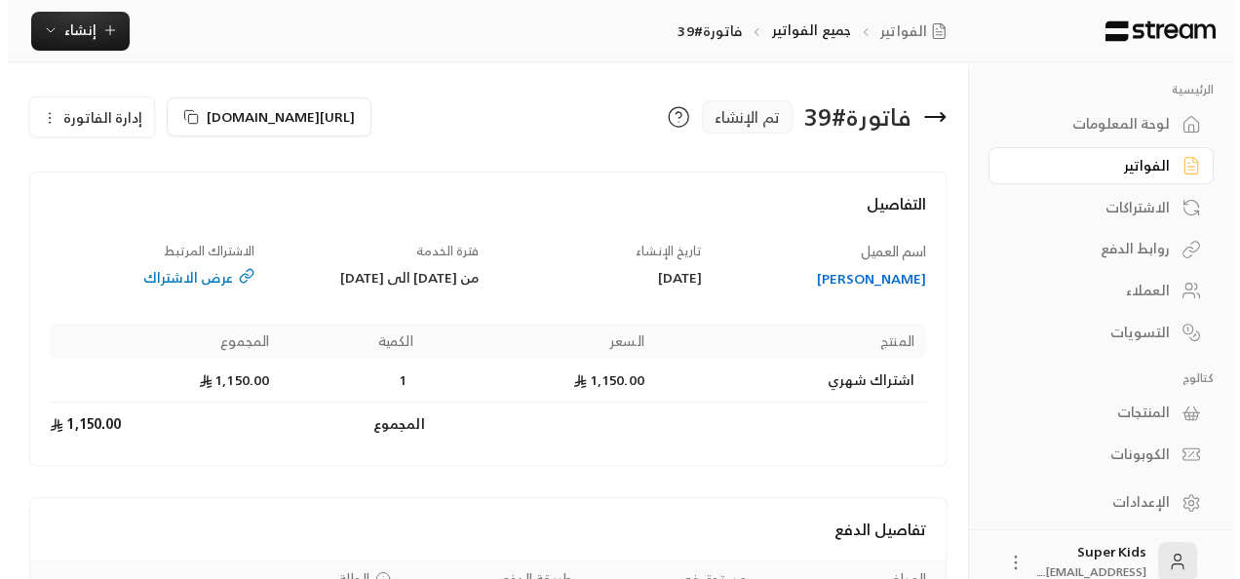
scroll to position [185, 0]
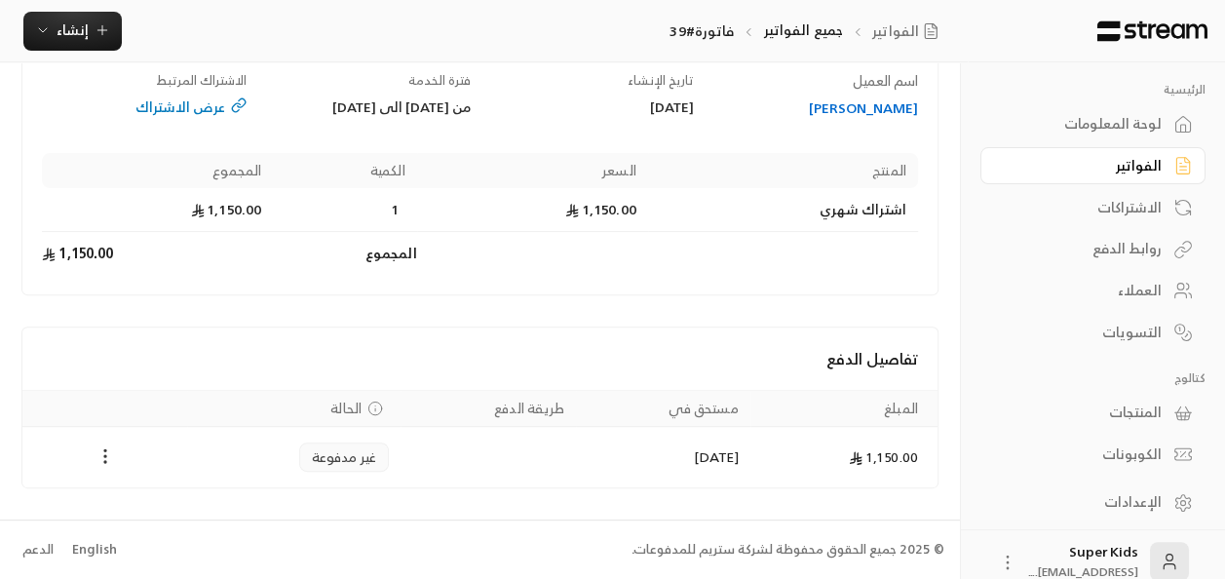
click at [104, 451] on circle "Payments" at bounding box center [105, 450] width 2 height 2
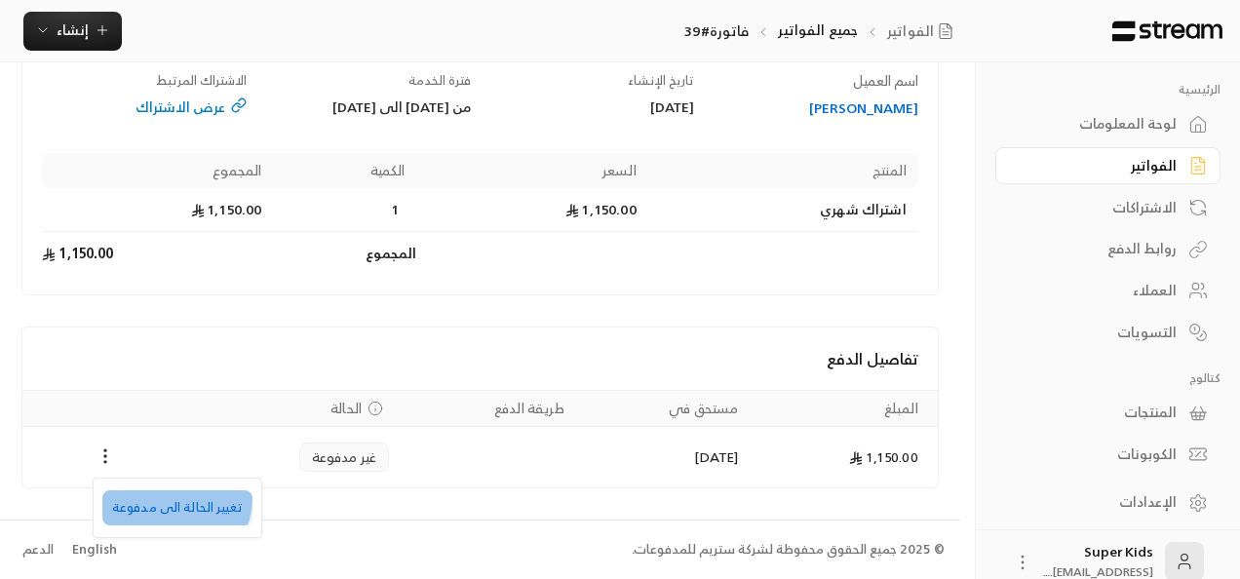
click at [166, 497] on li "تغيير الحالة الى مدفوعة" at bounding box center [177, 507] width 150 height 35
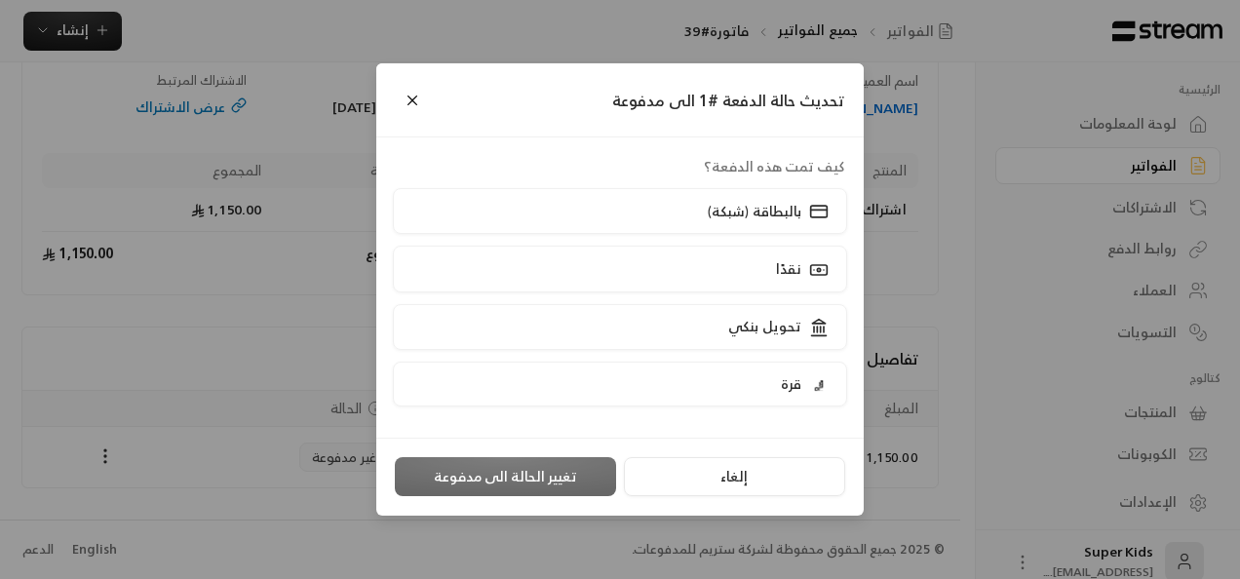
scroll to position [167, 0]
click at [595, 257] on label "نقدًا" at bounding box center [620, 269] width 455 height 46
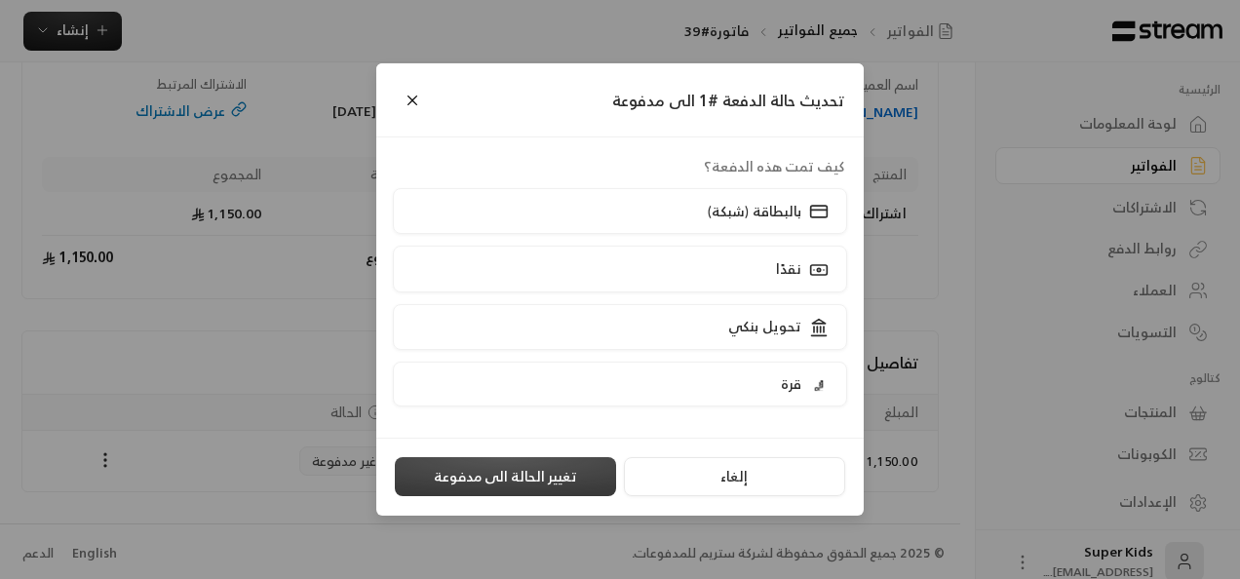
click at [527, 476] on button "تغيير الحالة الى مدفوعة" at bounding box center [505, 476] width 221 height 39
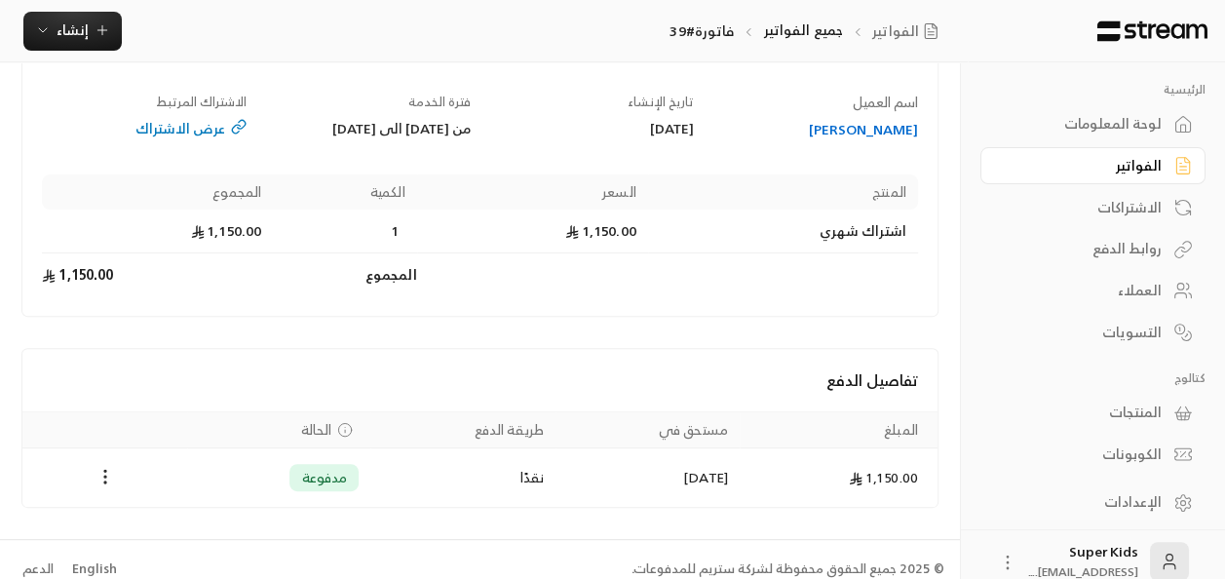
scroll to position [0, 0]
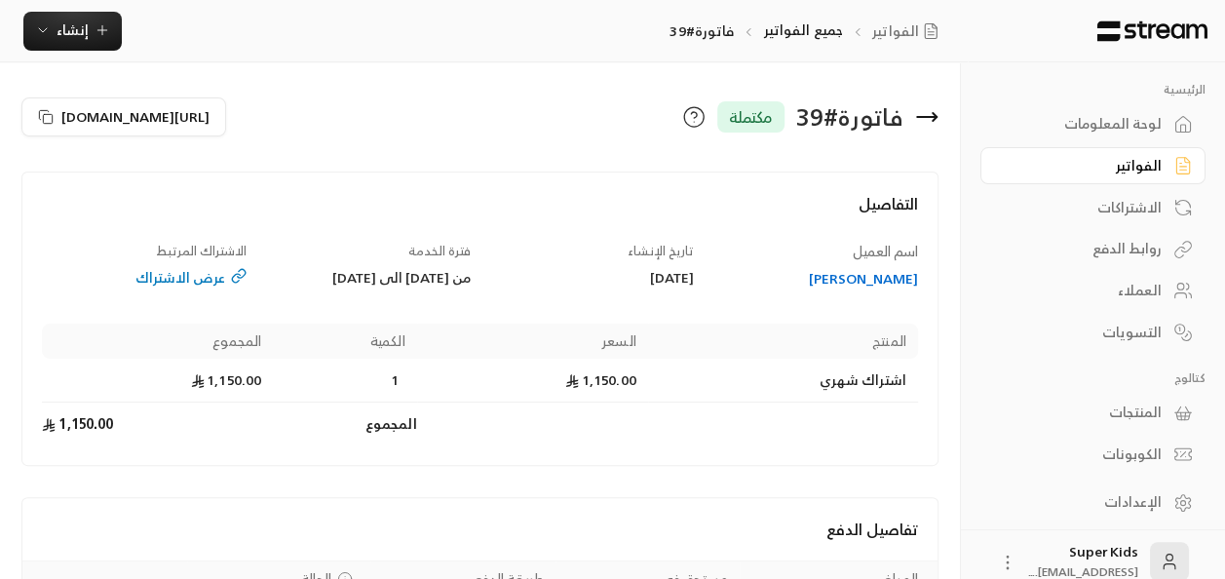
click at [926, 117] on icon at bounding box center [926, 117] width 19 height 0
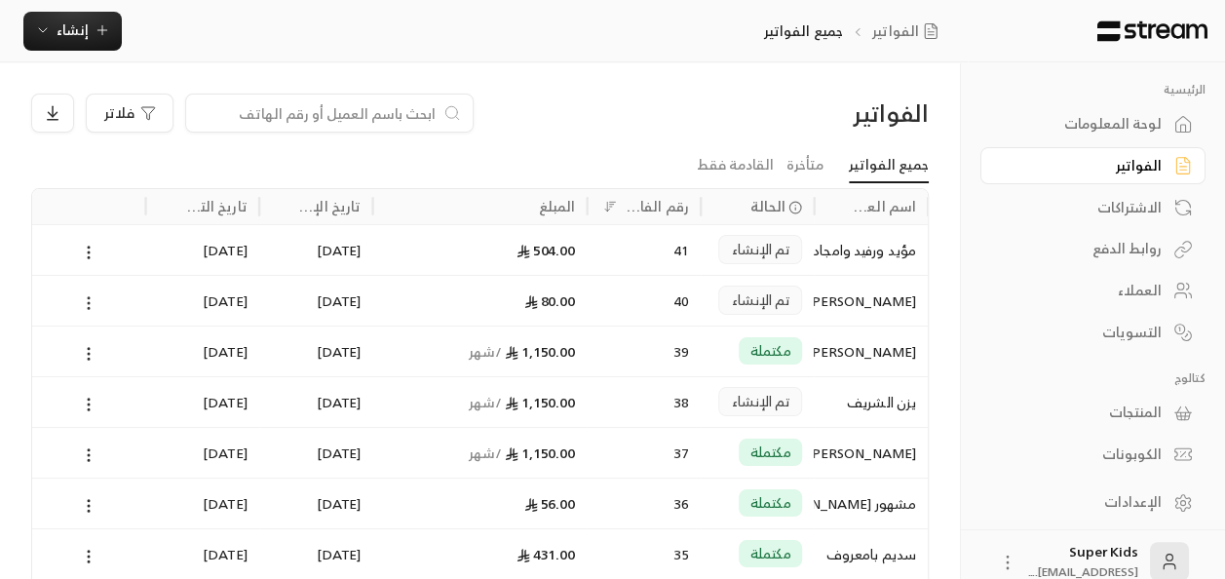
click at [88, 300] on icon at bounding box center [89, 303] width 18 height 18
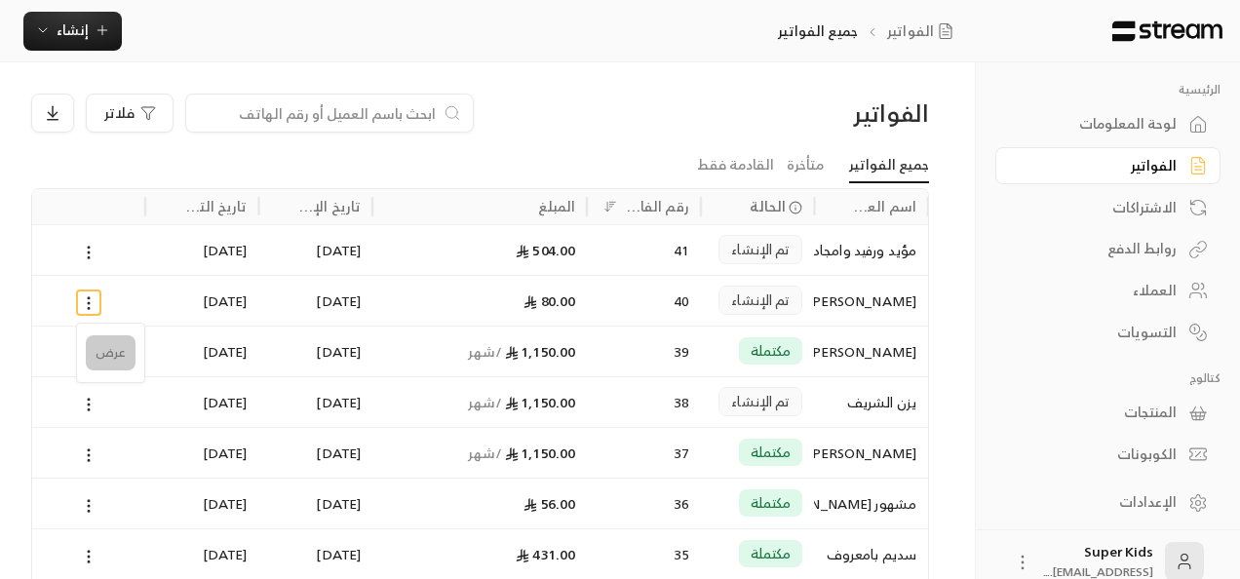
click at [120, 355] on li "عرض" at bounding box center [111, 352] width 50 height 35
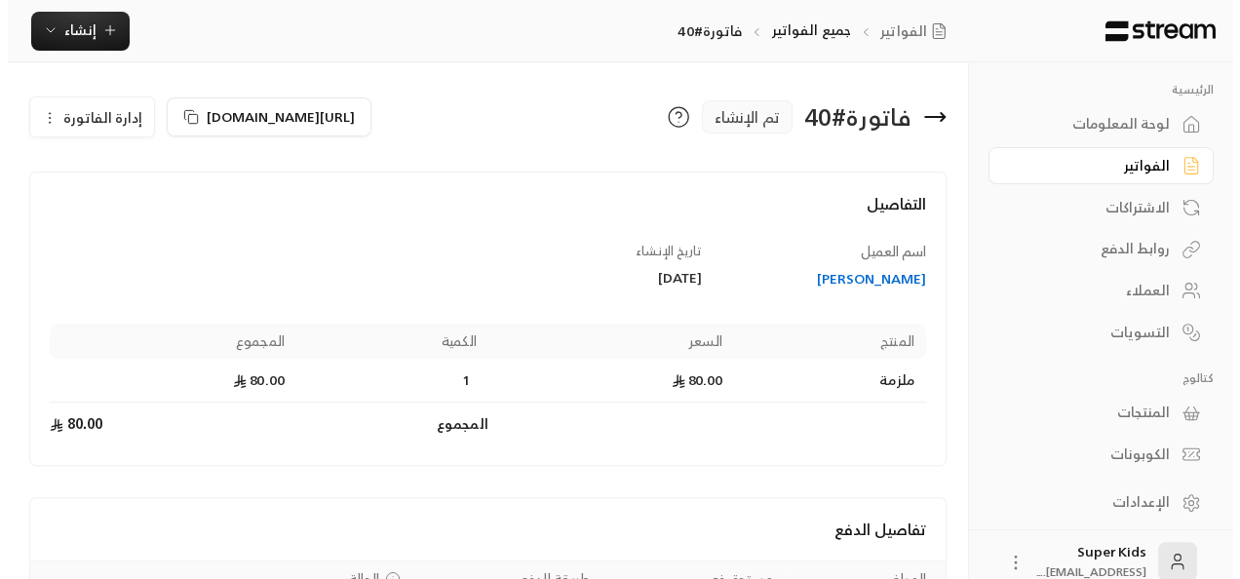
scroll to position [167, 0]
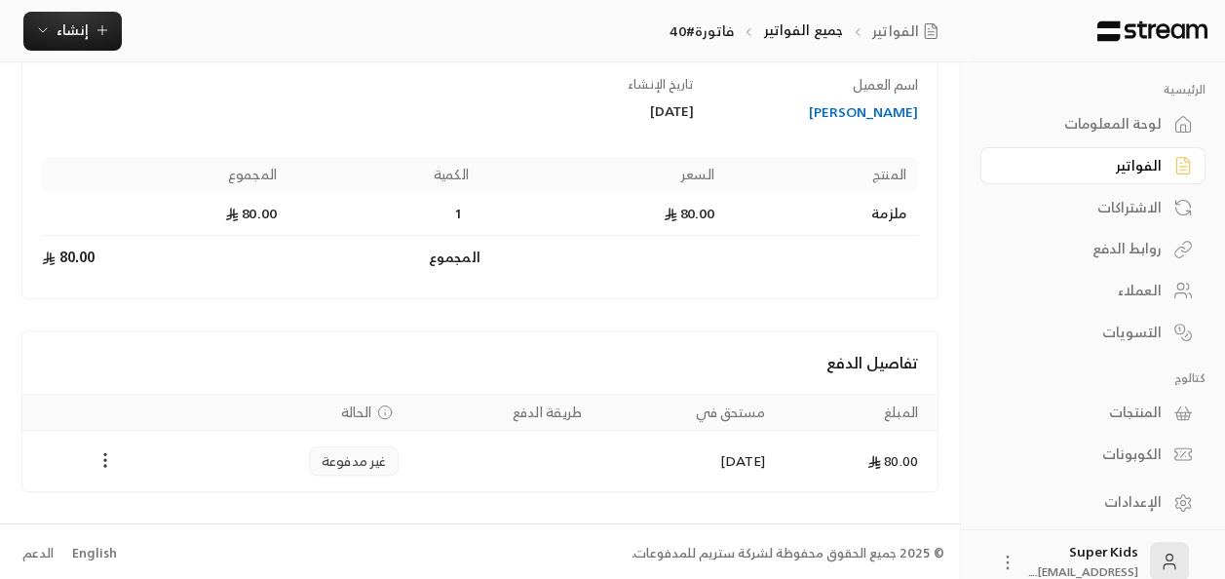
click at [97, 462] on icon "Payments" at bounding box center [105, 459] width 19 height 19
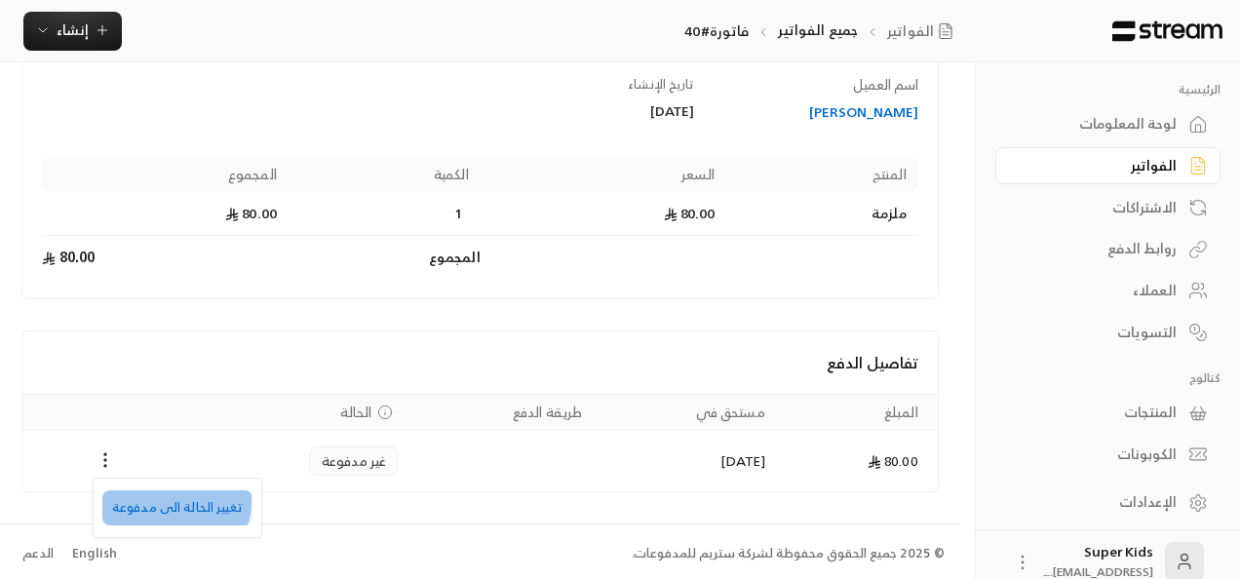
click at [173, 501] on li "تغيير الحالة الى مدفوعة" at bounding box center [177, 507] width 150 height 35
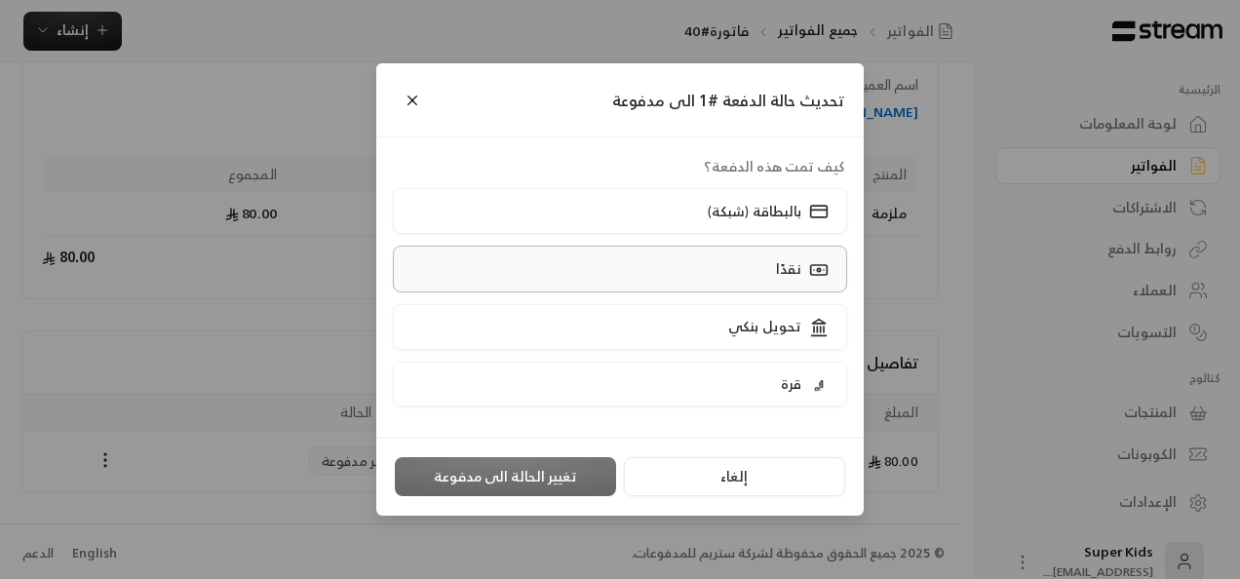
click at [756, 265] on label "نقدًا" at bounding box center [620, 269] width 455 height 46
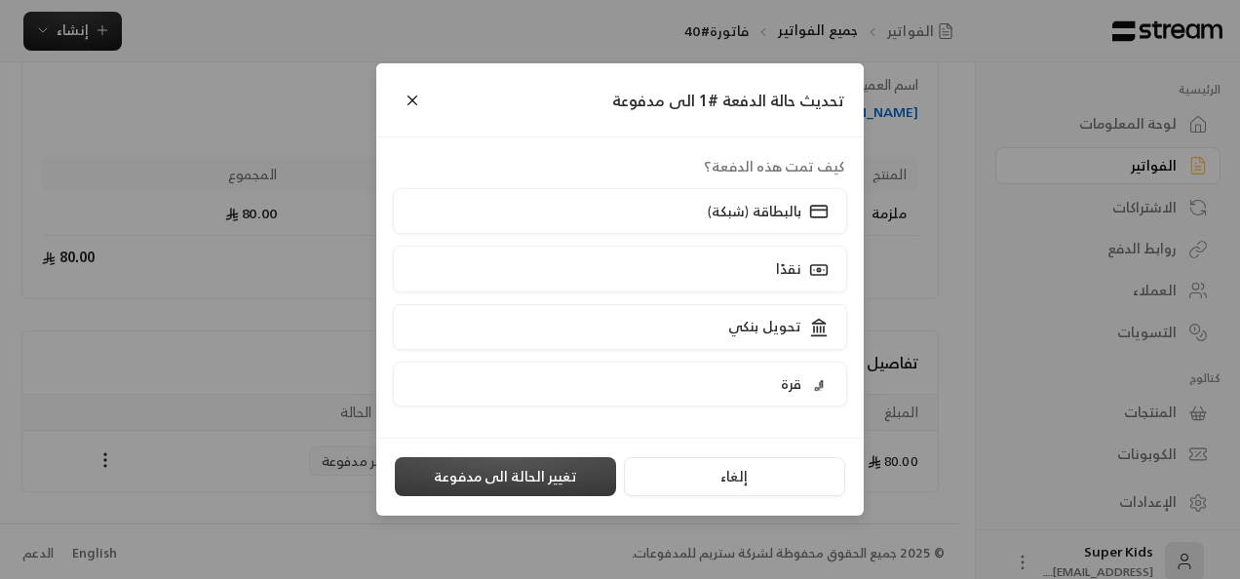
click at [525, 479] on button "تغيير الحالة الى مدفوعة" at bounding box center [505, 476] width 221 height 39
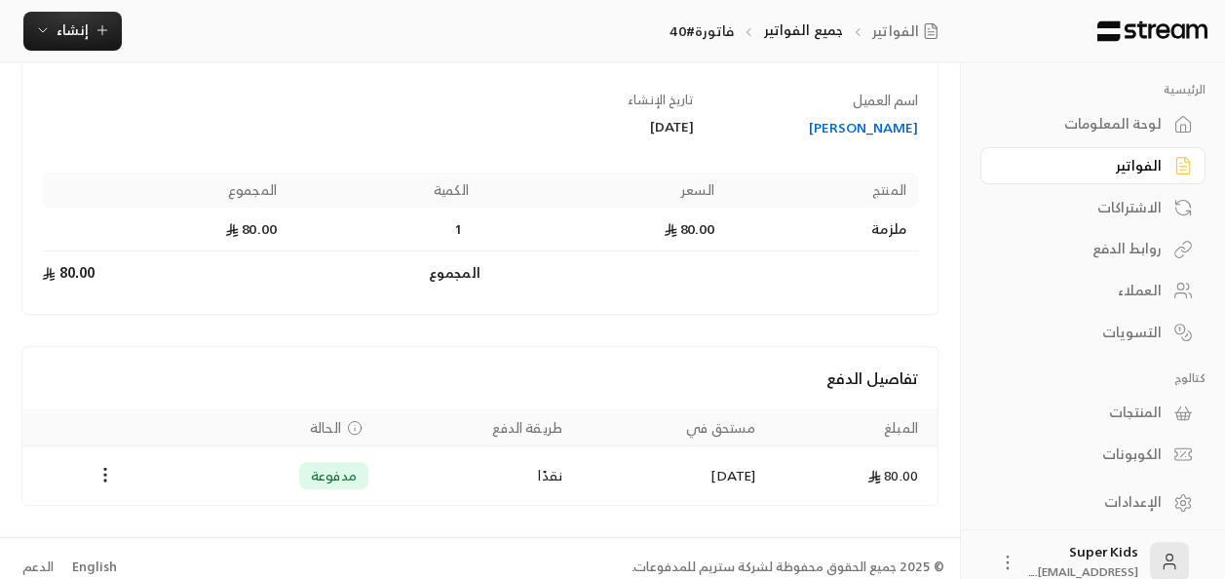
scroll to position [166, 0]
